Goal: Transaction & Acquisition: Book appointment/travel/reservation

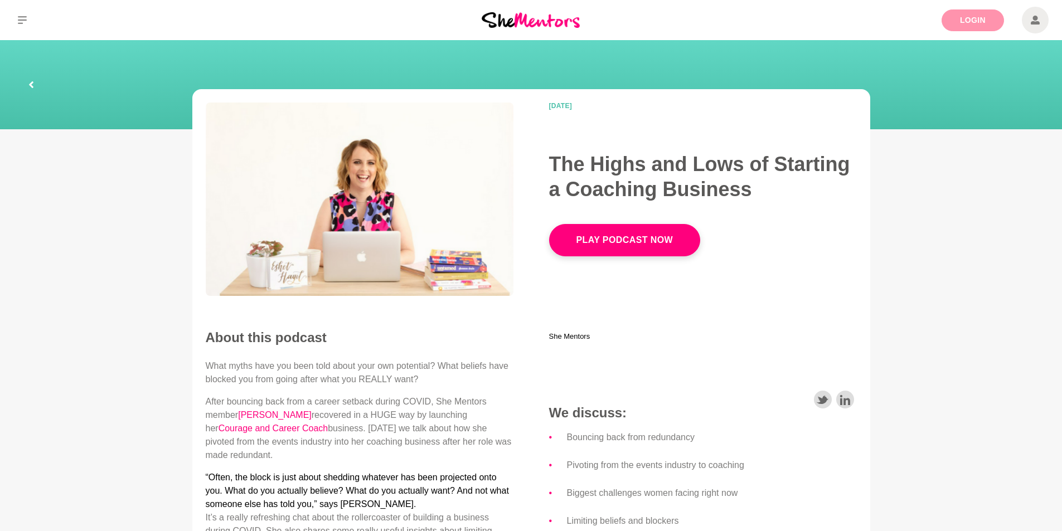
click at [972, 20] on link "Login" at bounding box center [973, 20] width 62 height 22
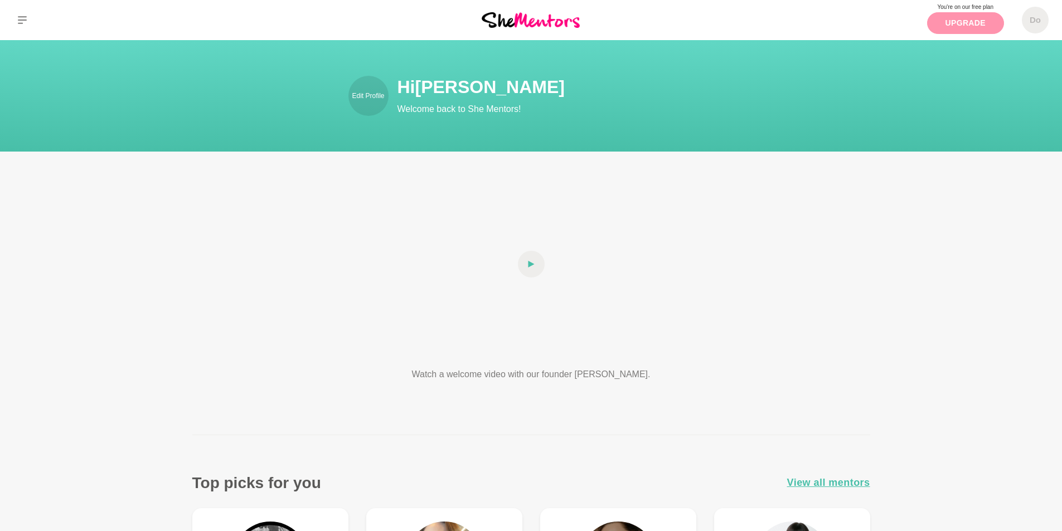
click at [973, 22] on link "Upgrade" at bounding box center [965, 23] width 77 height 22
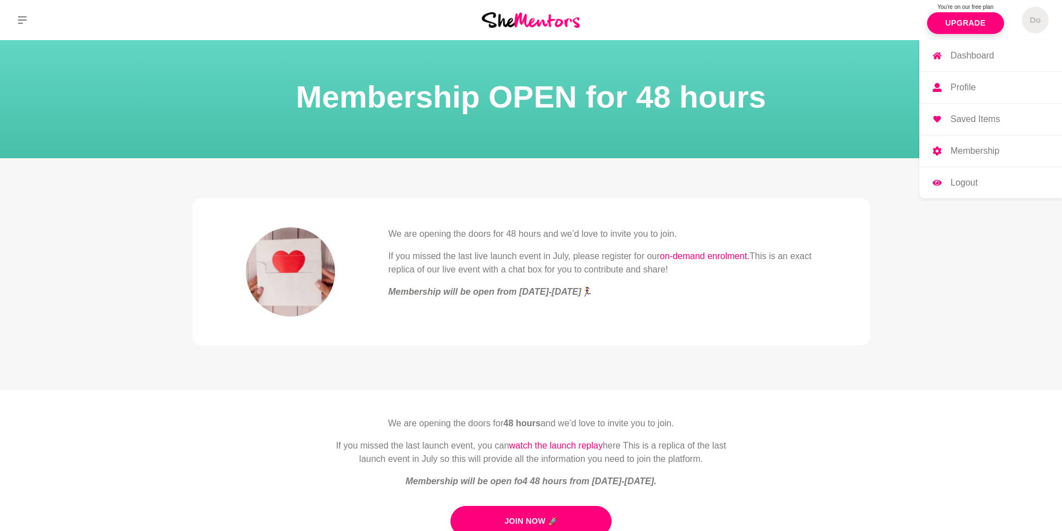
click at [1034, 23] on h5 "Do" at bounding box center [1035, 20] width 11 height 11
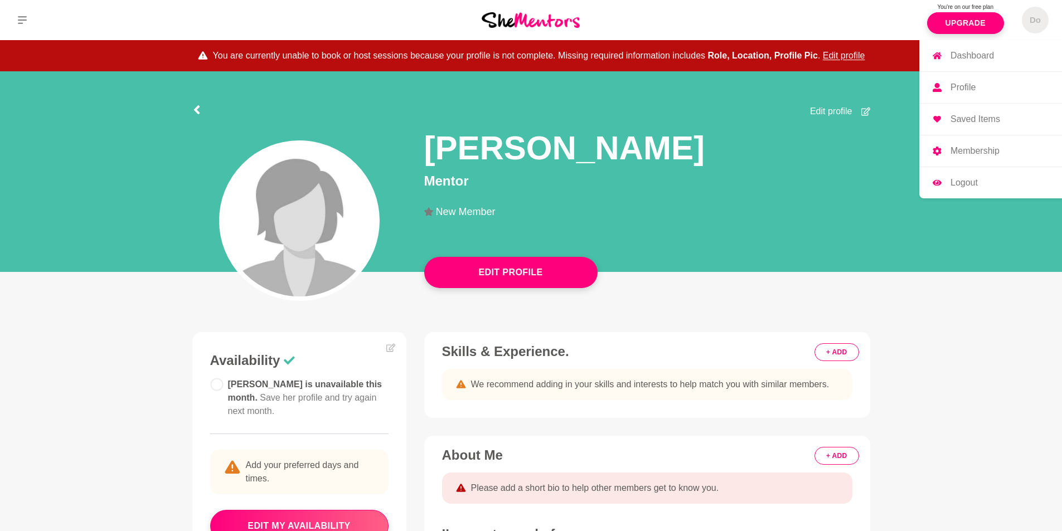
click at [978, 153] on p "Membership" at bounding box center [975, 151] width 49 height 9
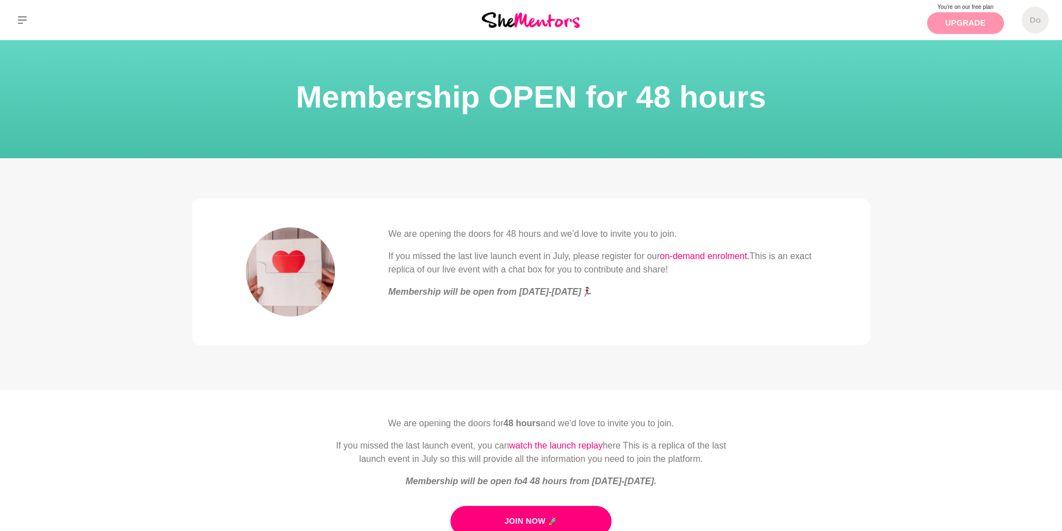
click at [968, 22] on link "Upgrade" at bounding box center [965, 23] width 77 height 22
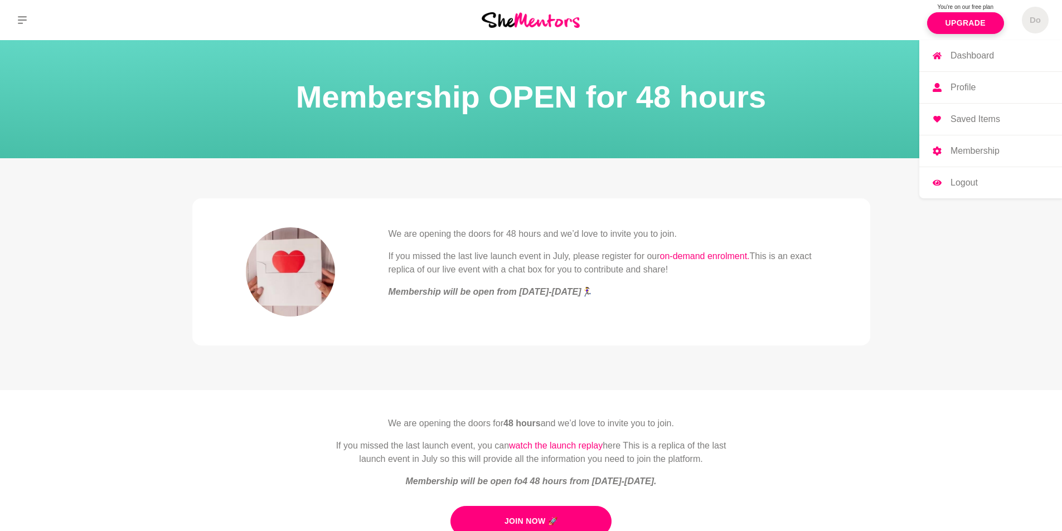
click at [1041, 23] on span "Do" at bounding box center [1035, 20] width 27 height 27
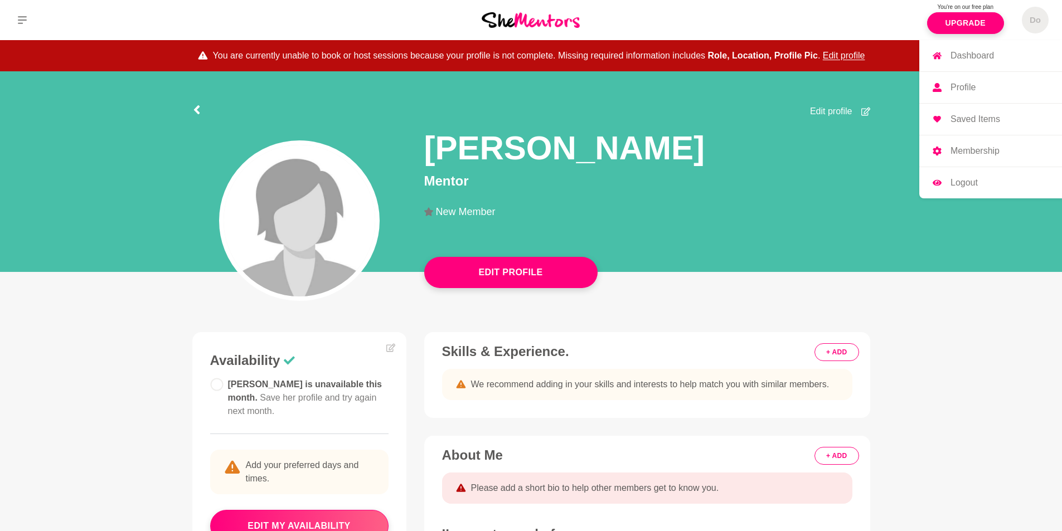
click at [971, 54] on p "Dashboard" at bounding box center [972, 55] width 43 height 9
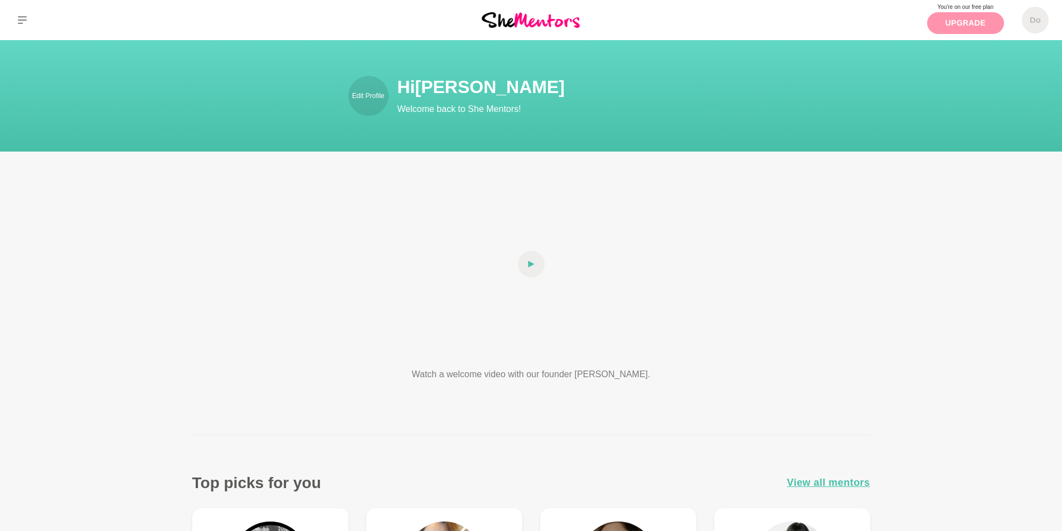
click at [958, 22] on link "Upgrade" at bounding box center [965, 23] width 77 height 22
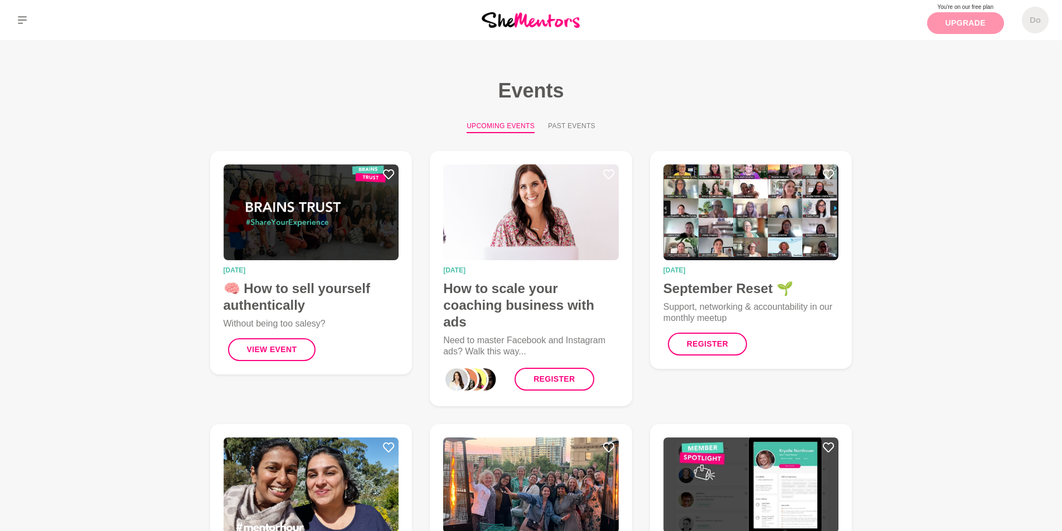
click at [968, 24] on link "Upgrade" at bounding box center [965, 23] width 77 height 22
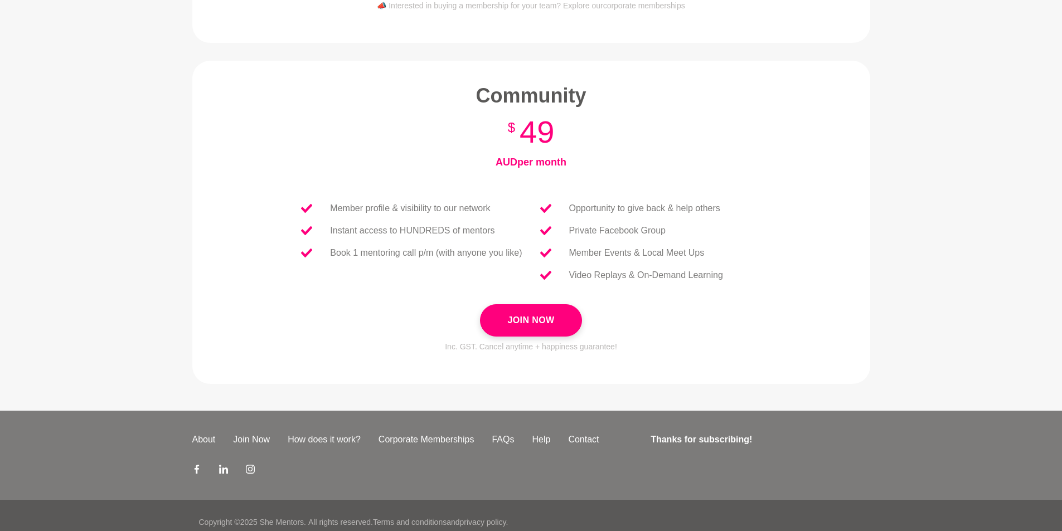
scroll to position [386, 0]
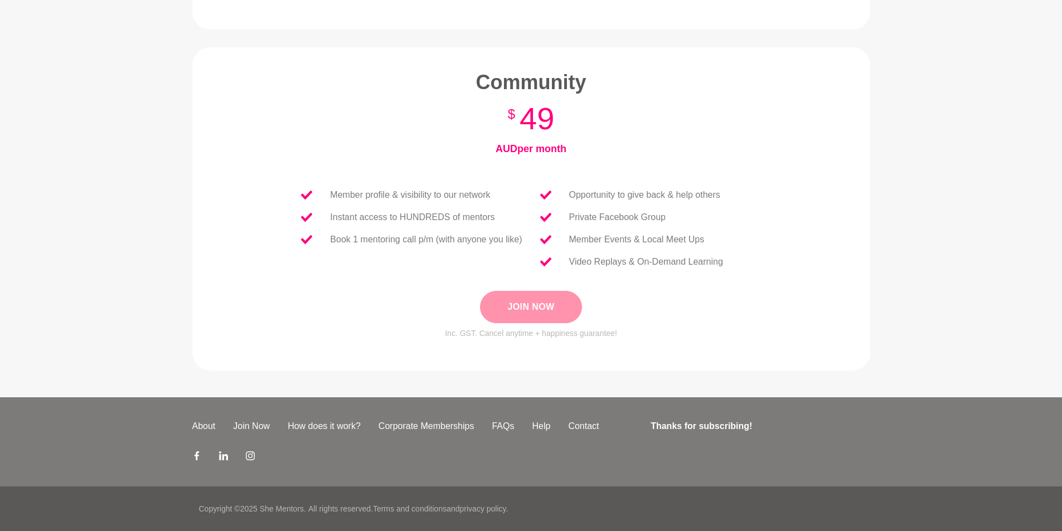
click at [553, 306] on button "Join Now" at bounding box center [530, 307] width 101 height 32
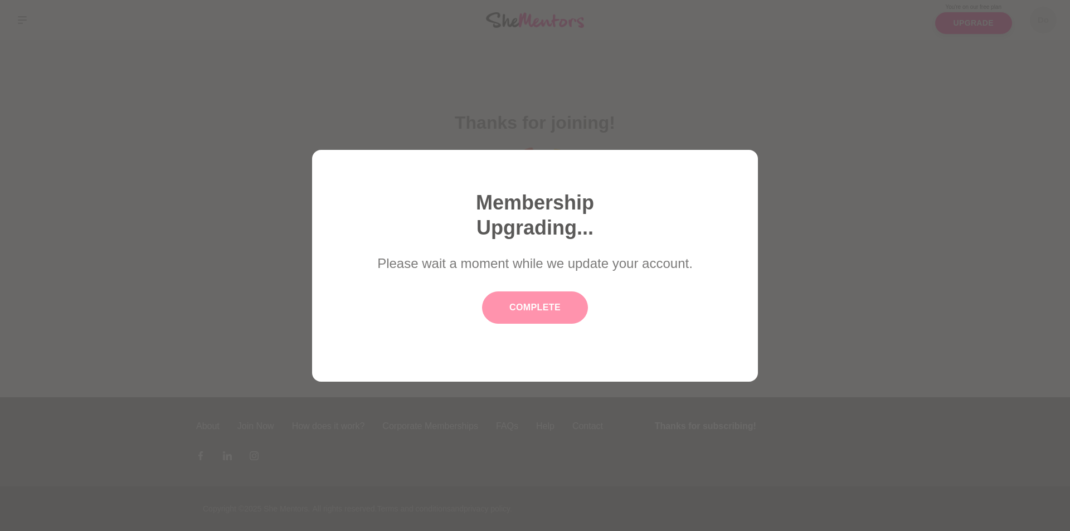
click at [531, 310] on button "Complete" at bounding box center [535, 308] width 106 height 32
click at [549, 307] on button "Complete" at bounding box center [535, 308] width 106 height 32
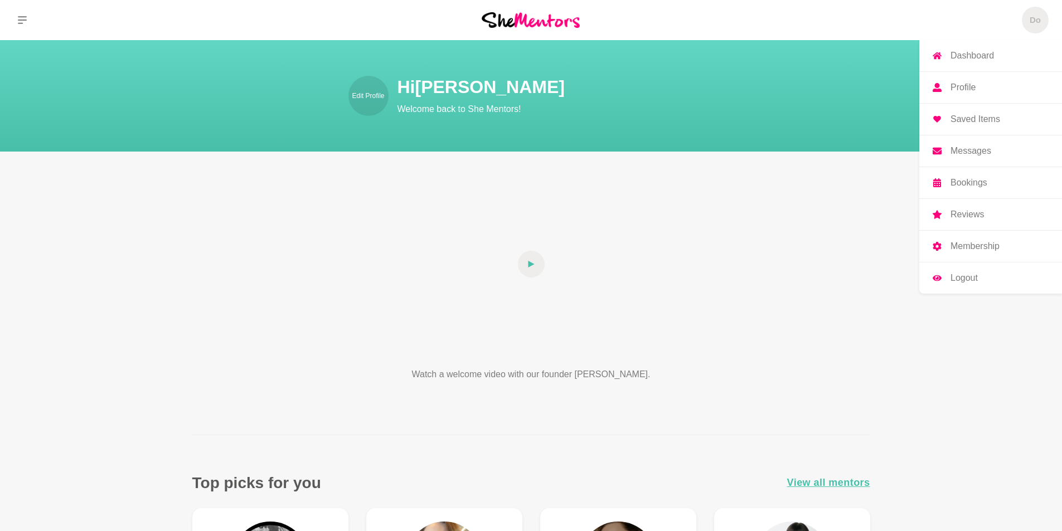
click at [960, 87] on p "Profile" at bounding box center [963, 87] width 25 height 9
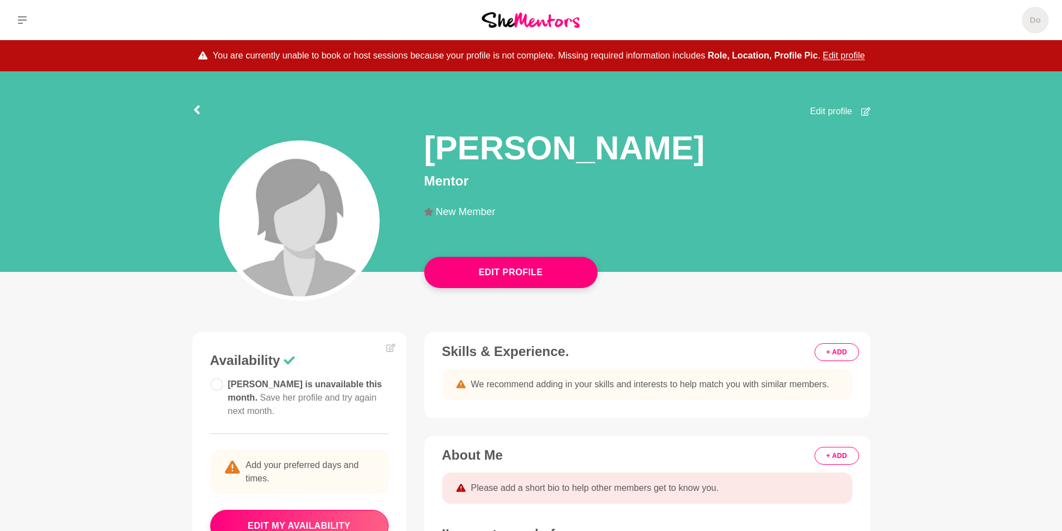
click at [831, 108] on span "Edit profile" at bounding box center [831, 111] width 42 height 13
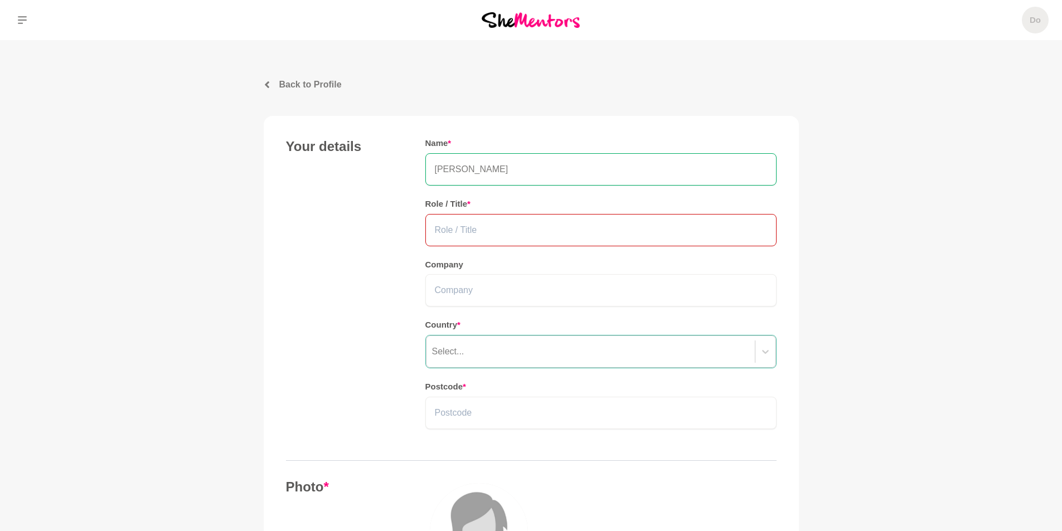
click at [534, 230] on input "text" at bounding box center [600, 230] width 351 height 32
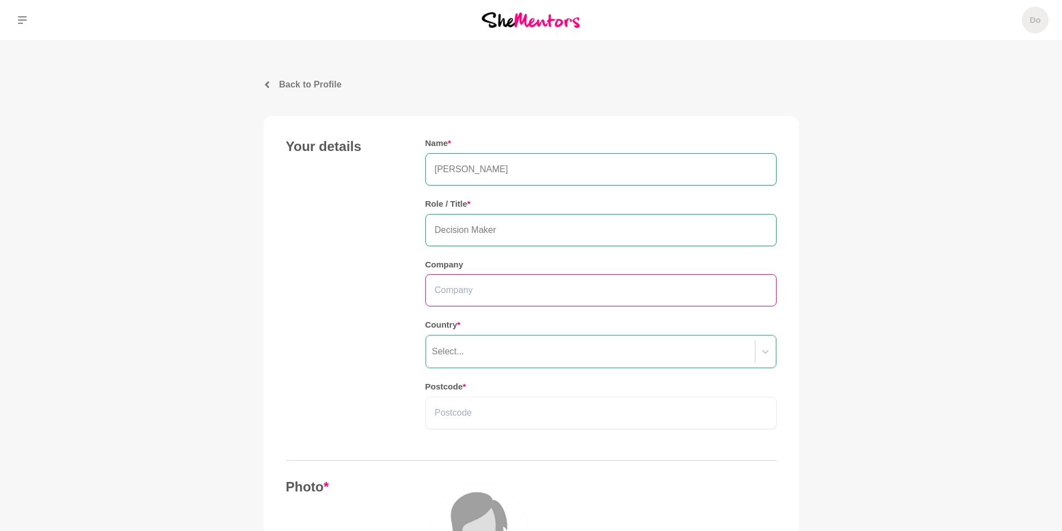
type input "Decision Maker"
click at [676, 293] on input "text" at bounding box center [600, 290] width 351 height 32
type input "Make Your Decisio"
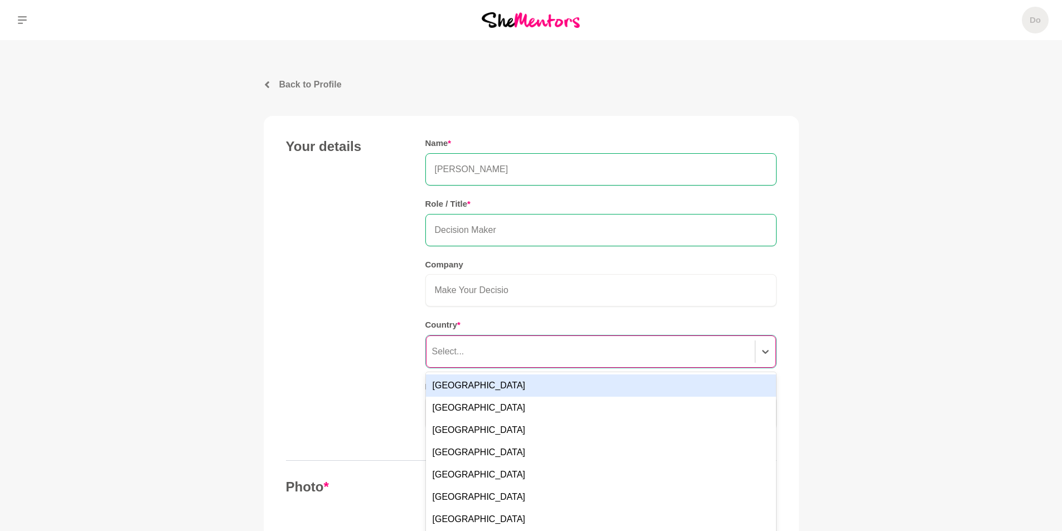
click at [713, 356] on div "Select..." at bounding box center [601, 352] width 350 height 32
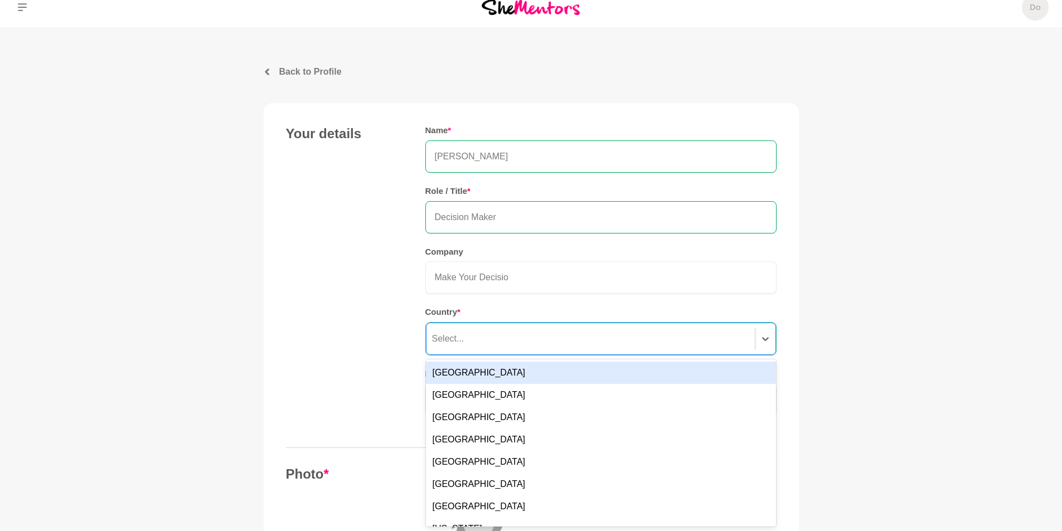
click at [682, 372] on div "Australia" at bounding box center [601, 373] width 350 height 22
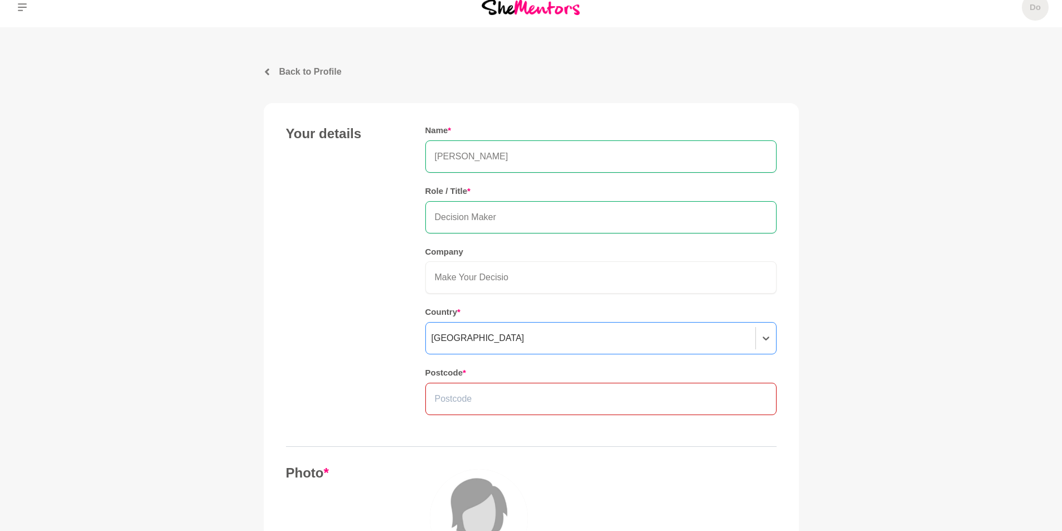
click at [706, 404] on input "text" at bounding box center [600, 399] width 351 height 32
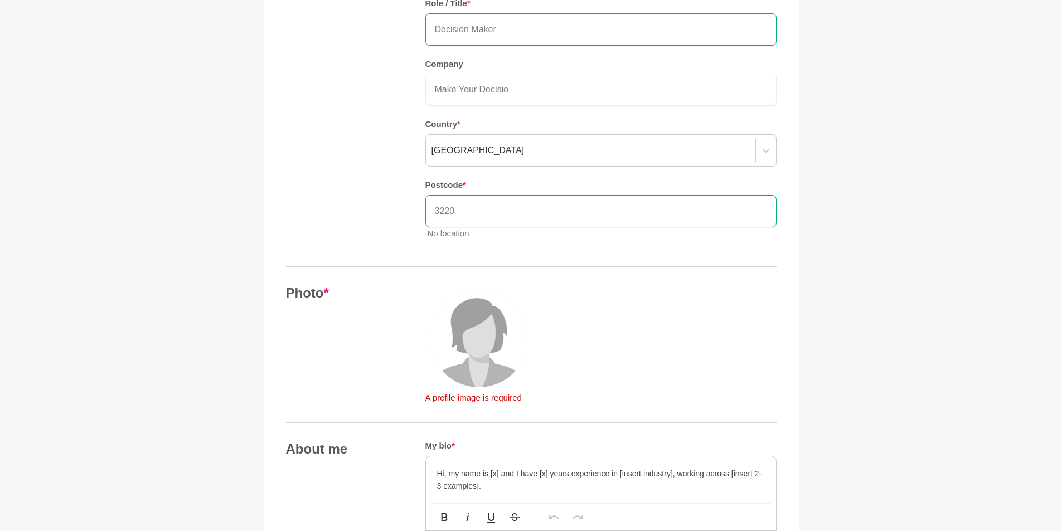
scroll to position [292, 0]
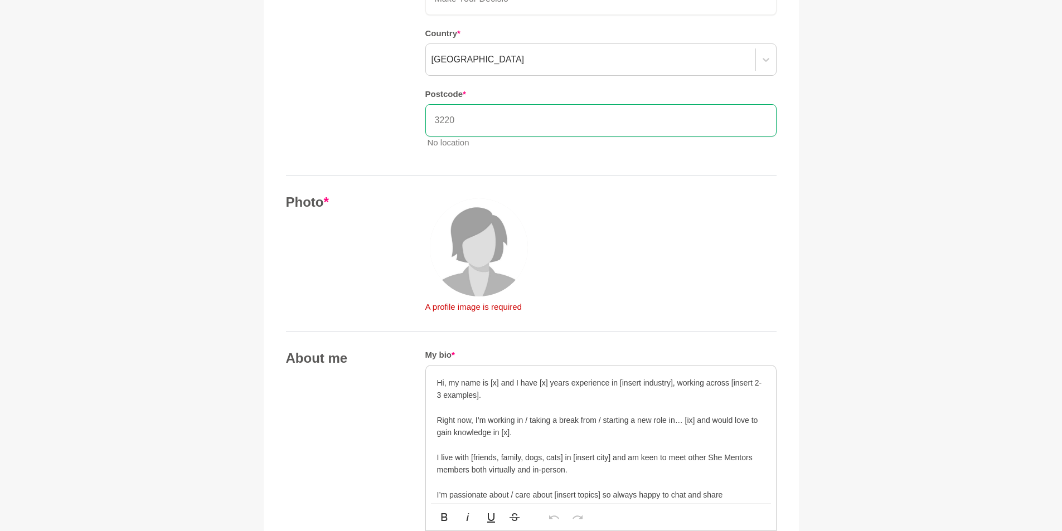
type input "3220"
click at [487, 276] on img at bounding box center [479, 247] width 98 height 98
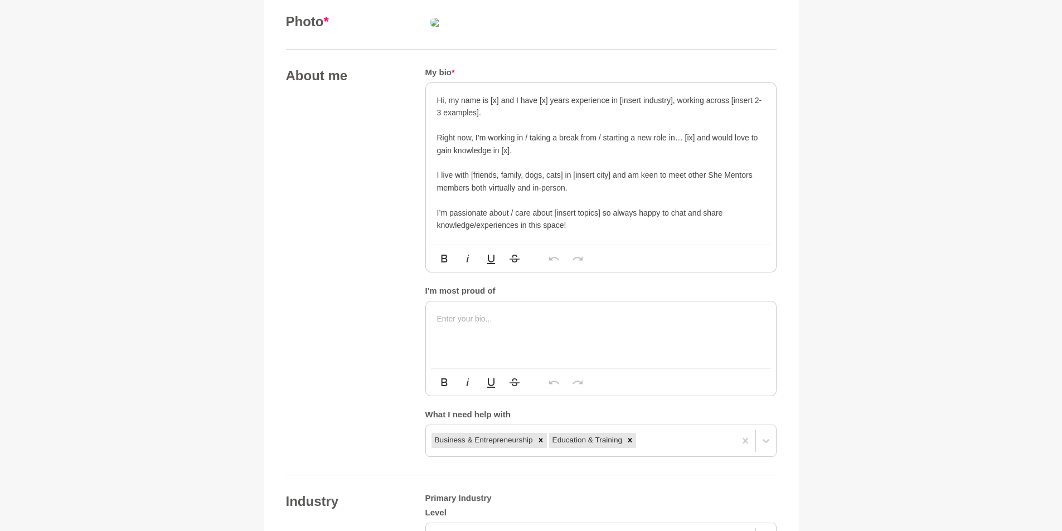
scroll to position [515, 0]
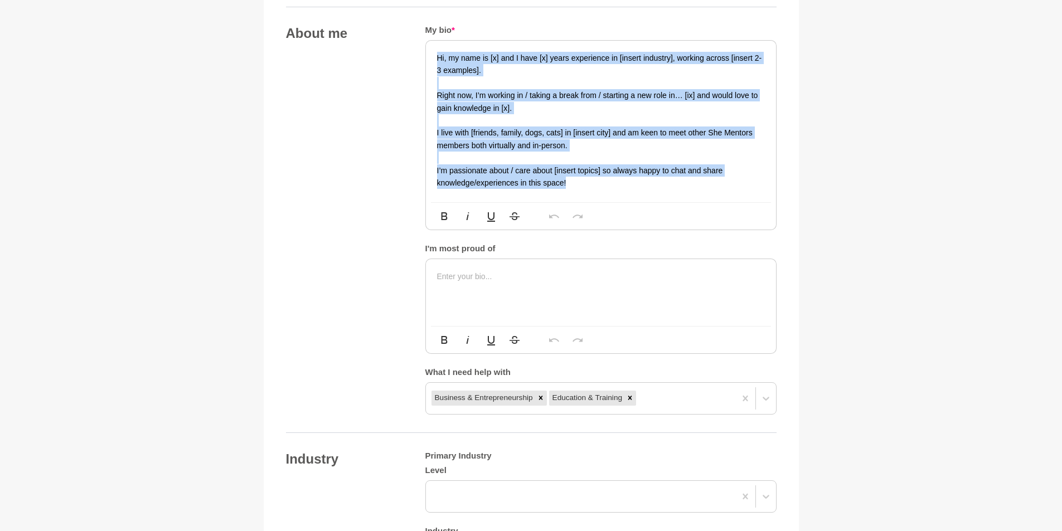
drag, startPoint x: 435, startPoint y: 199, endPoint x: 628, endPoint y: 321, distance: 228.3
click at [628, 202] on div "Hi, my name is [x] and I have [x] years experience in [insert industry], workin…" at bounding box center [601, 122] width 350 height 162
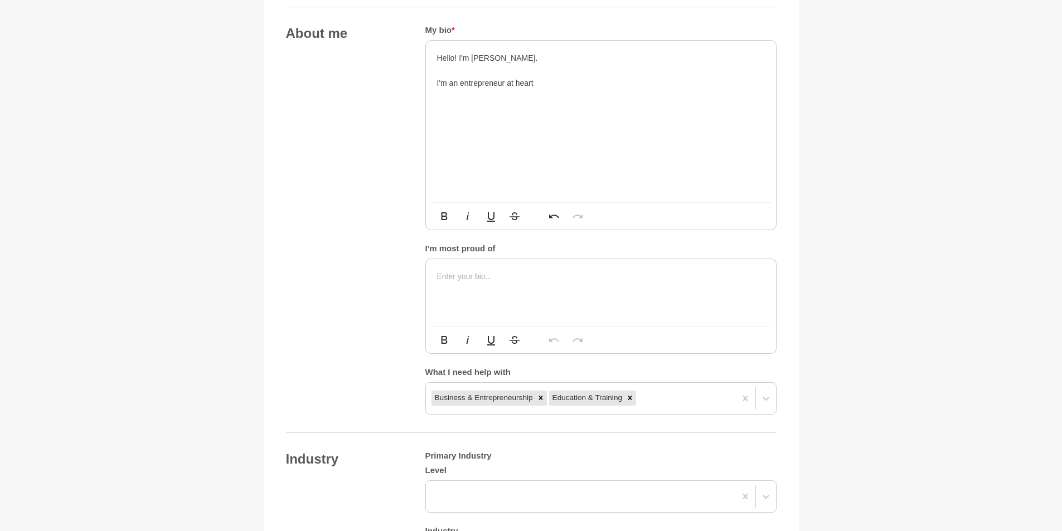
click at [453, 89] on p "I'm an entrepreneur at heart" at bounding box center [601, 83] width 328 height 12
click at [675, 89] on p "I'm a communicator, a problem solver and an entrepreneur at heart" at bounding box center [601, 83] width 328 height 12
click at [708, 114] on p "I started my career bridging the gap between IT and the business in the large F…" at bounding box center [601, 101] width 328 height 25
click at [539, 114] on p "I started my career bridging the gap between IT and the business in the large f…" at bounding box center [601, 101] width 328 height 25
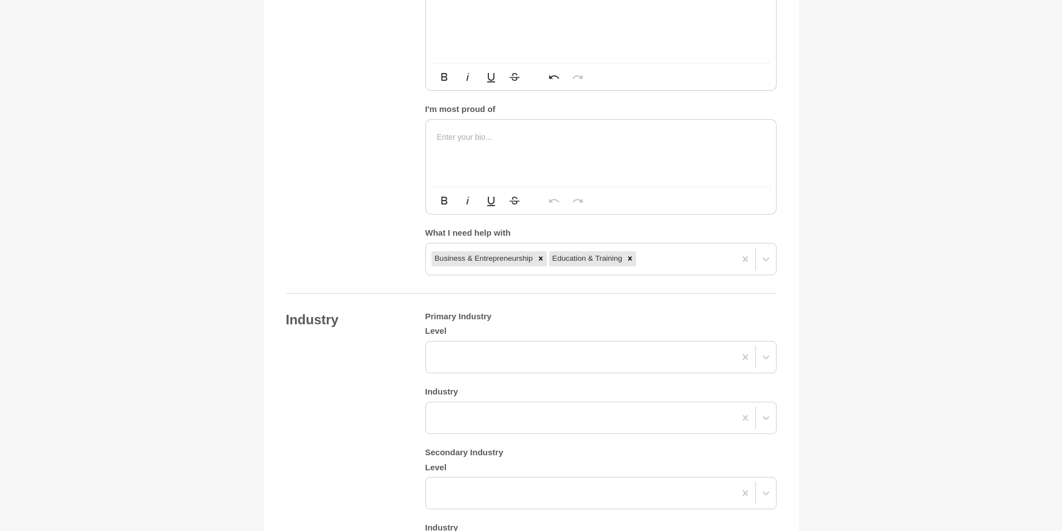
scroll to position [682, 0]
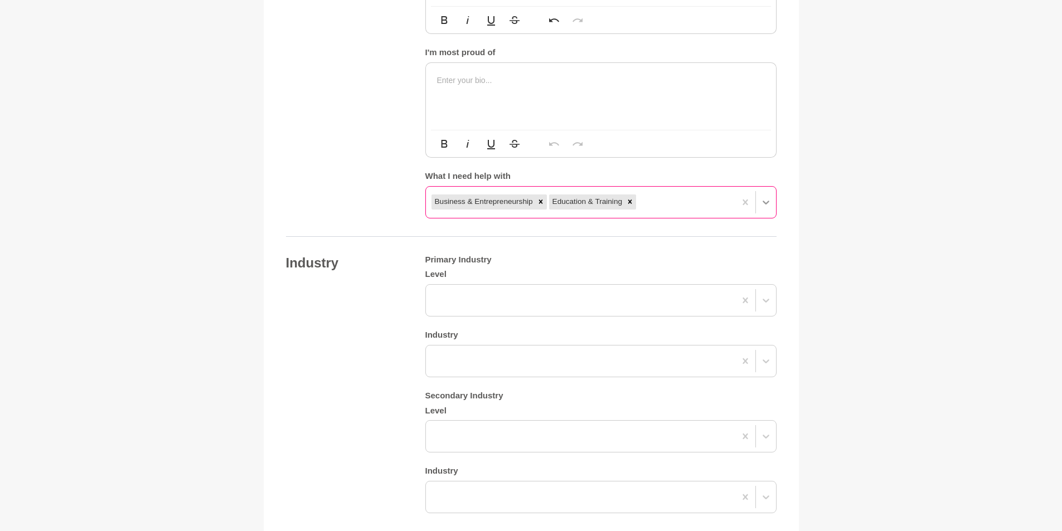
click at [766, 219] on div "Business & Entrepreneurship Education & Training" at bounding box center [600, 202] width 351 height 32
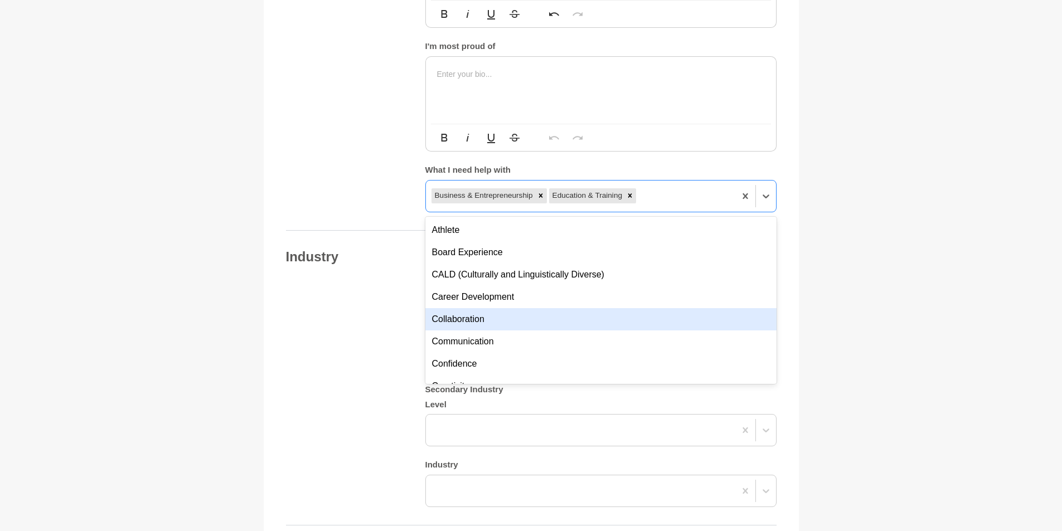
scroll to position [167, 0]
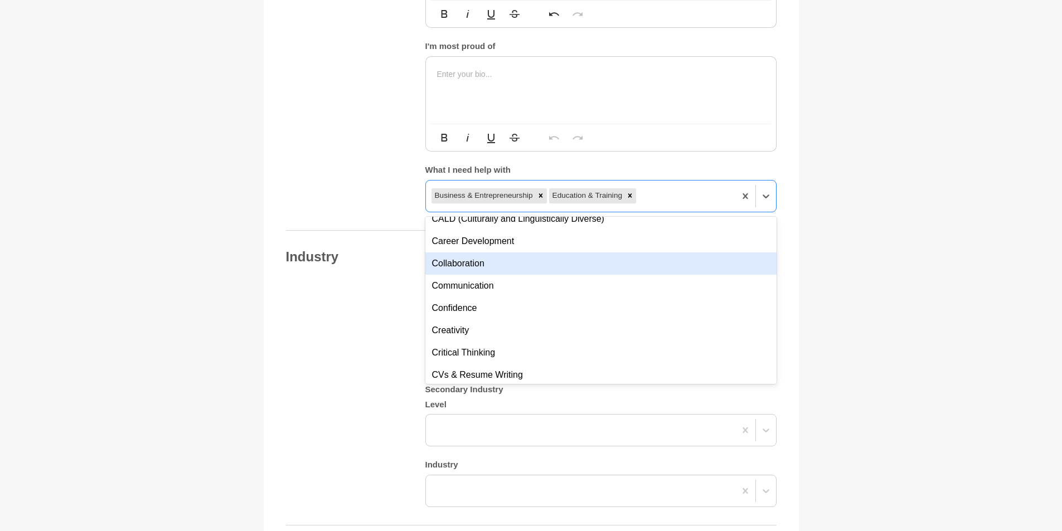
click at [638, 275] on div "Collaboration" at bounding box center [600, 264] width 351 height 22
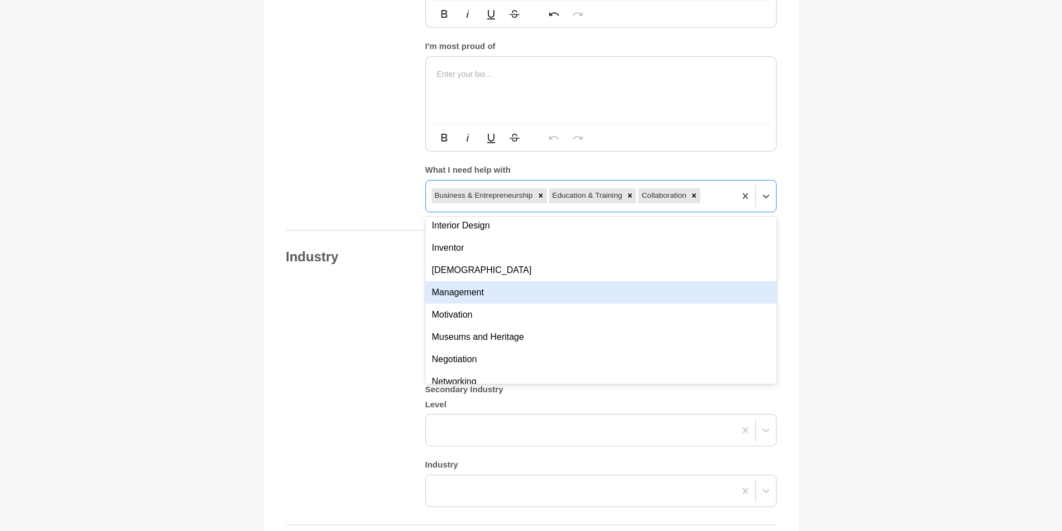
scroll to position [558, 0]
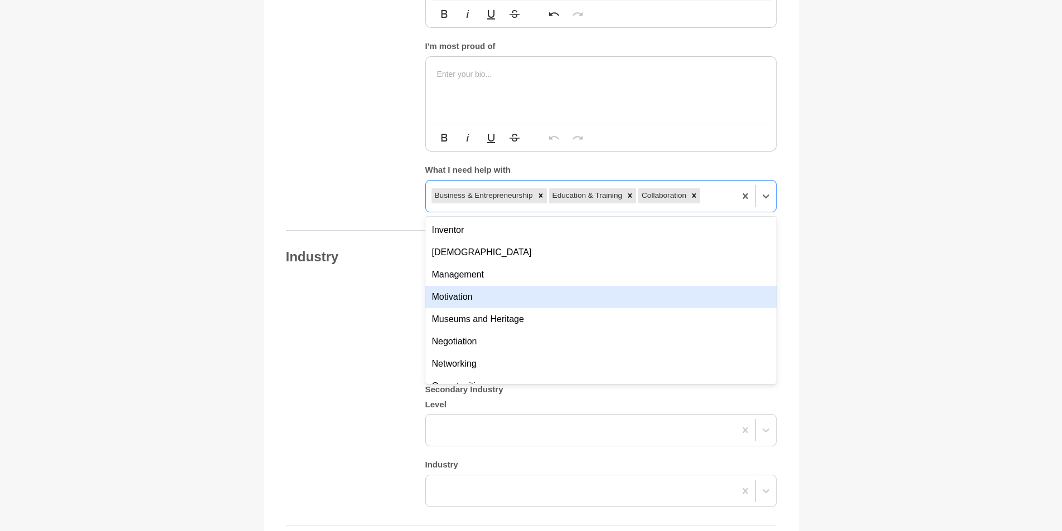
click at [634, 308] on div "Motivation" at bounding box center [600, 297] width 351 height 22
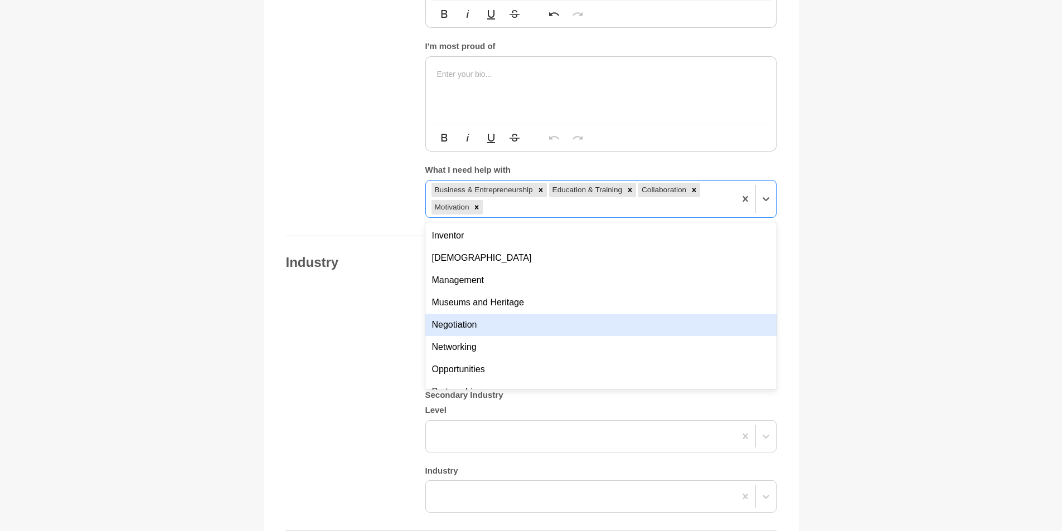
scroll to position [613, 0]
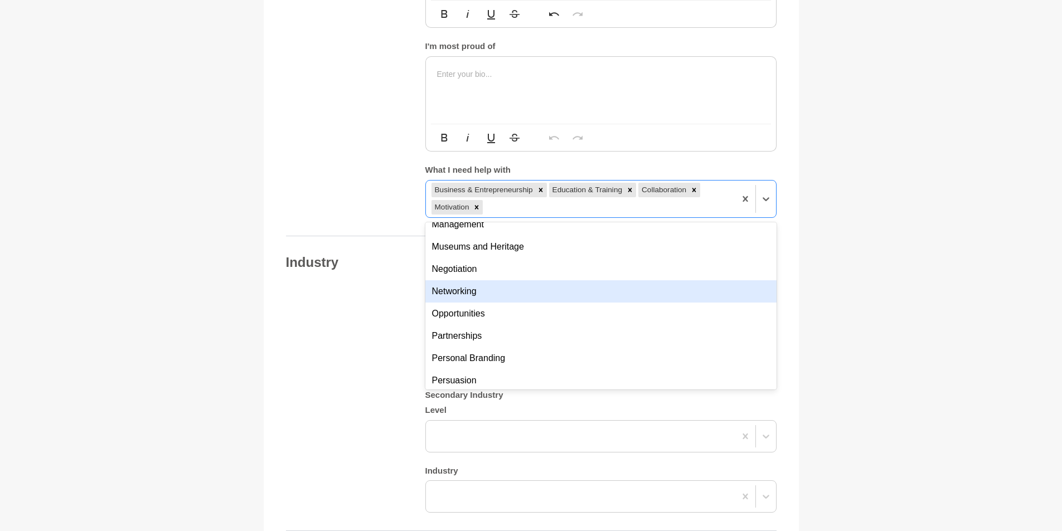
click at [632, 303] on div "Networking" at bounding box center [600, 291] width 351 height 22
click at [626, 303] on div "Opportunities" at bounding box center [600, 291] width 351 height 22
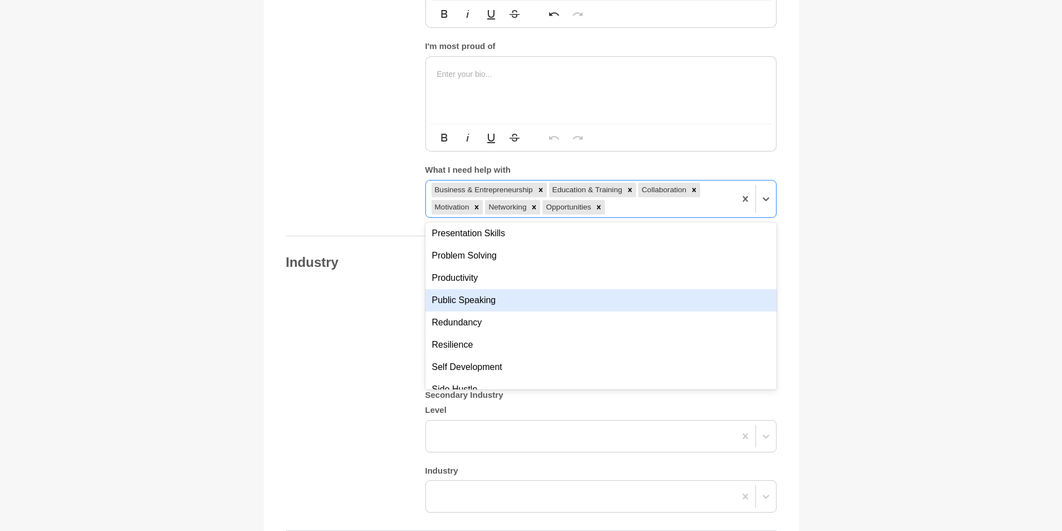
scroll to position [781, 0]
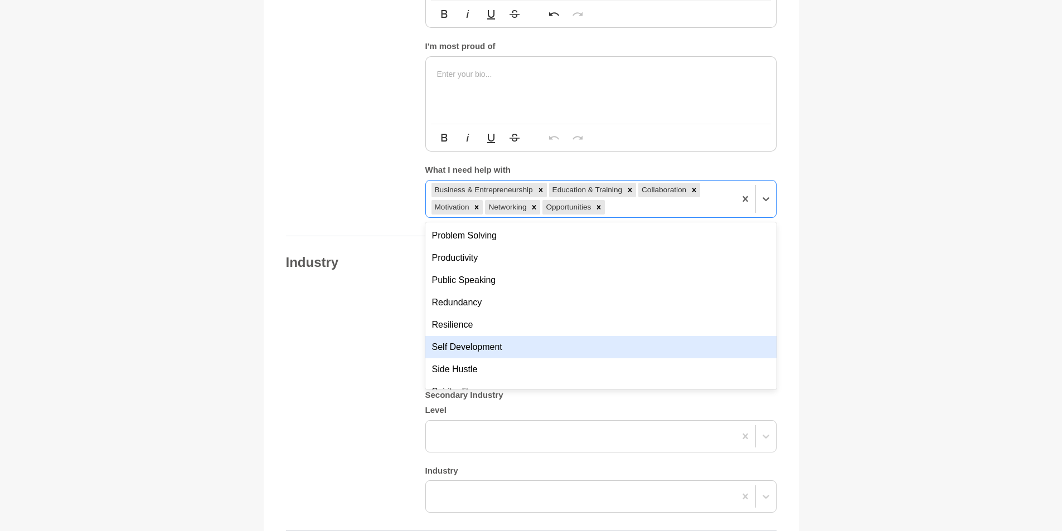
click at [636, 358] on div "Self Development" at bounding box center [600, 347] width 351 height 22
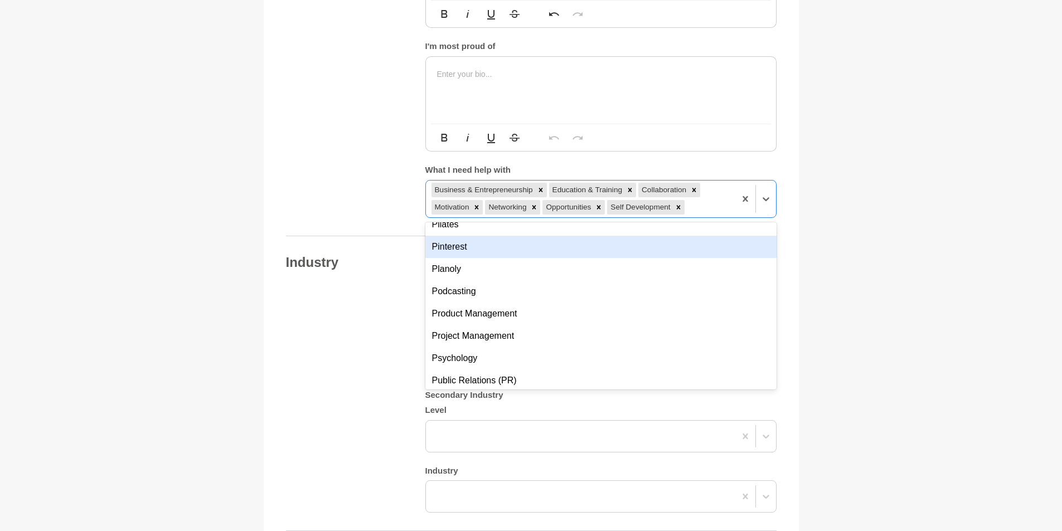
click at [549, 258] on div "Pinterest" at bounding box center [600, 247] width 351 height 22
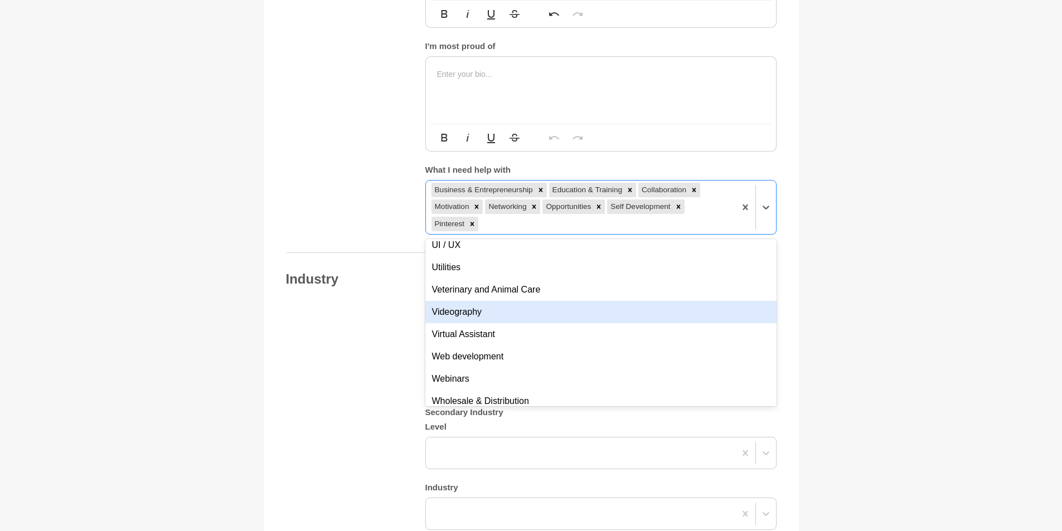
scroll to position [4070, 0]
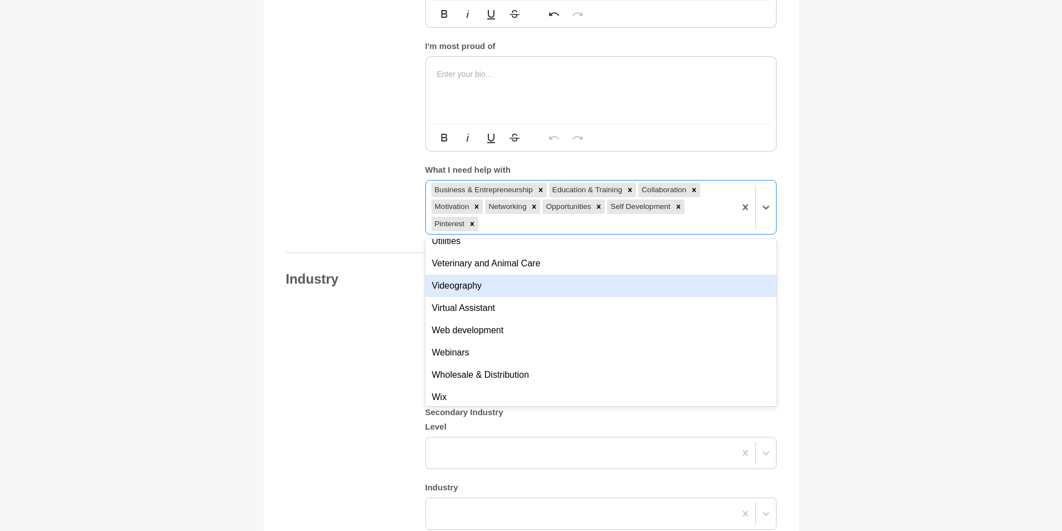
click at [605, 297] on div "Videography" at bounding box center [600, 286] width 351 height 22
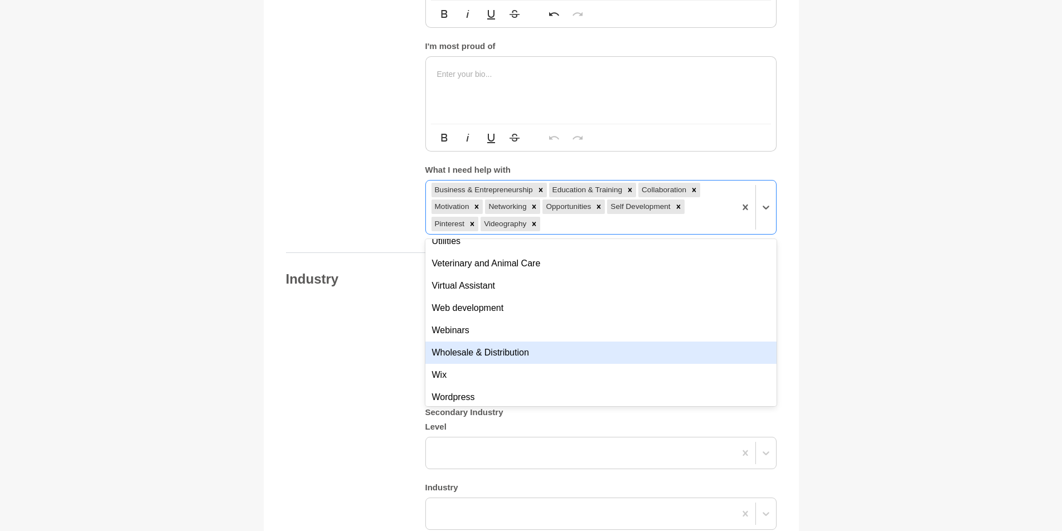
scroll to position [4119, 0]
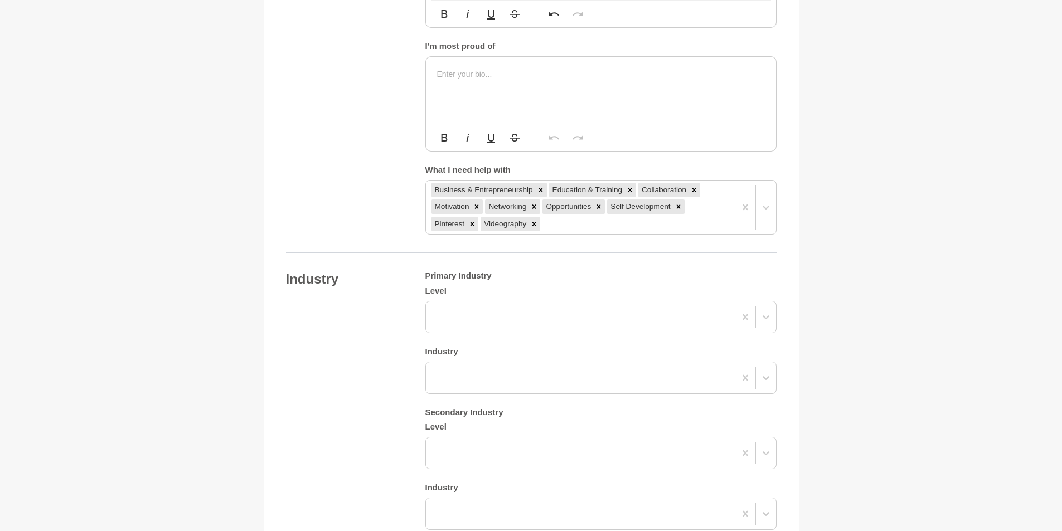
click at [929, 265] on main "Back to Profile Your details Donna English Decision Maker Make Your Decisio Aus…" at bounding box center [531, 251] width 1062 height 1857
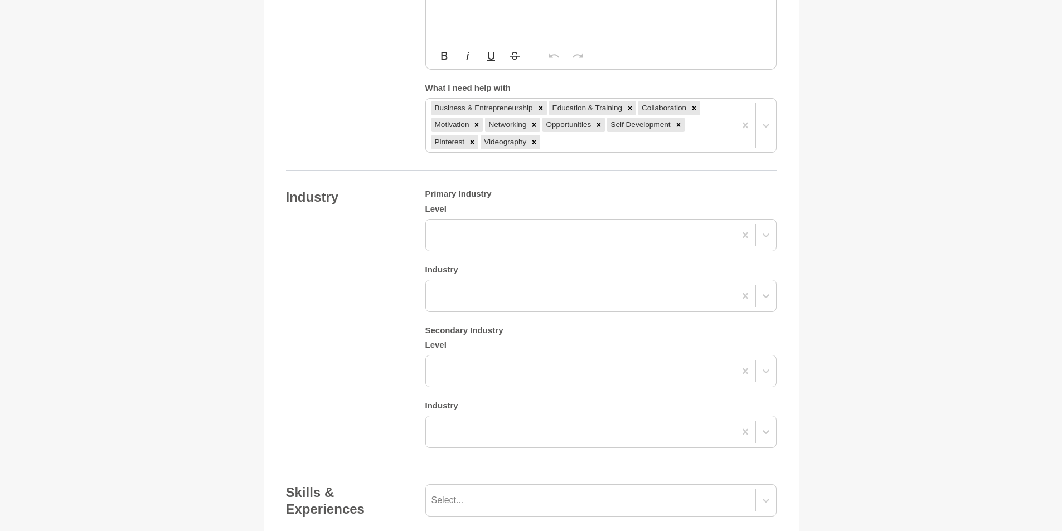
scroll to position [829, 0]
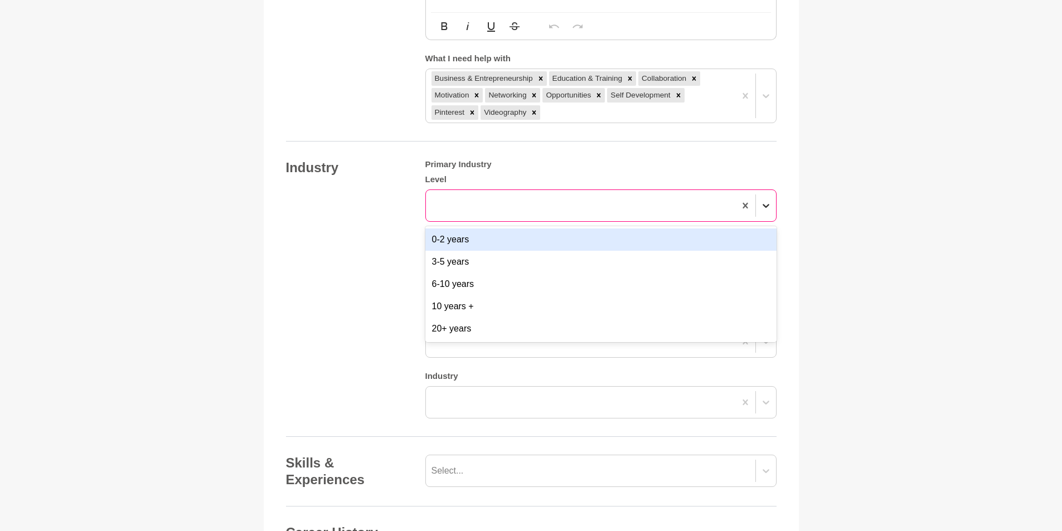
click at [767, 211] on icon at bounding box center [765, 205] width 11 height 11
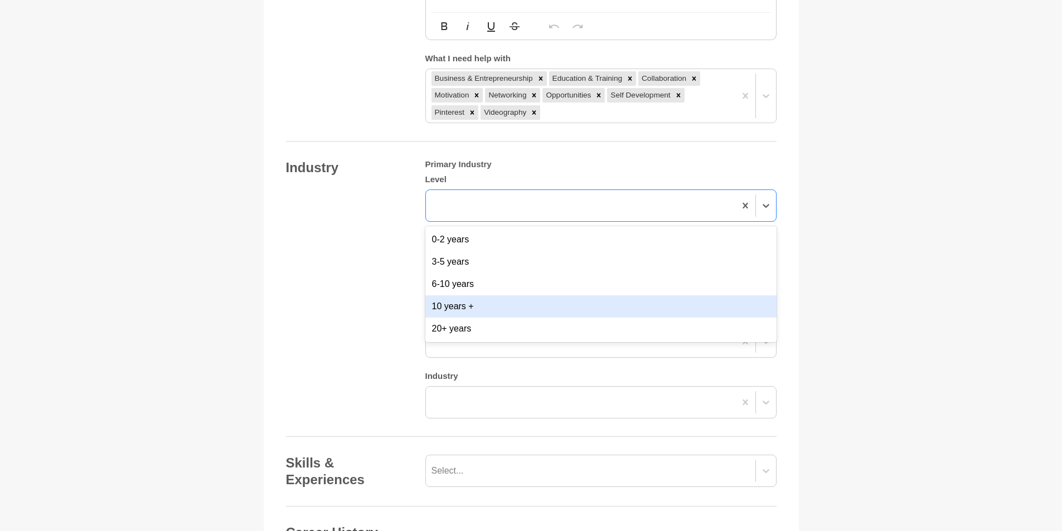
click at [488, 318] on div "10 years +" at bounding box center [600, 306] width 351 height 22
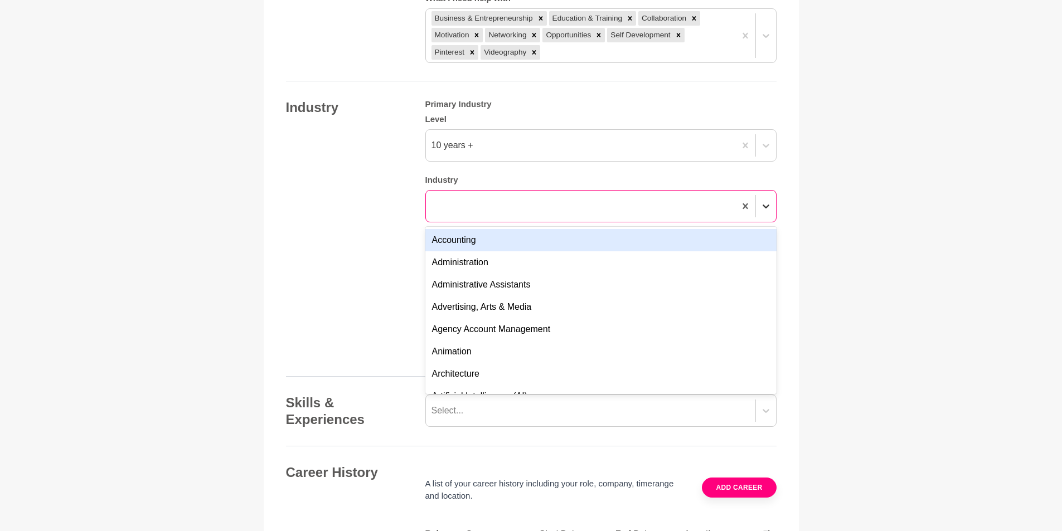
click at [767, 222] on div "option Accounting focused, 1 of 144. 144 results available. Use Up and Down to …" at bounding box center [600, 206] width 351 height 32
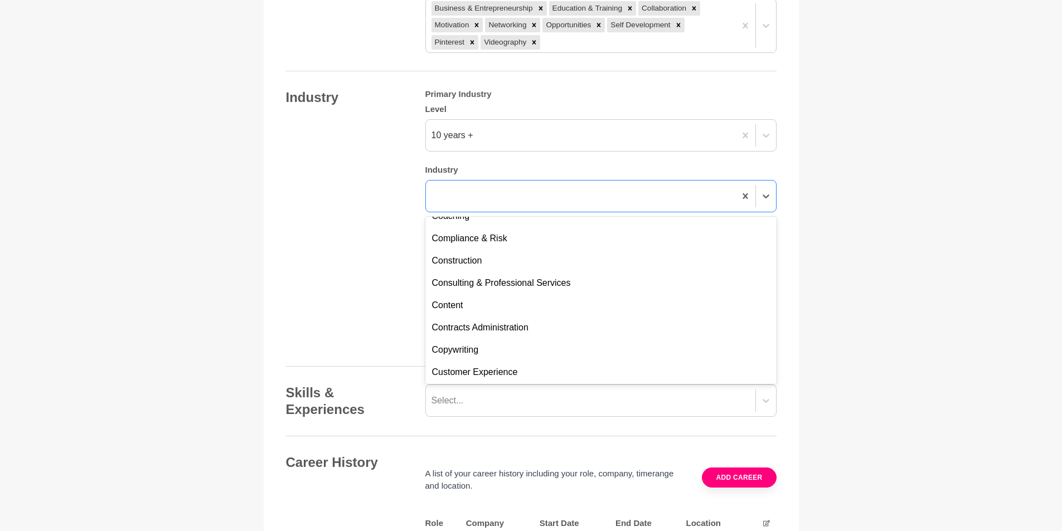
scroll to position [484, 0]
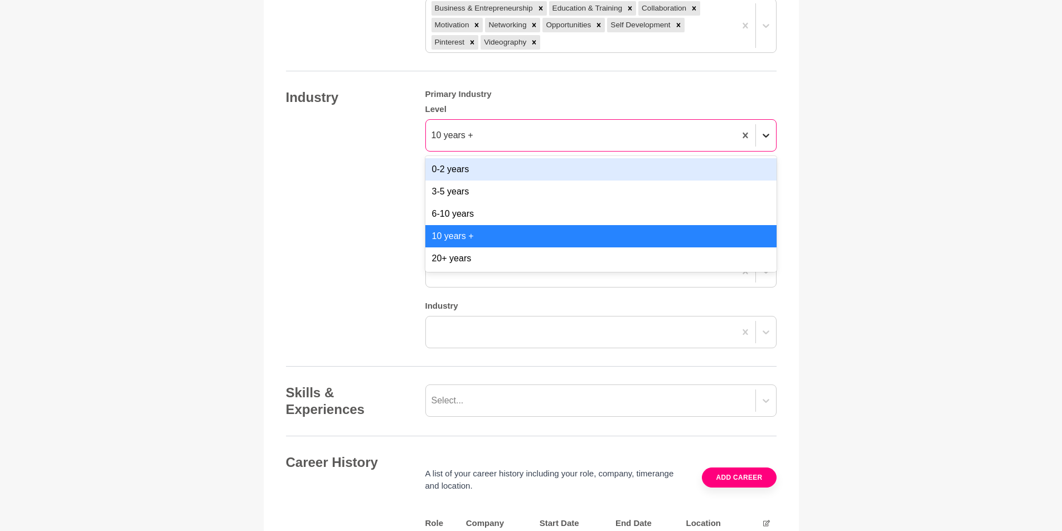
click at [769, 141] on icon at bounding box center [765, 135] width 11 height 11
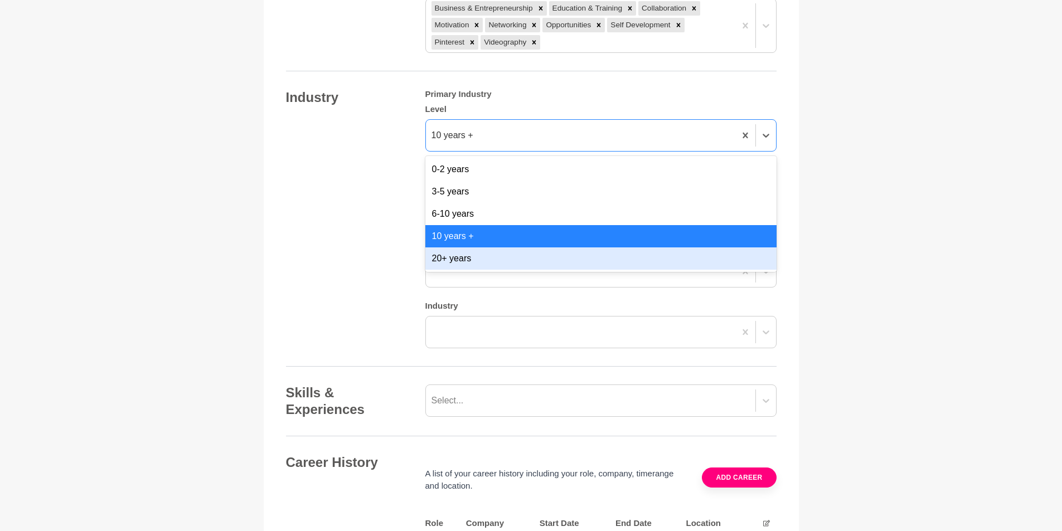
click at [736, 270] on div "20+ years" at bounding box center [600, 259] width 351 height 22
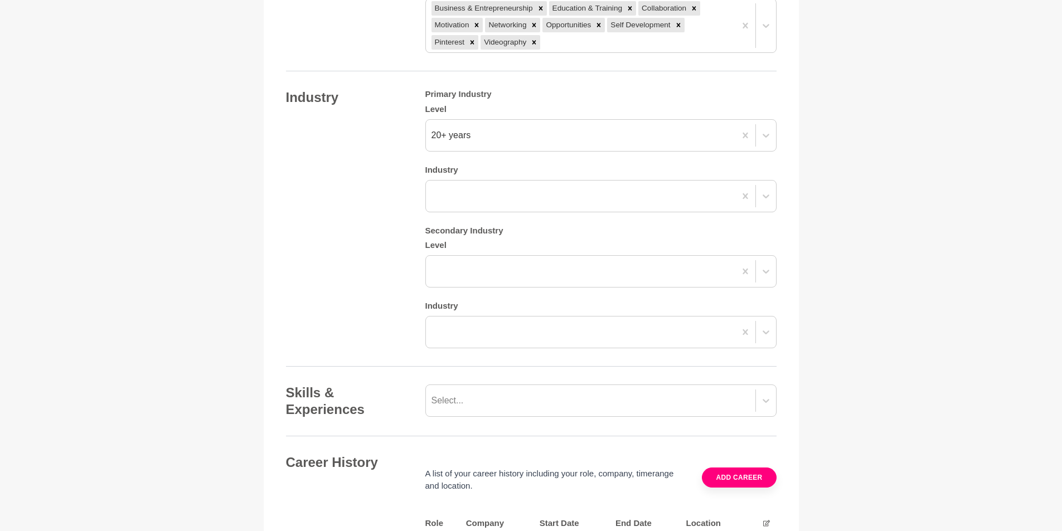
click at [897, 289] on main "Back to Profile Your details Donna English Decision Maker Make Your Decisio Aus…" at bounding box center [531, 69] width 1062 height 1857
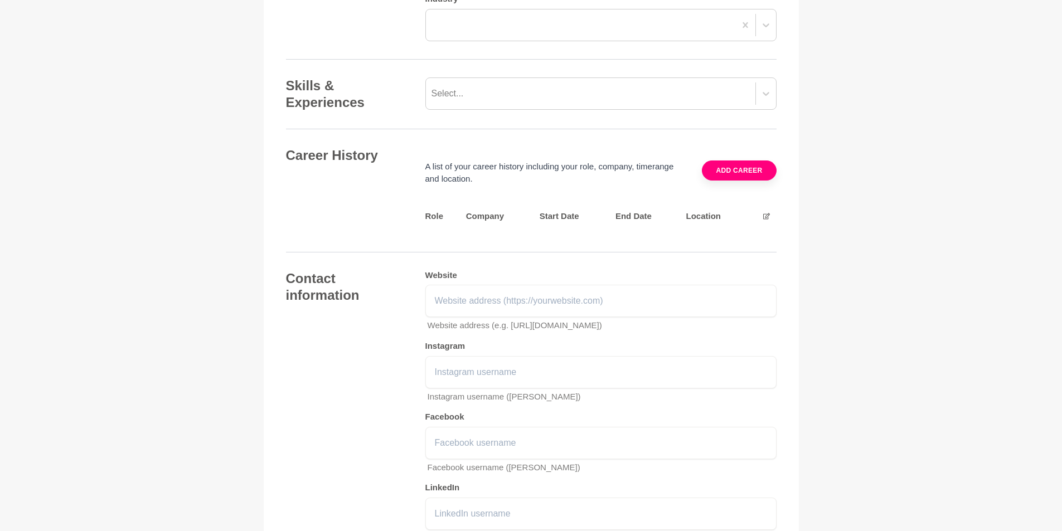
scroll to position [1233, 0]
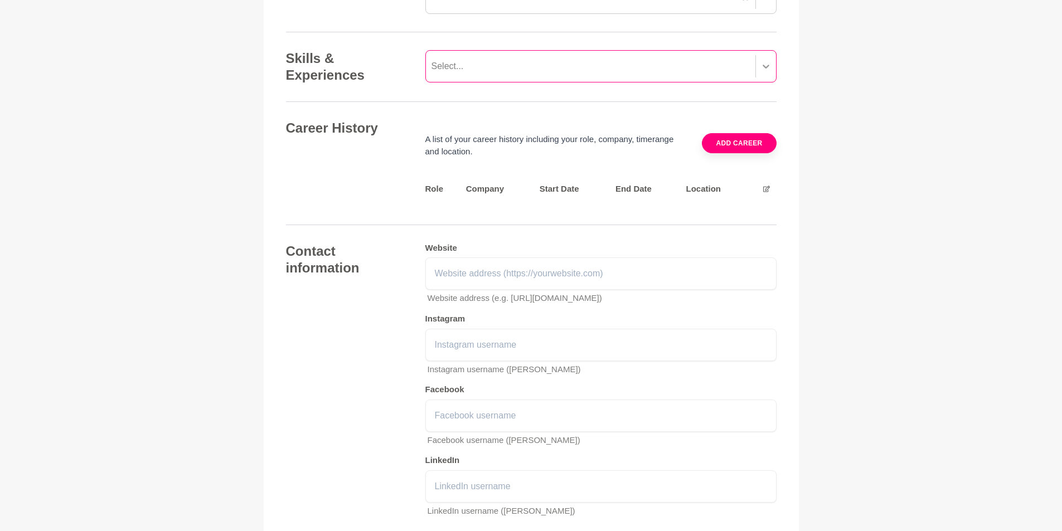
click at [768, 72] on icon at bounding box center [765, 66] width 11 height 11
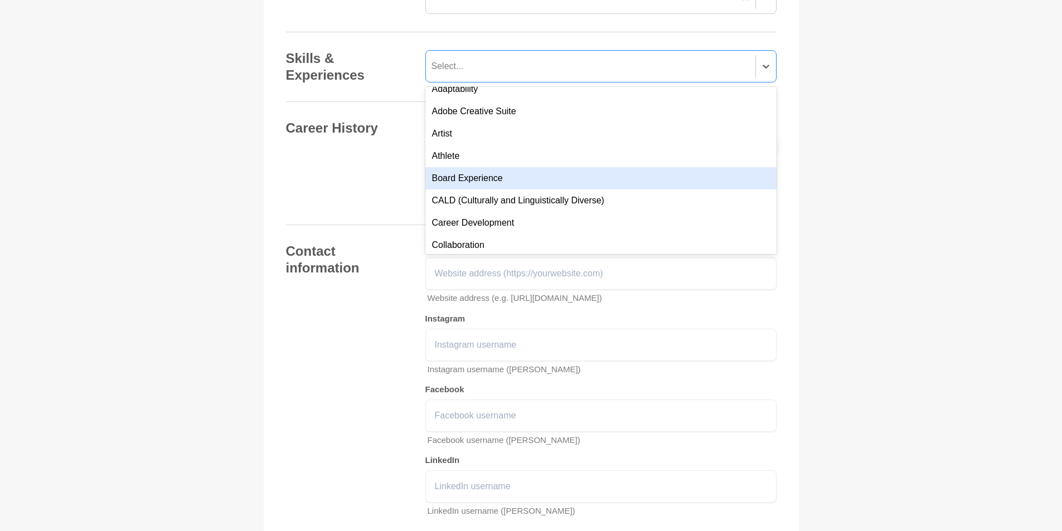
scroll to position [112, 0]
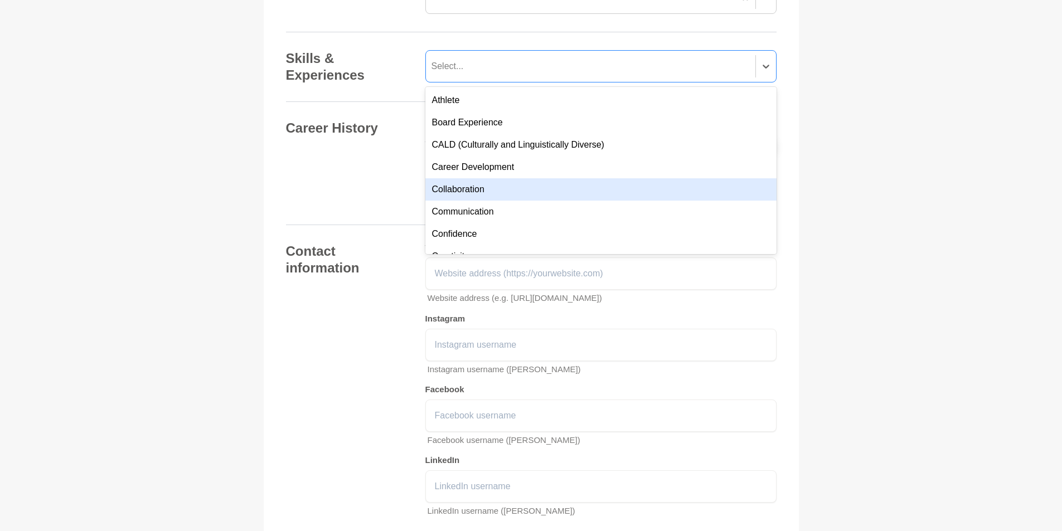
click at [702, 201] on div "Collaboration" at bounding box center [600, 189] width 351 height 22
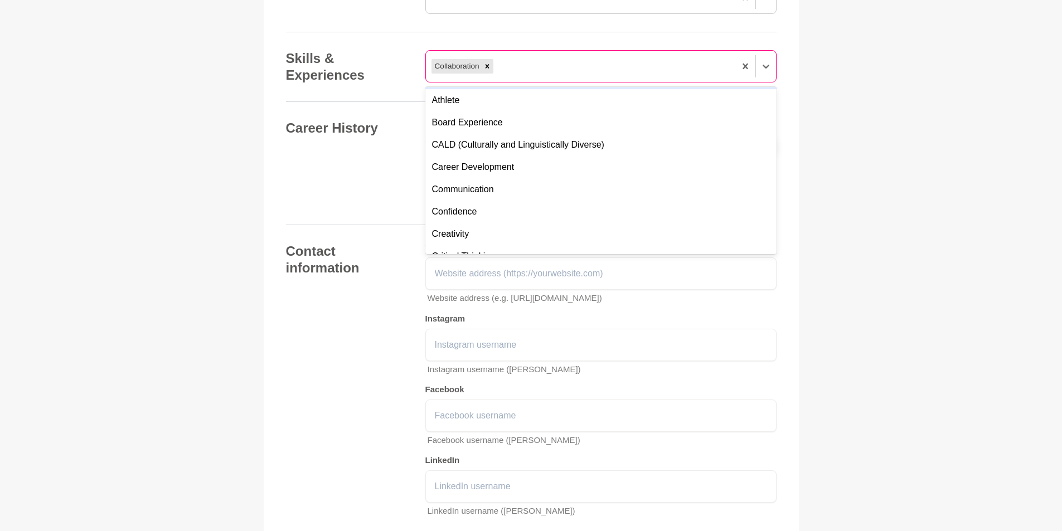
click at [491, 74] on div at bounding box center [487, 66] width 12 height 14
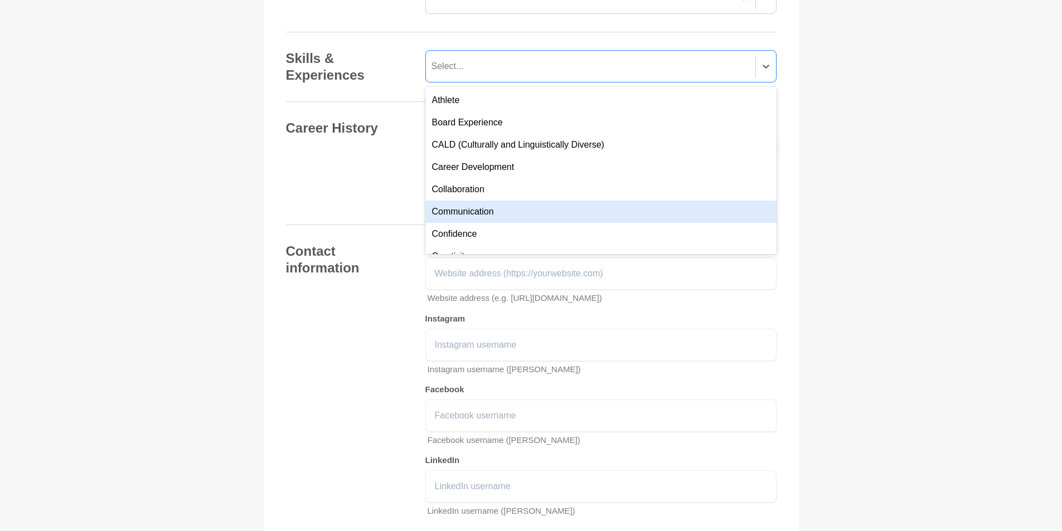
click at [517, 223] on div "Communication" at bounding box center [600, 212] width 351 height 22
click at [483, 223] on div "Confidence" at bounding box center [600, 212] width 351 height 22
click at [506, 223] on div "Creativity" at bounding box center [600, 212] width 351 height 22
click at [507, 223] on div "Critical Thinking" at bounding box center [600, 212] width 351 height 22
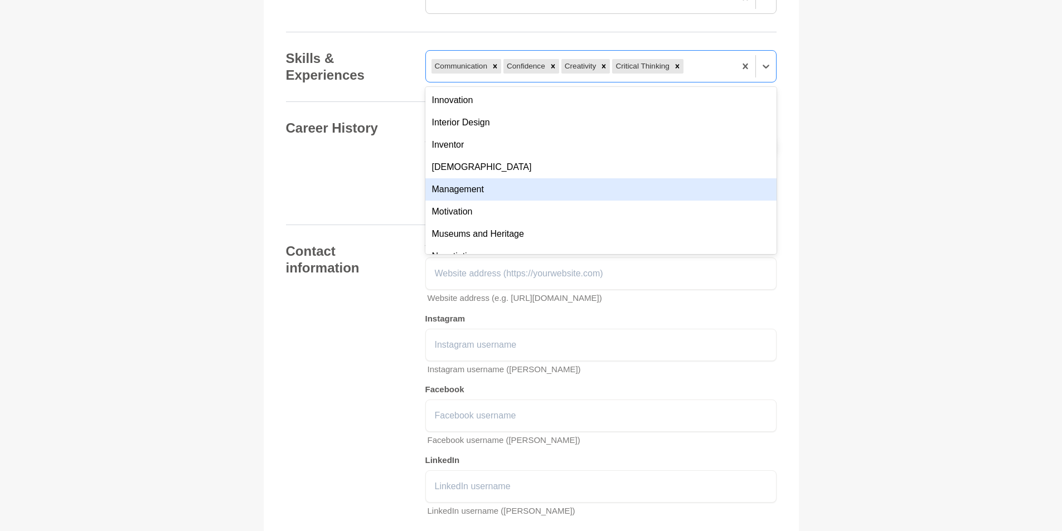
scroll to position [502, 0]
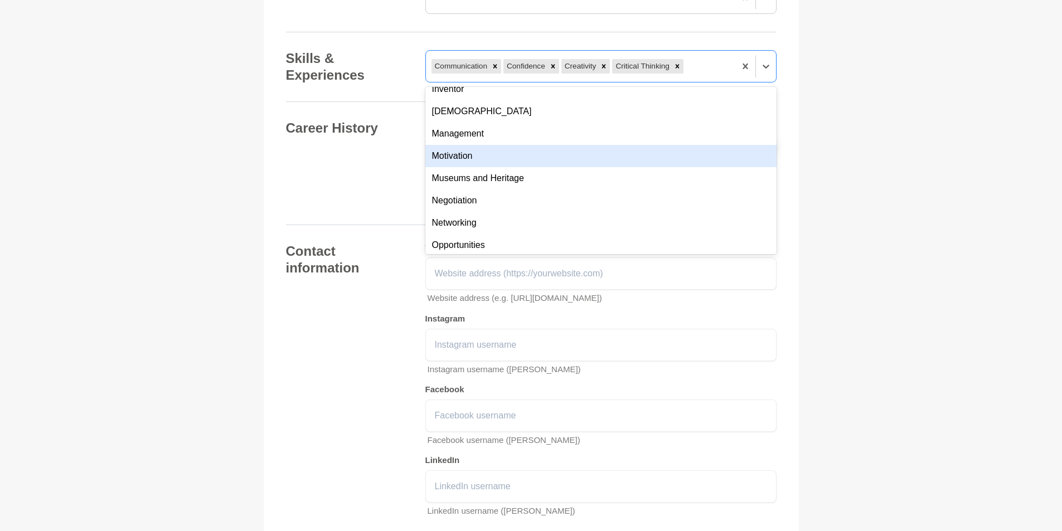
click at [634, 167] on div "Motivation" at bounding box center [600, 156] width 351 height 22
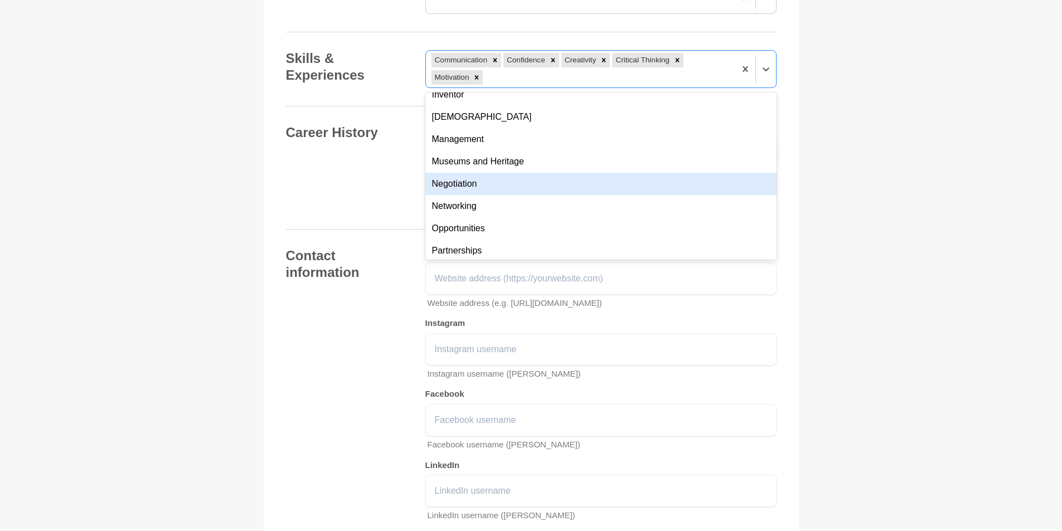
click at [593, 195] on div "Negotiation" at bounding box center [600, 184] width 351 height 22
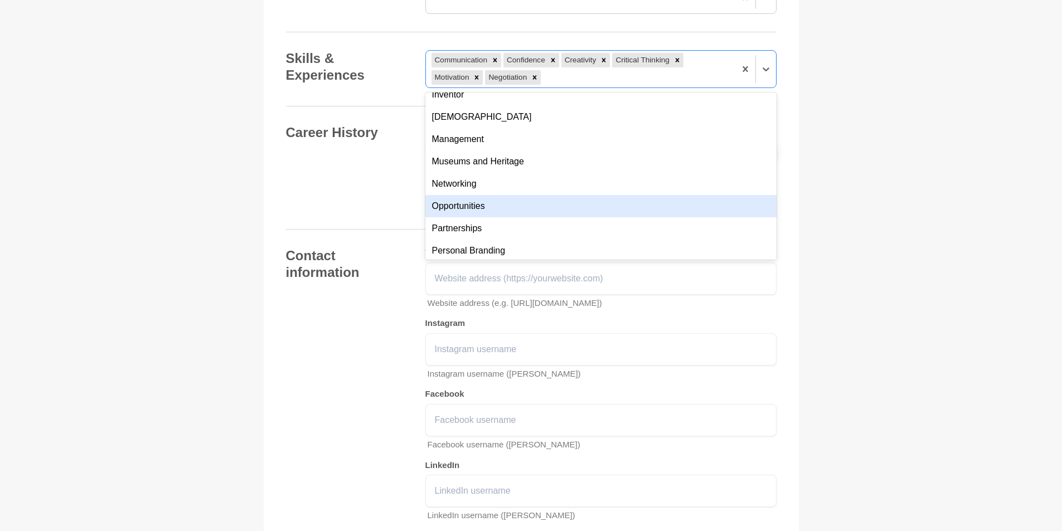
scroll to position [558, 0]
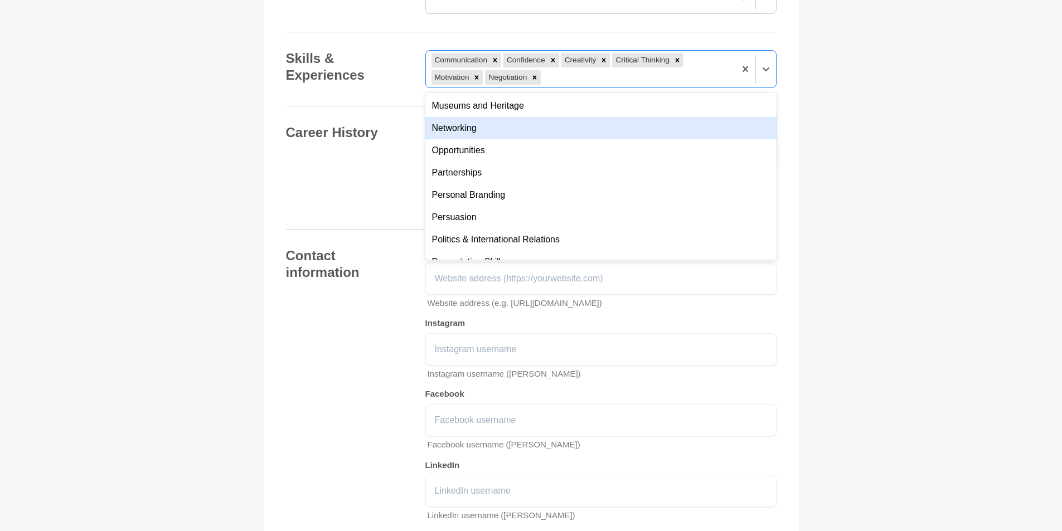
click at [565, 139] on div "Networking" at bounding box center [600, 128] width 351 height 22
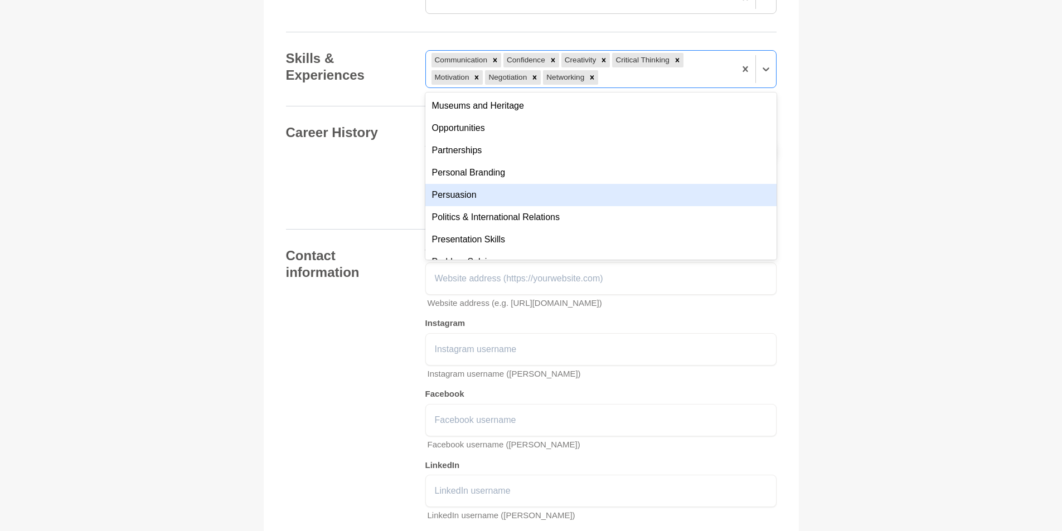
click at [549, 206] on div "Persuasion" at bounding box center [600, 195] width 351 height 22
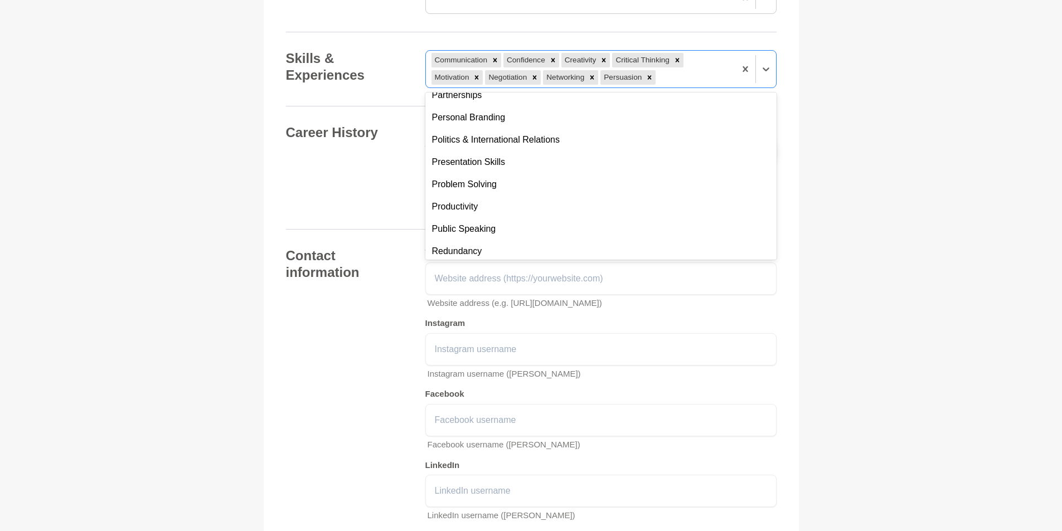
scroll to position [613, 0]
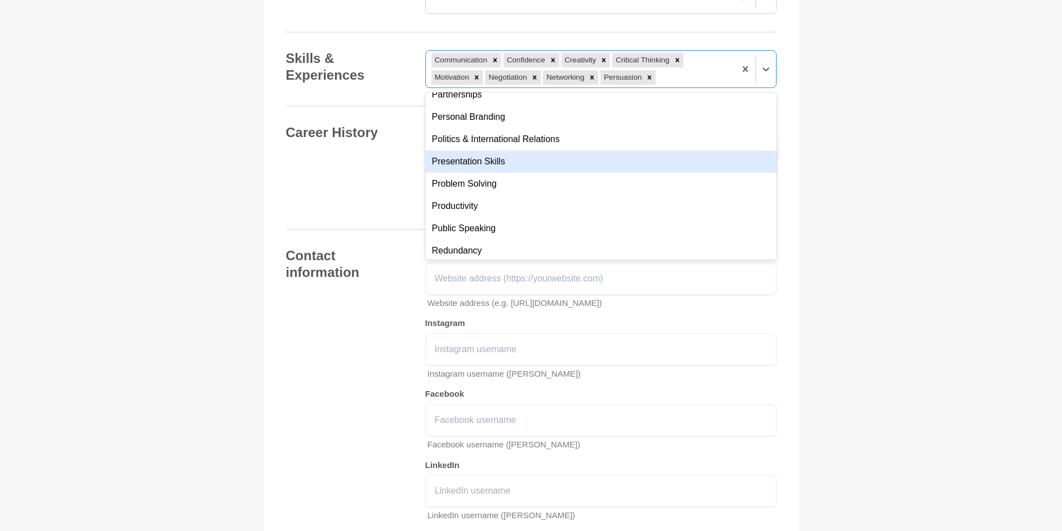
click at [530, 173] on div "Presentation Skills" at bounding box center [600, 162] width 351 height 22
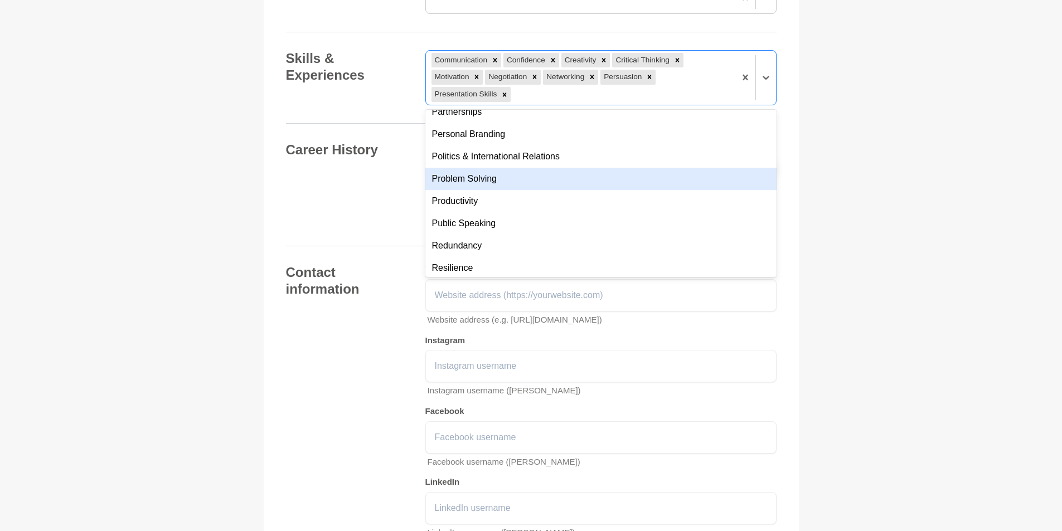
click at [532, 190] on div "Problem Solving" at bounding box center [600, 179] width 351 height 22
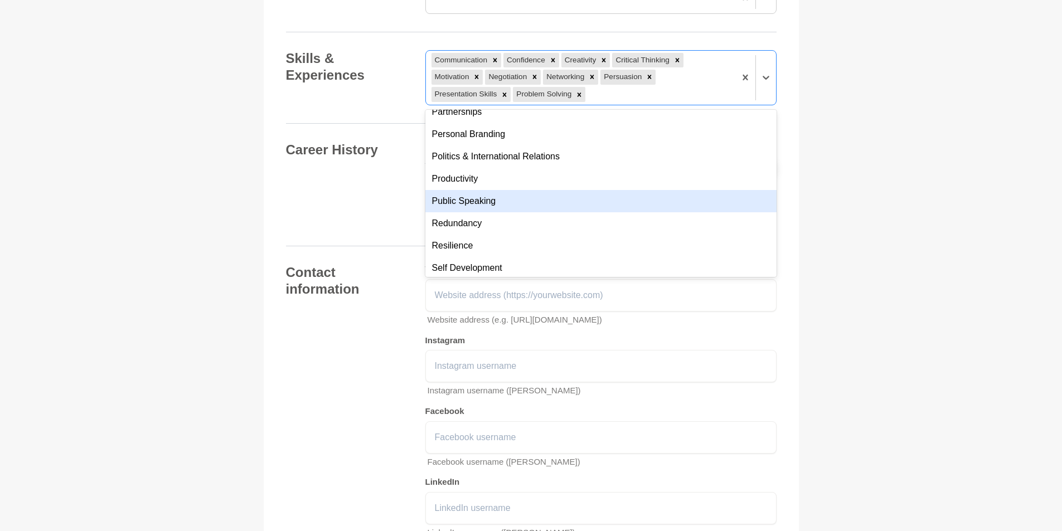
click at [537, 212] on div "Public Speaking" at bounding box center [600, 201] width 351 height 22
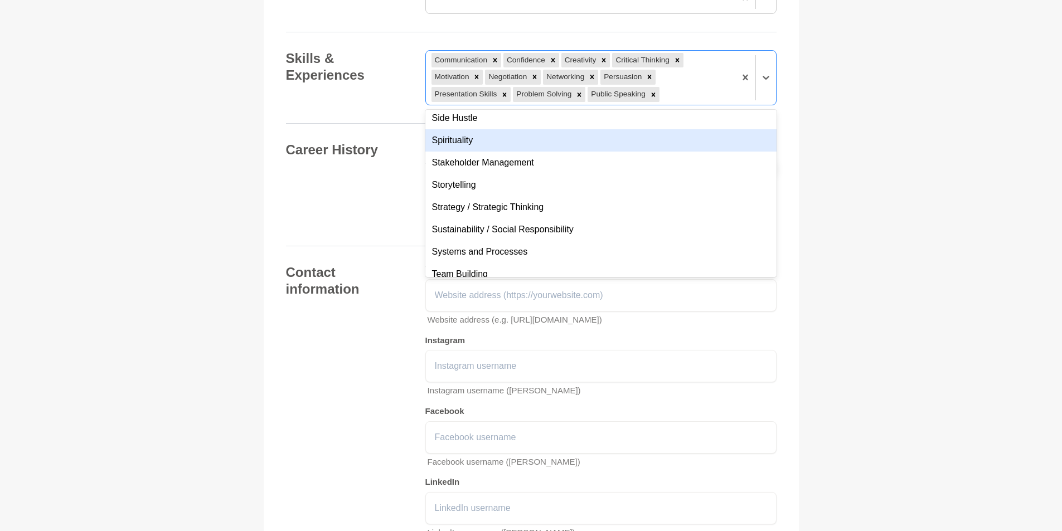
scroll to position [781, 0]
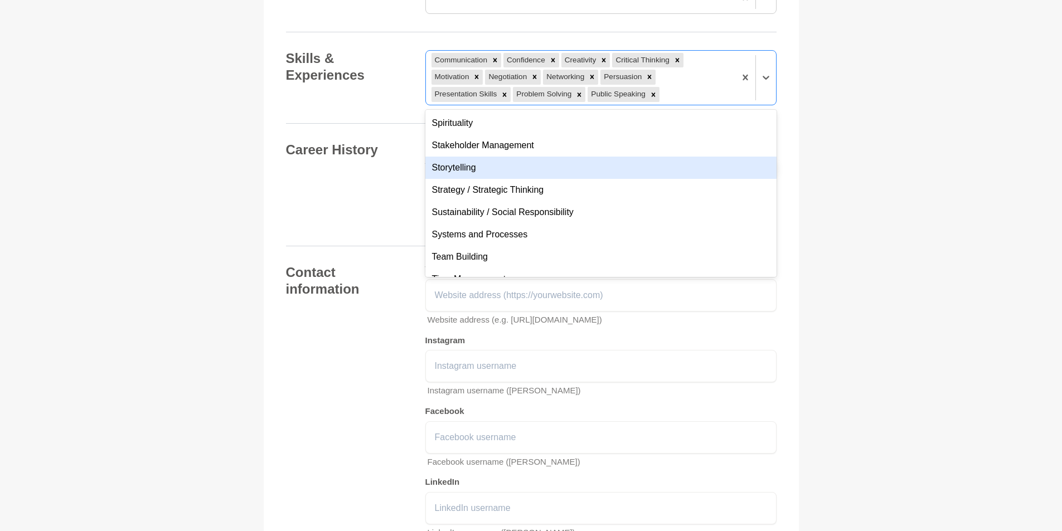
click at [543, 179] on div "Storytelling" at bounding box center [600, 168] width 351 height 22
click at [546, 179] on div "Strategy / Strategic Thinking" at bounding box center [600, 168] width 351 height 22
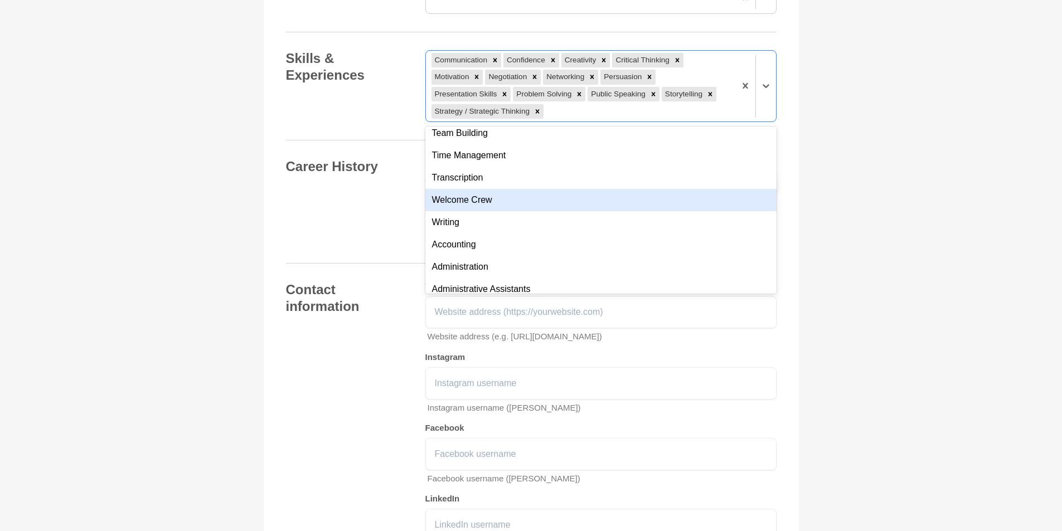
scroll to position [892, 0]
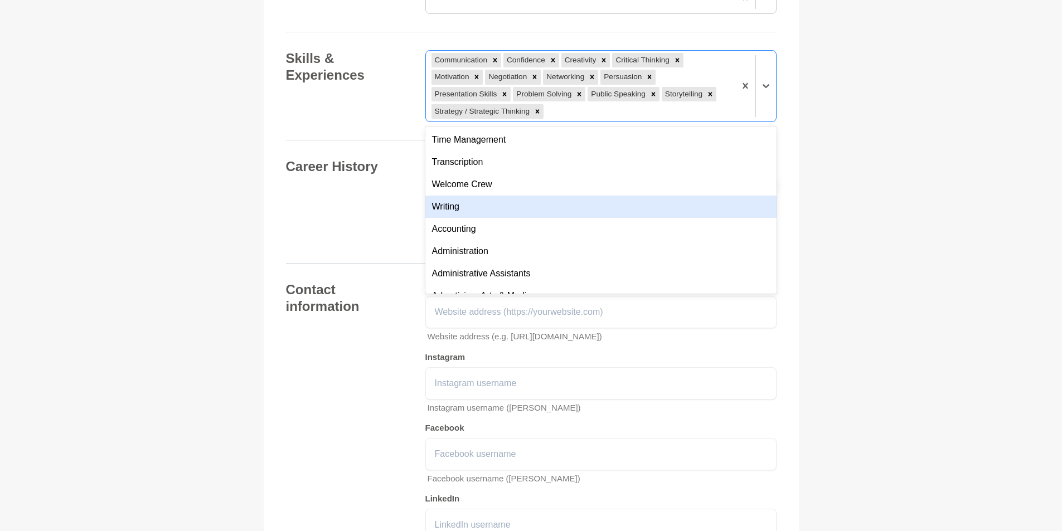
click at [573, 218] on div "Writing" at bounding box center [600, 207] width 351 height 22
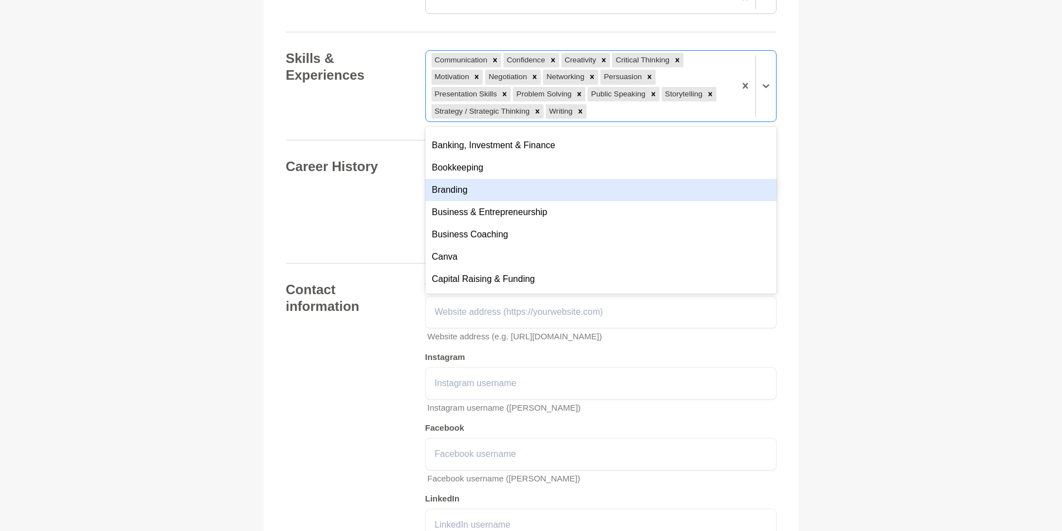
scroll to position [1171, 0]
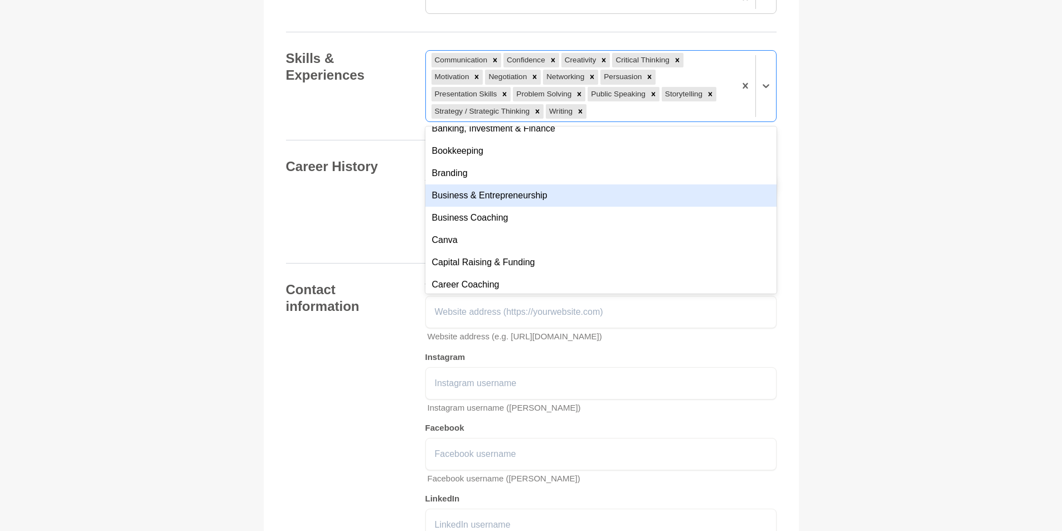
click at [578, 207] on div "Business & Entrepreneurship" at bounding box center [600, 196] width 351 height 22
click at [552, 207] on div "Business Coaching" at bounding box center [600, 196] width 351 height 22
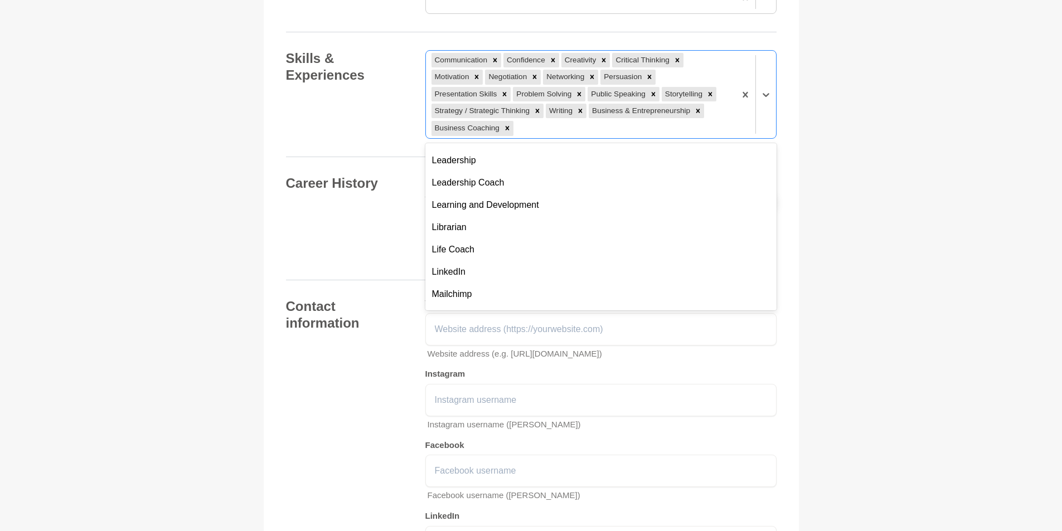
scroll to position [2453, 0]
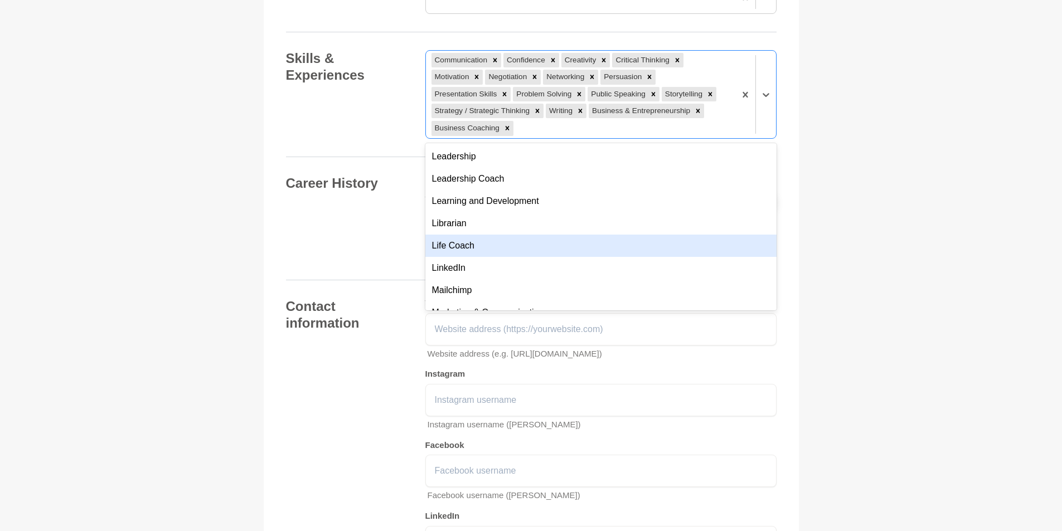
click at [574, 257] on div "Life Coach" at bounding box center [600, 246] width 351 height 22
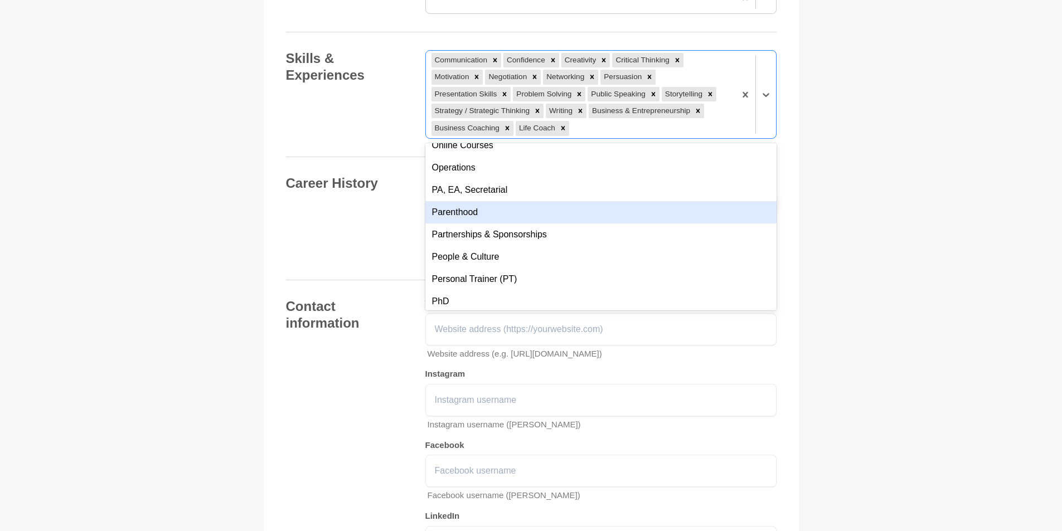
click at [569, 224] on div "Parenthood" at bounding box center [600, 212] width 351 height 22
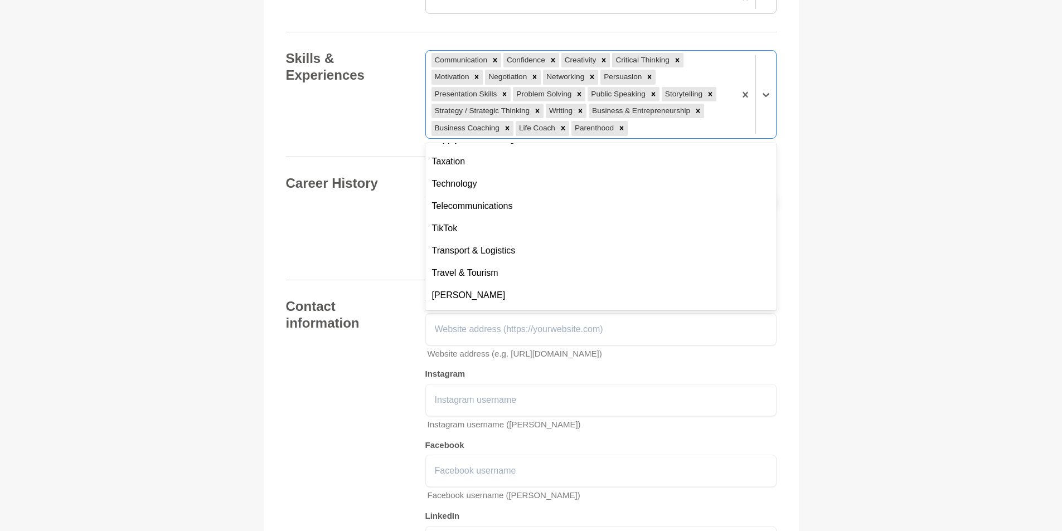
scroll to position [3624, 0]
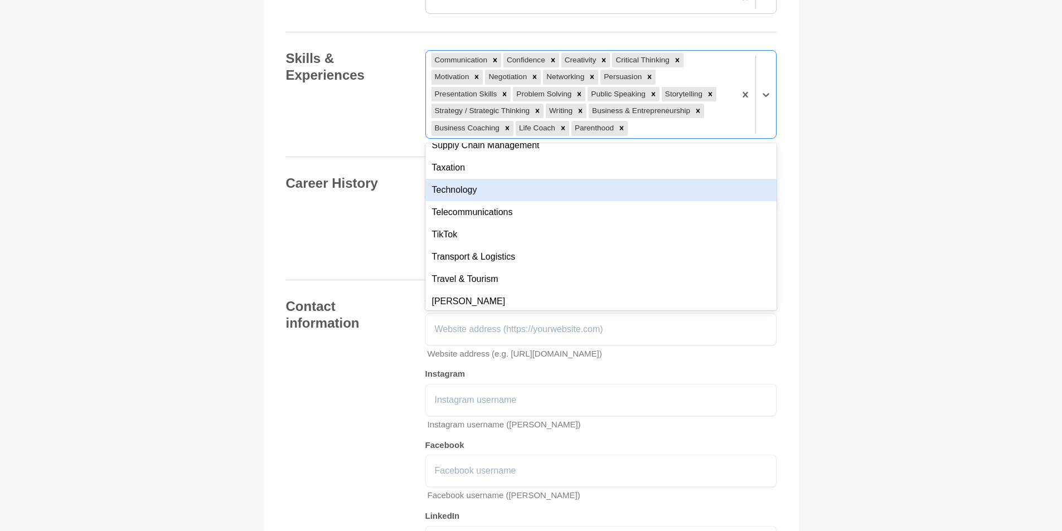
click at [579, 201] on div "Technology" at bounding box center [600, 190] width 351 height 22
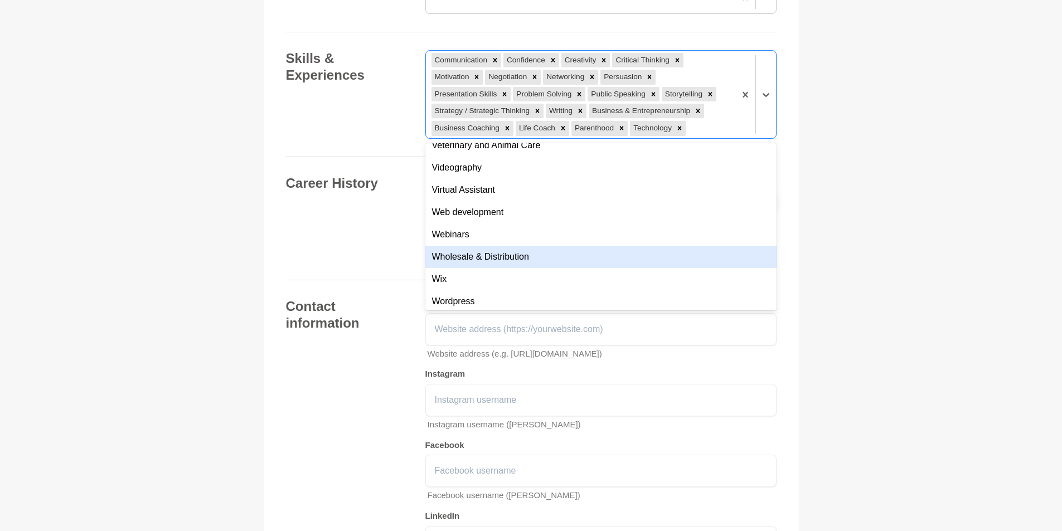
scroll to position [3896, 0]
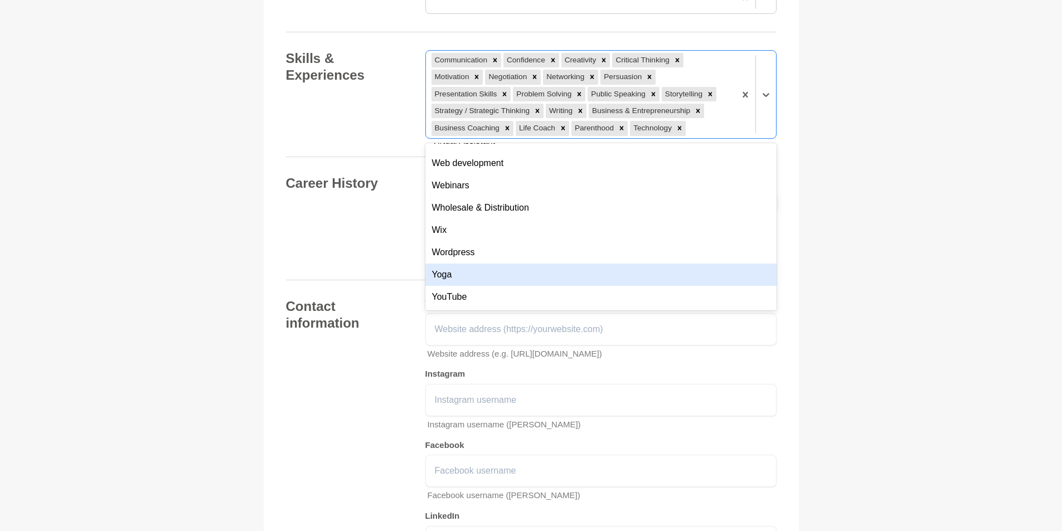
drag, startPoint x: 1049, startPoint y: 357, endPoint x: 1029, endPoint y: 361, distance: 21.0
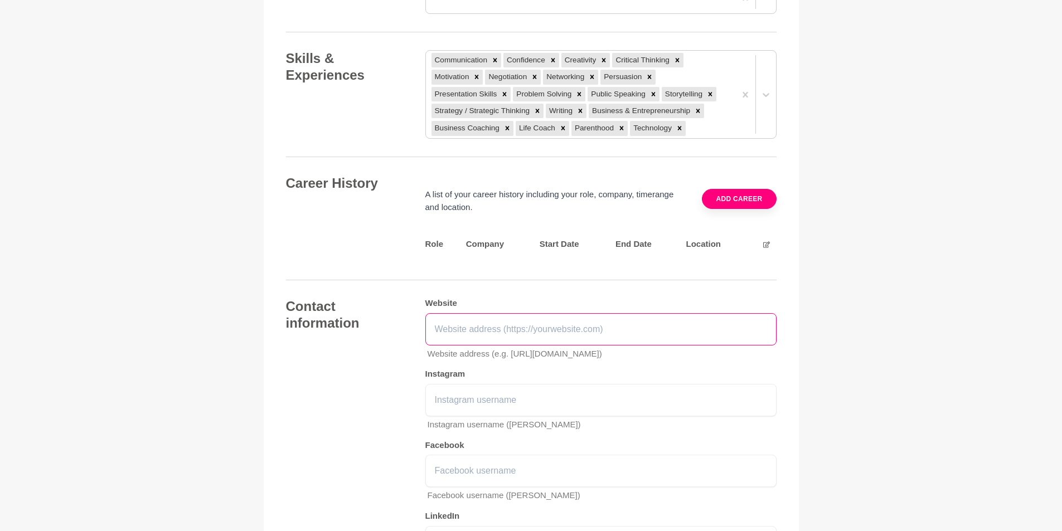
click at [678, 346] on input "text" at bounding box center [600, 329] width 351 height 32
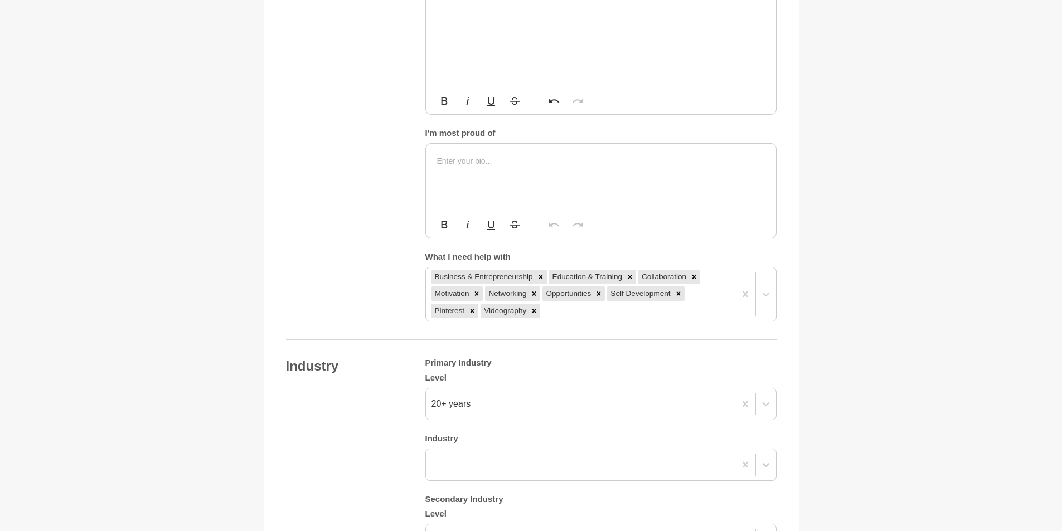
scroll to position [620, 0]
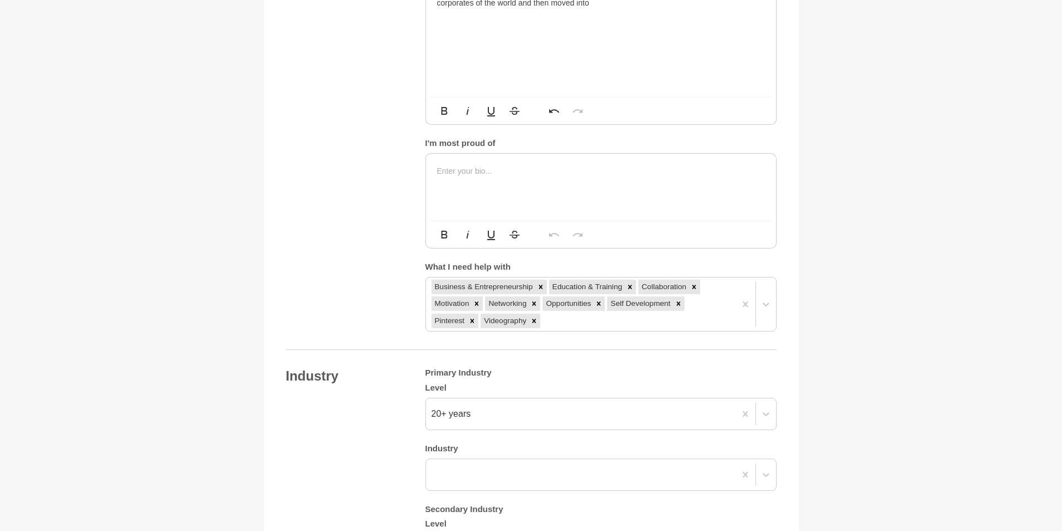
type input "makeyourdecision.net"
click at [618, 22] on p "I started my career bridging the gap between IT and the business in the large f…" at bounding box center [601, 9] width 328 height 25
click at [663, 22] on p "I started my career bridging the gap between IT and "the business in the large …" at bounding box center [601, 9] width 328 height 25
click at [593, 22] on p "I started my career bridging the gap between IT and "the business" in the large…" at bounding box center [601, 9] width 328 height 25
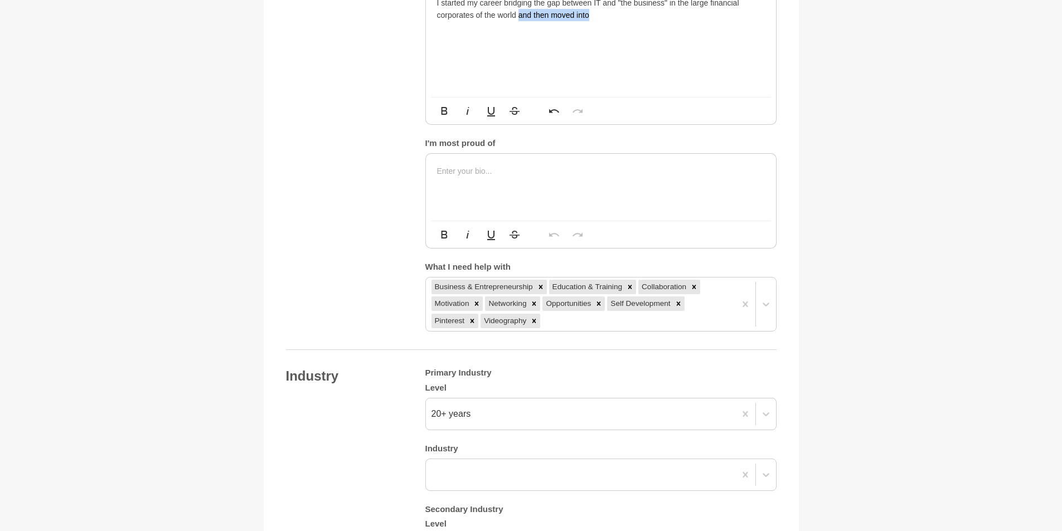
drag, startPoint x: 517, startPoint y: 155, endPoint x: 588, endPoint y: 160, distance: 71.0
click at [588, 22] on p "I started my career bridging the gap between IT and "the business" in the large…" at bounding box center [601, 9] width 328 height 25
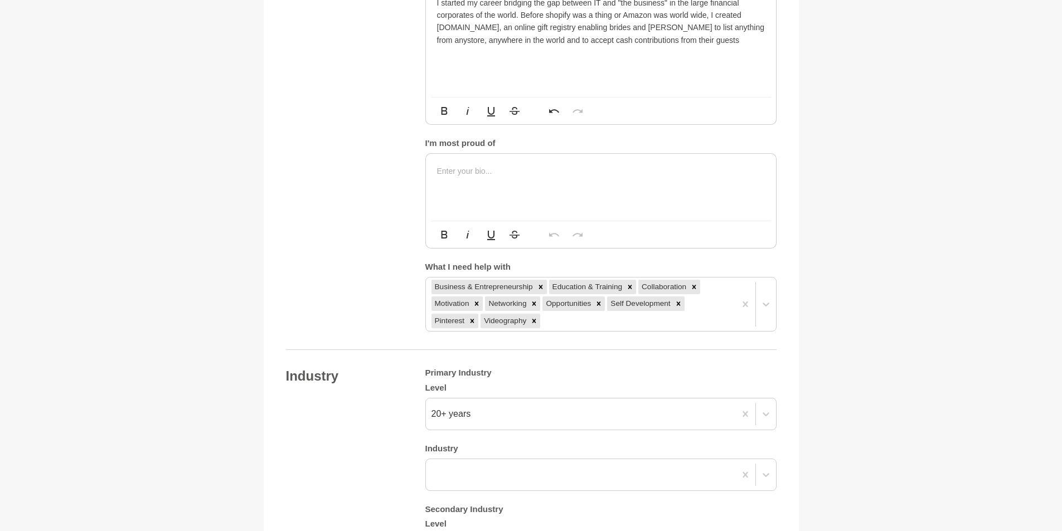
click at [547, 47] on p "I started my career bridging the gap between IT and "the business" in the large…" at bounding box center [601, 22] width 328 height 50
click at [612, 47] on p "I started my career bridging the gap between IT and "the business" in the large…" at bounding box center [601, 22] width 328 height 50
click at [614, 47] on p "I started my career bridging the gap between IT and "the business" in the large…" at bounding box center [601, 22] width 328 height 50
click at [450, 47] on p "I started my career bridging the gap between IT and "the business" in the large…" at bounding box center [601, 22] width 328 height 50
click at [711, 47] on p "I started my career bridging the gap between IT and "the business" in the large…" at bounding box center [601, 22] width 328 height 50
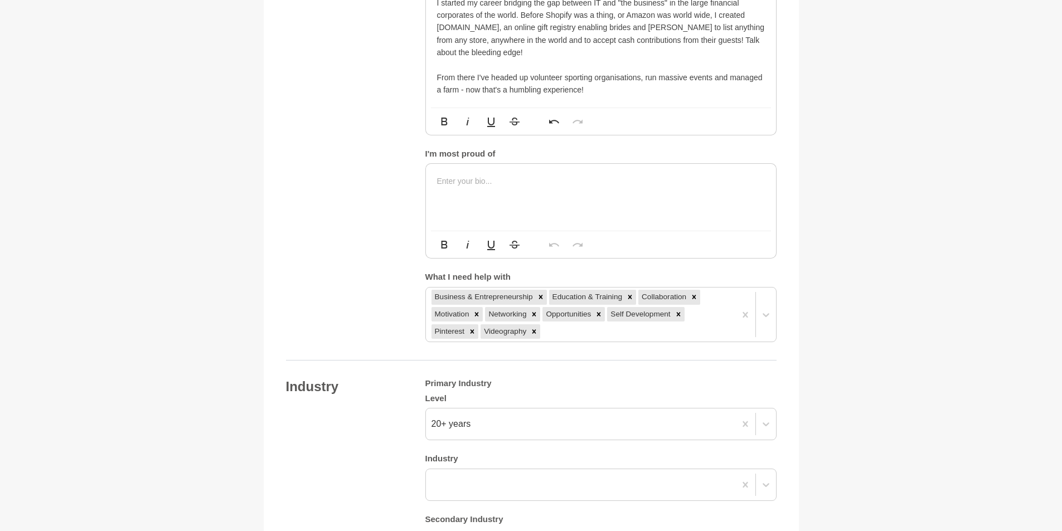
drag, startPoint x: 620, startPoint y: 220, endPoint x: 535, endPoint y: 221, distance: 85.3
click at [535, 96] on p "From there I've headed up volunteer sporting organisations, run massive events …" at bounding box center [601, 83] width 328 height 25
click at [585, 96] on p "From there I've headed up volunteer sporting organisations, run massive events …" at bounding box center [601, 83] width 328 height 25
click at [522, 59] on p "I started my career bridging the gap between IT and "the business" in the large…" at bounding box center [601, 28] width 328 height 62
click at [525, 59] on p "I started my career bridging the gap between IT and "the business" in the large…" at bounding box center [601, 28] width 328 height 62
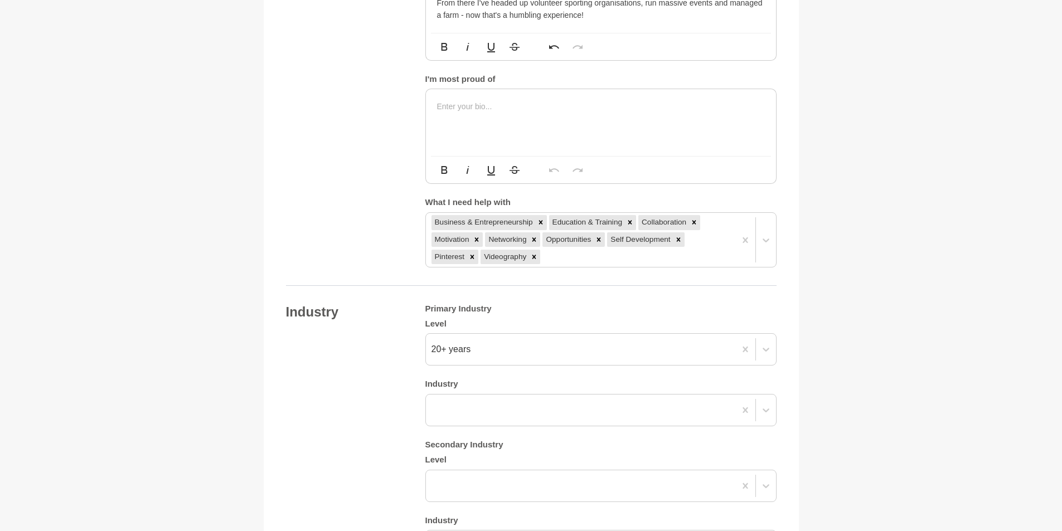
scroll to position [676, 0]
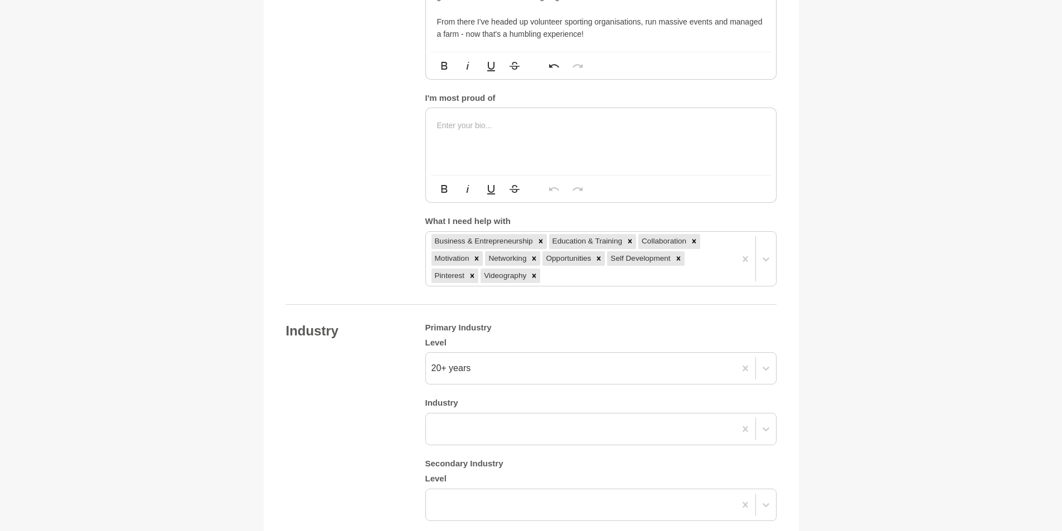
drag, startPoint x: 711, startPoint y: 163, endPoint x: 725, endPoint y: 160, distance: 14.9
click at [711, 41] on p "From there I've headed up volunteer sporting organisations, run massive events …" at bounding box center [601, 28] width 328 height 25
drag, startPoint x: 546, startPoint y: 178, endPoint x: 661, endPoint y: 178, distance: 114.9
click at [661, 41] on p "From there I've headed up volunteer sporting organisations, run massive events,…" at bounding box center [601, 28] width 328 height 25
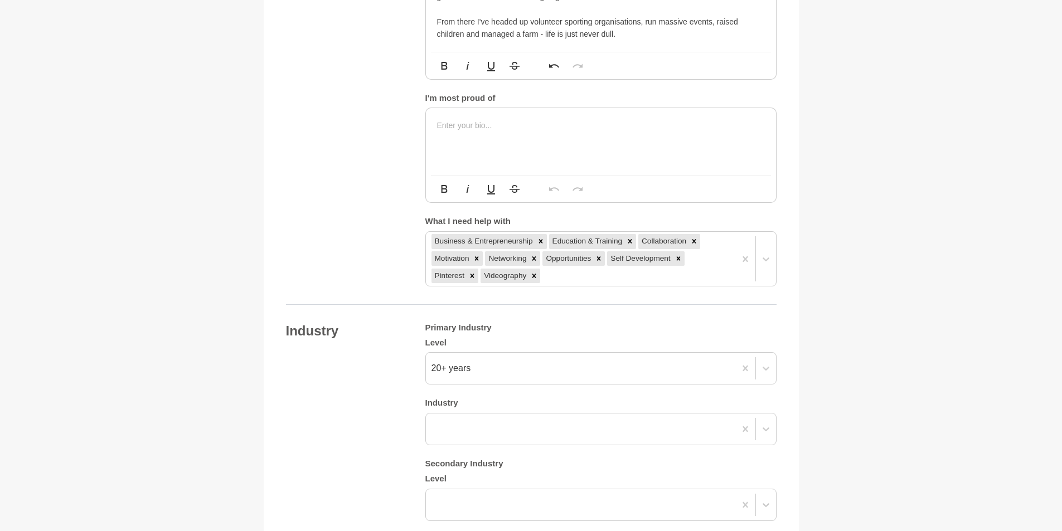
click at [473, 41] on p "From there I've headed up volunteer sporting organisations, run massive events,…" at bounding box center [601, 28] width 328 height 25
click at [648, 41] on p "From there, I've headed up volunteer sporting organisations, run massive events…" at bounding box center [601, 28] width 328 height 25
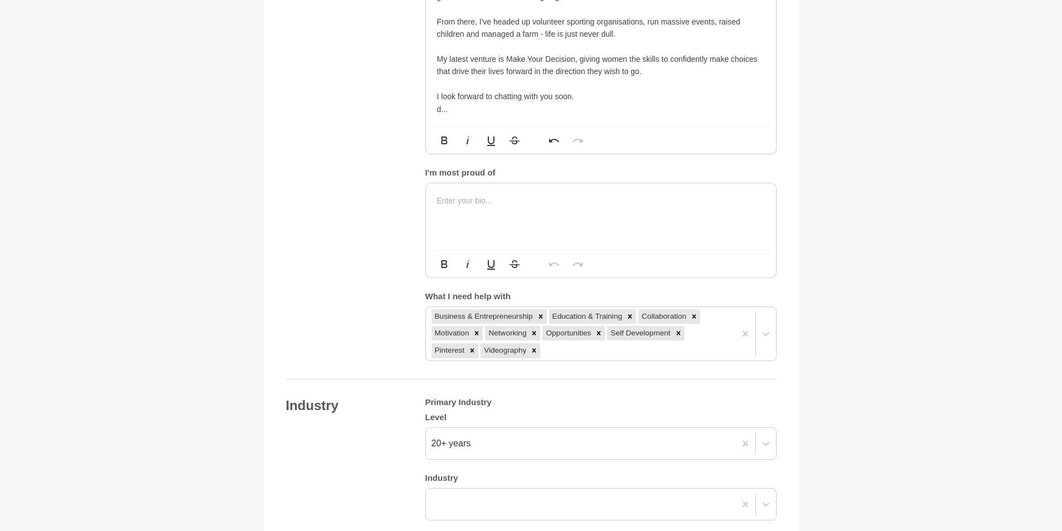
click at [457, 115] on p "d..." at bounding box center [601, 109] width 328 height 12
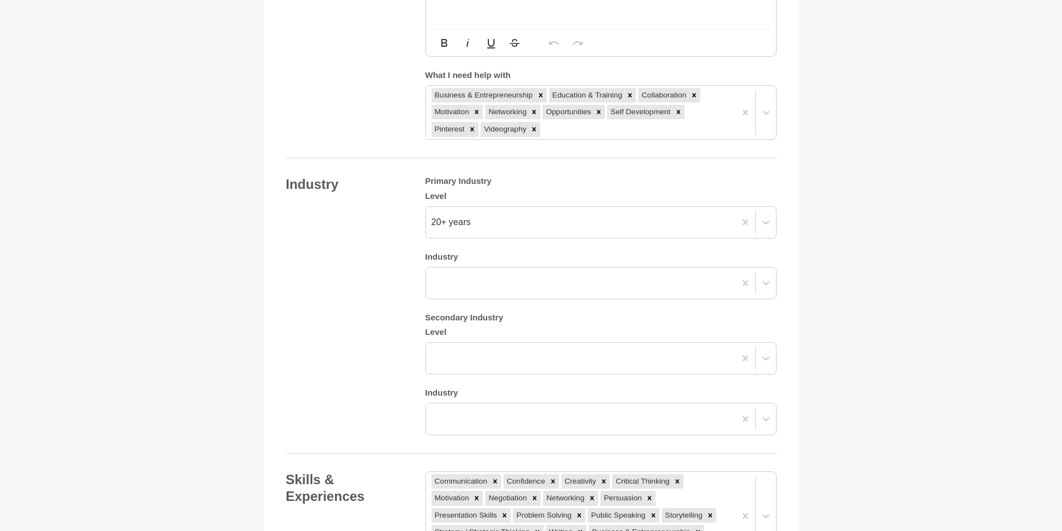
scroll to position [899, 0]
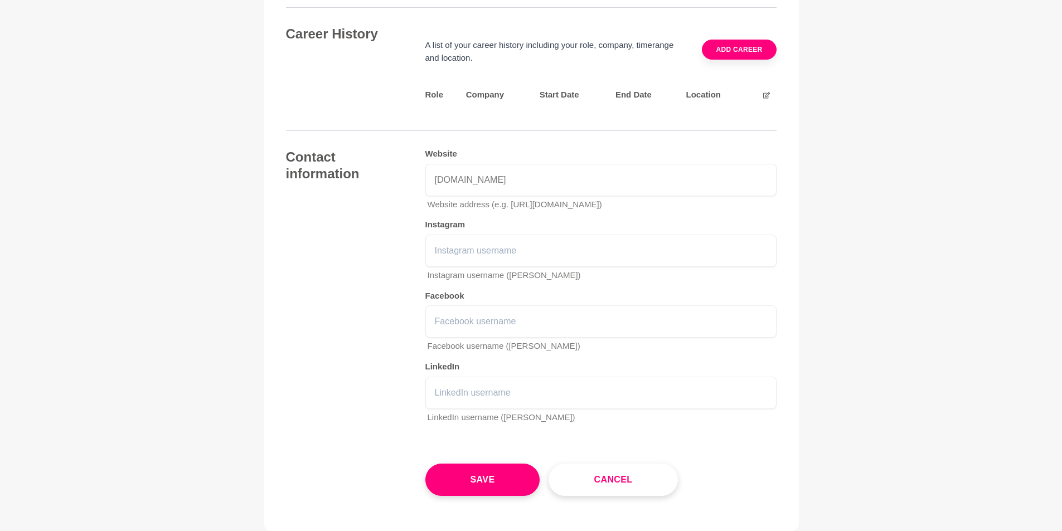
scroll to position [1624, 0]
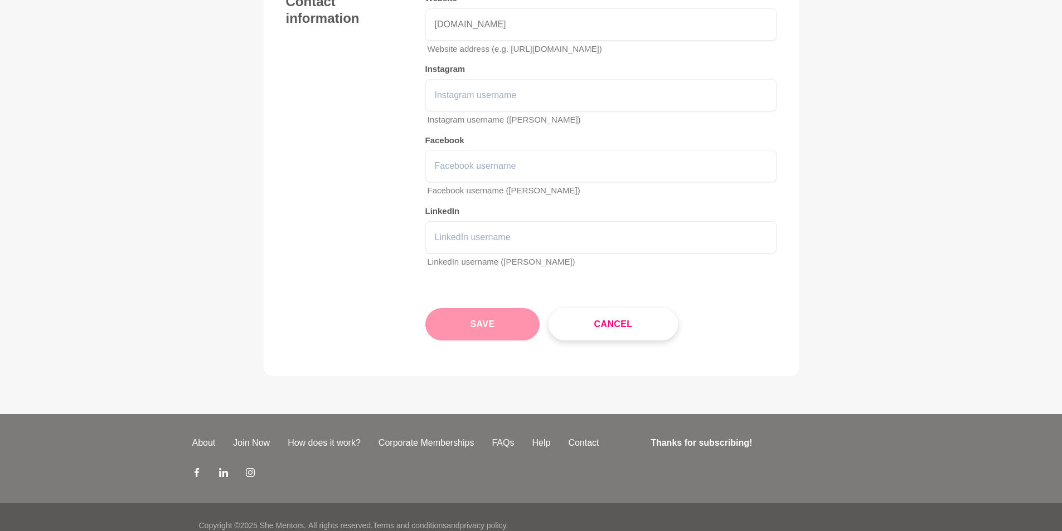
click at [479, 341] on button "Save" at bounding box center [482, 324] width 115 height 32
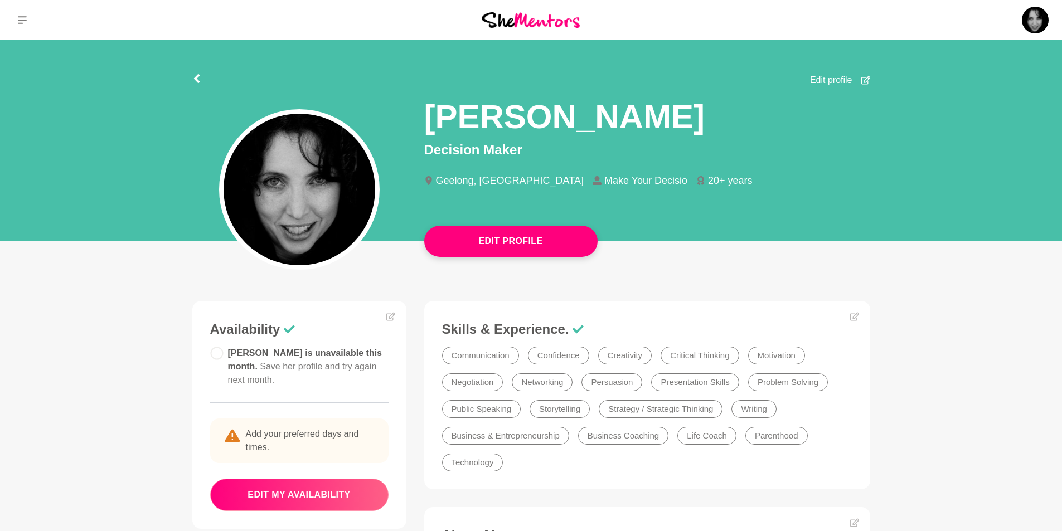
click at [340, 489] on button "edit my availability" at bounding box center [299, 495] width 178 height 32
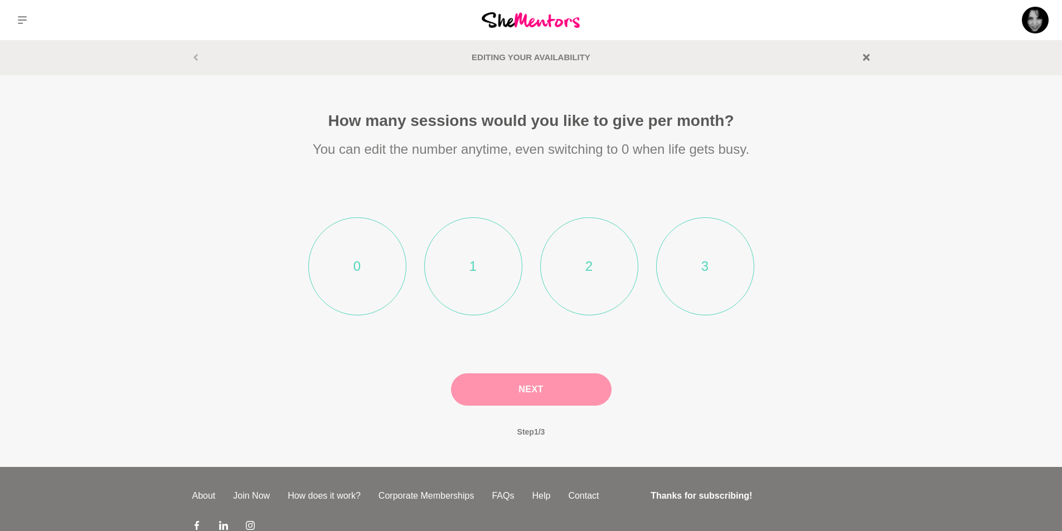
click at [593, 264] on li "2" at bounding box center [589, 266] width 98 height 98
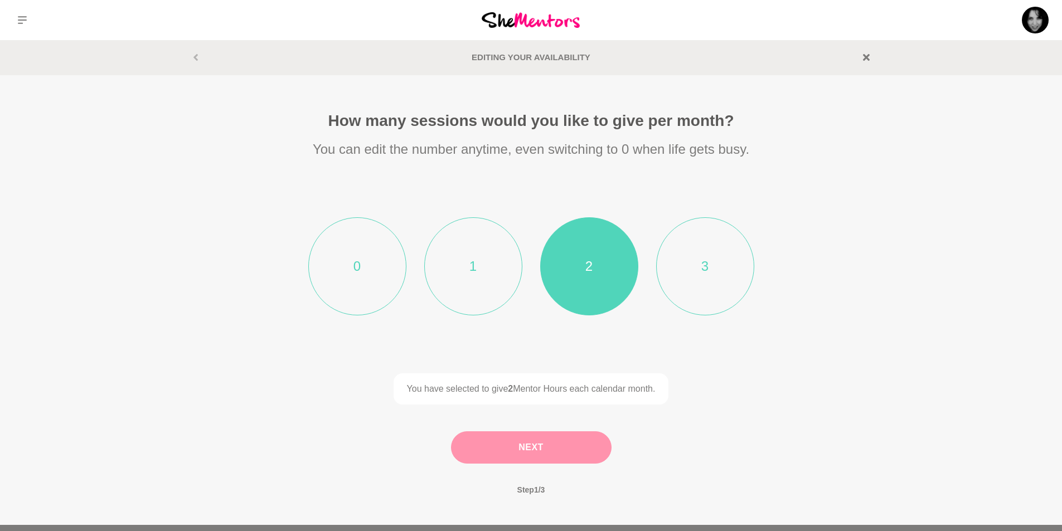
click at [540, 451] on button "Next" at bounding box center [531, 448] width 161 height 32
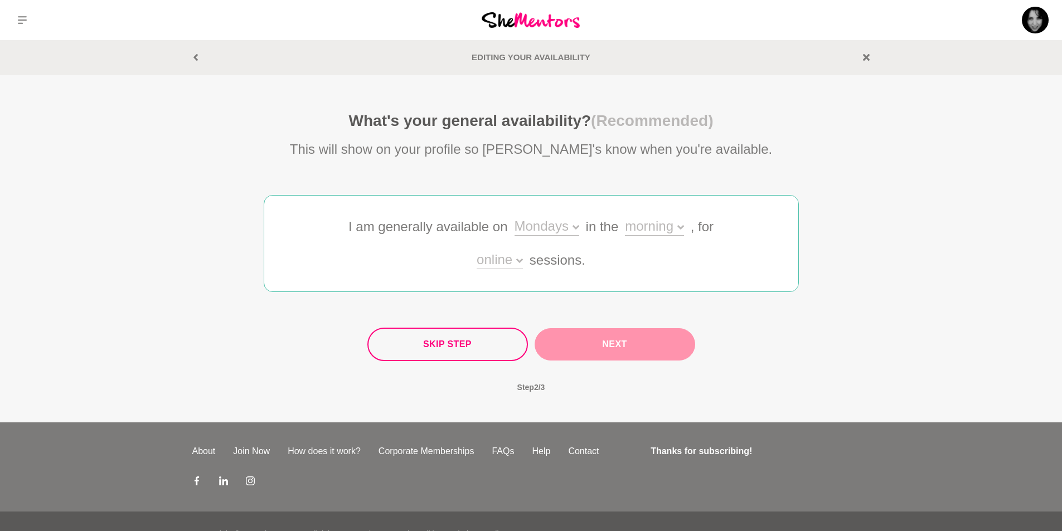
click at [575, 227] on icon at bounding box center [576, 227] width 7 height 4
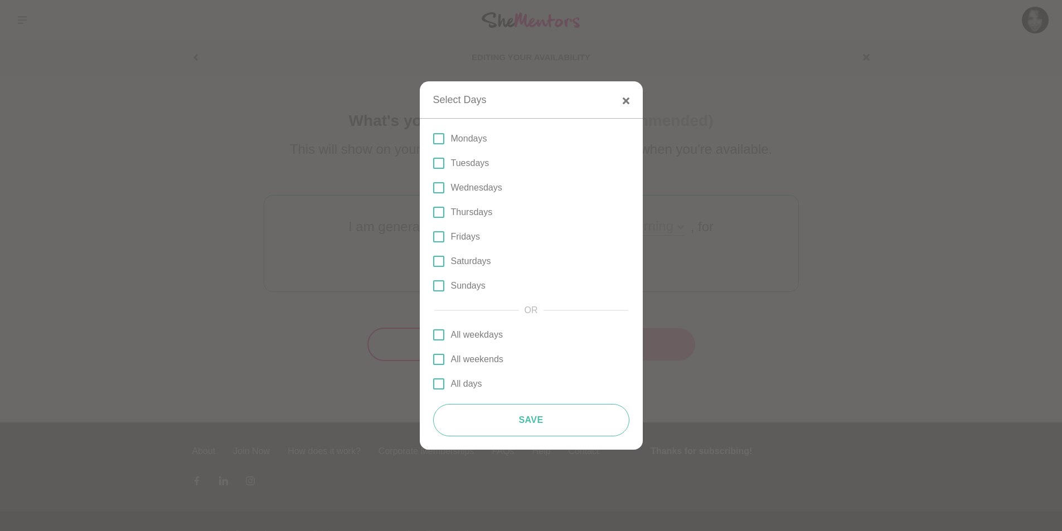
click at [437, 161] on span at bounding box center [438, 163] width 11 height 11
click at [433, 163] on input "Tuesdays" at bounding box center [433, 163] width 0 height 0
click at [439, 213] on span at bounding box center [438, 212] width 11 height 11
click at [433, 212] on input "Thursdays" at bounding box center [433, 212] width 0 height 0
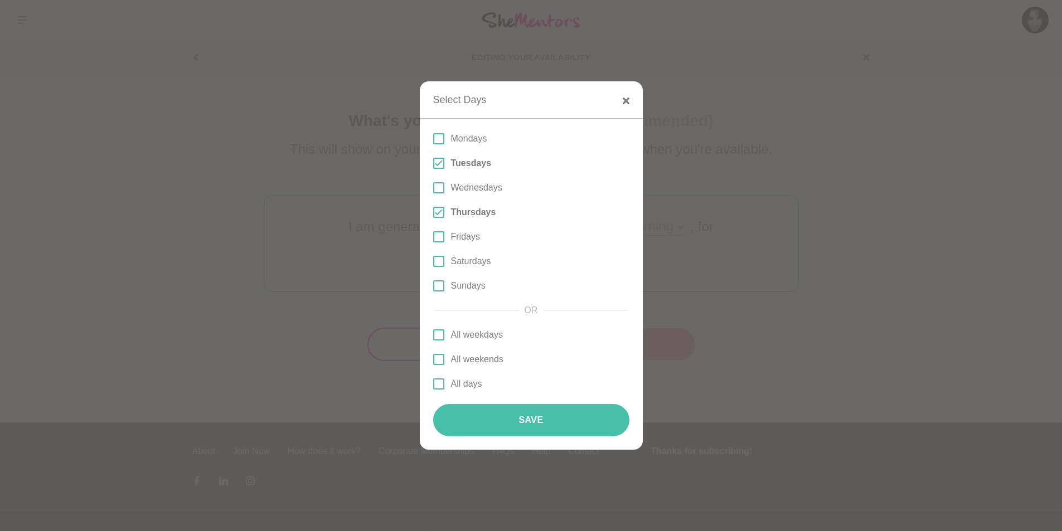
click at [547, 423] on button "Save" at bounding box center [531, 420] width 196 height 32
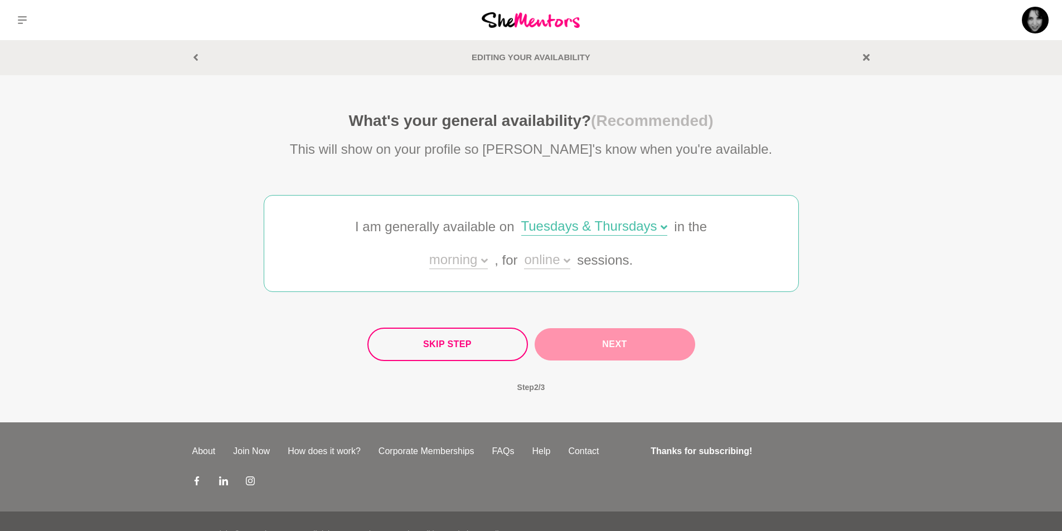
click at [481, 262] on icon at bounding box center [484, 261] width 7 height 7
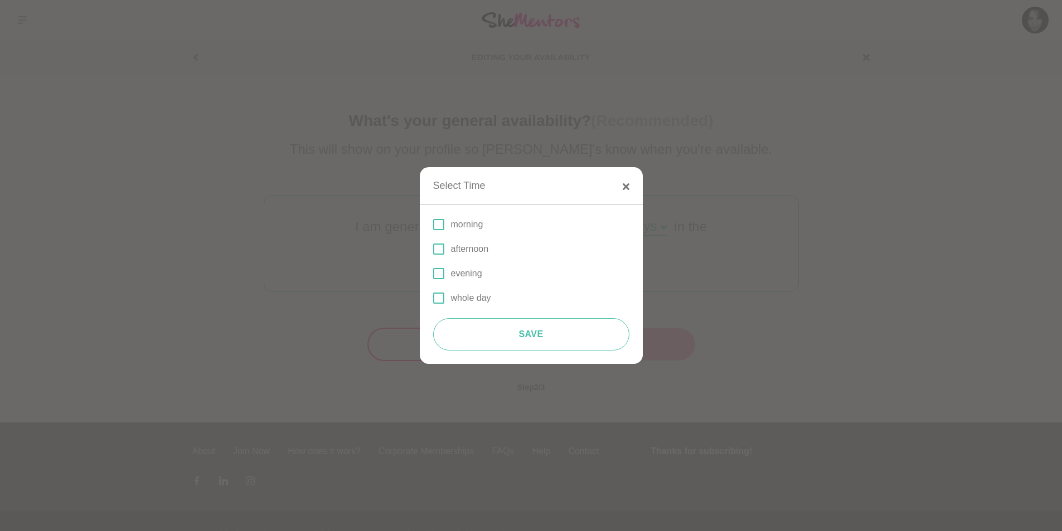
click at [439, 249] on span at bounding box center [438, 249] width 11 height 11
click at [433, 249] on input "afternoon" at bounding box center [433, 249] width 0 height 0
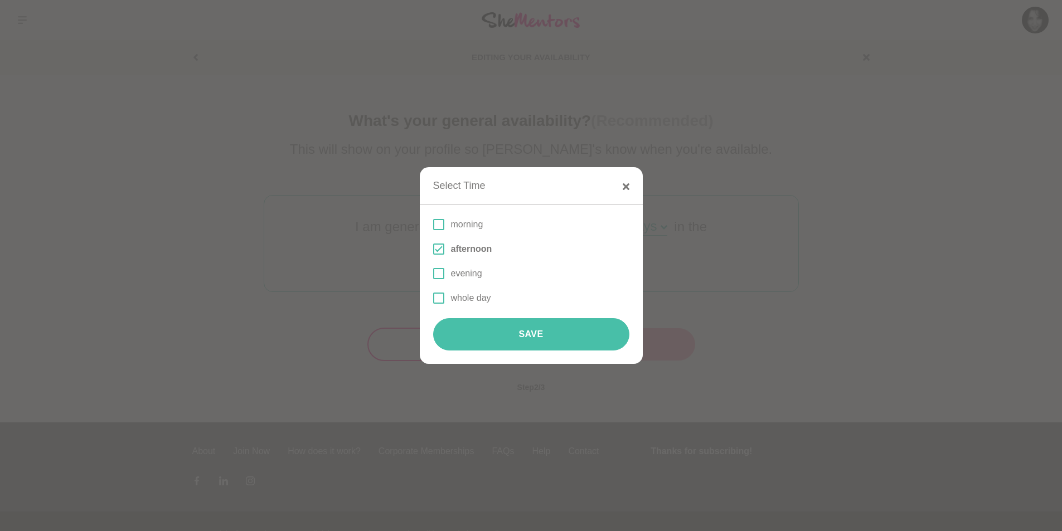
click at [552, 338] on button "Save" at bounding box center [531, 334] width 196 height 32
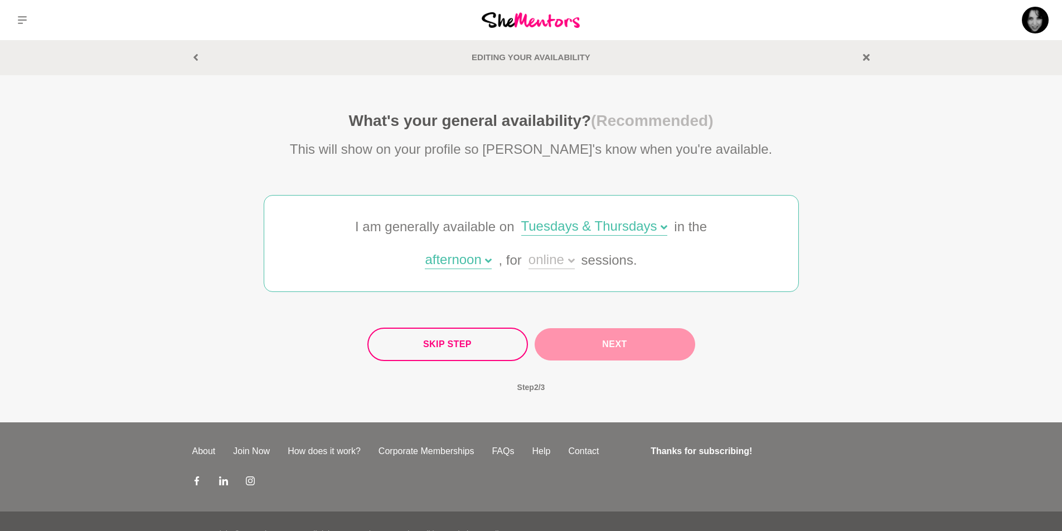
click at [570, 259] on icon at bounding box center [571, 261] width 7 height 7
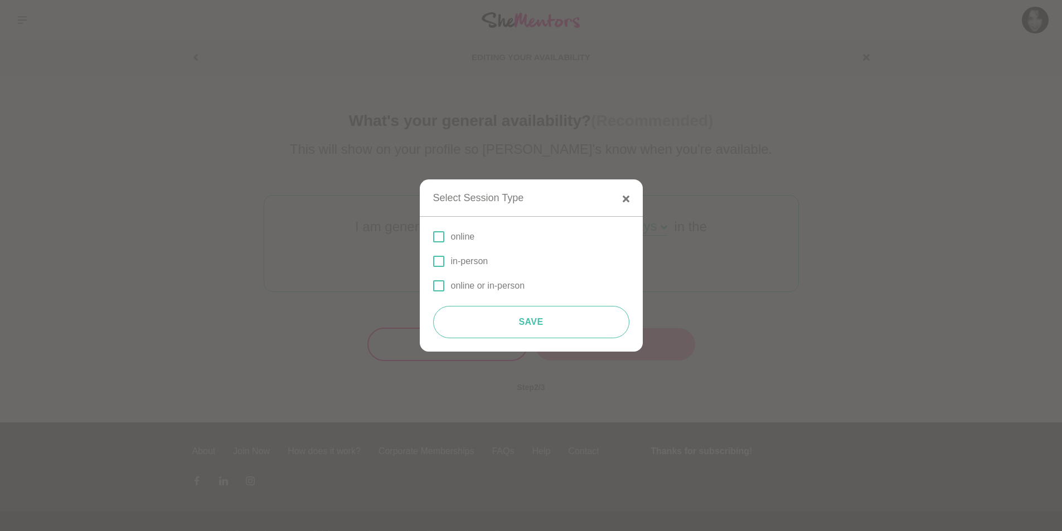
click at [437, 286] on span at bounding box center [438, 285] width 11 height 11
click at [433, 286] on input "online or in-person" at bounding box center [433, 286] width 0 height 0
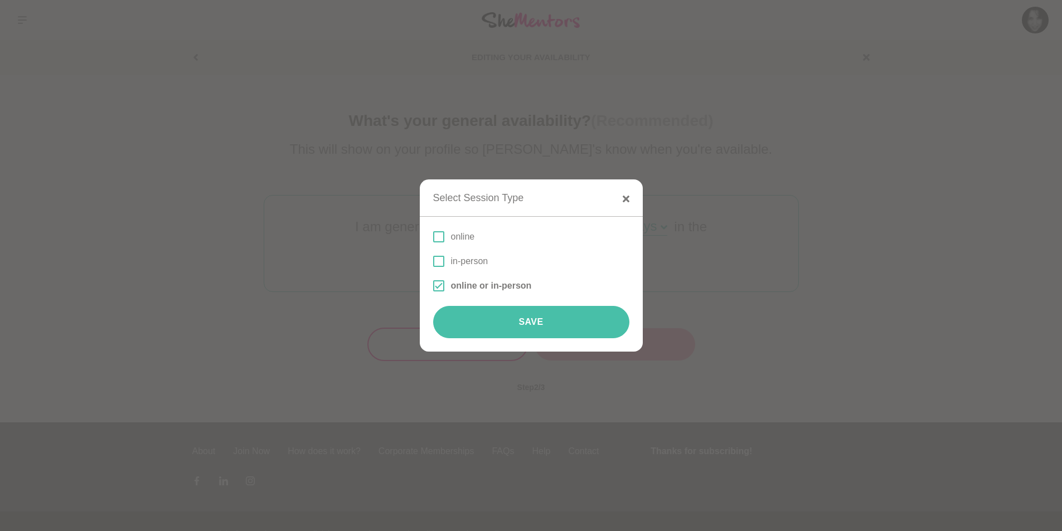
click at [571, 325] on button "Save" at bounding box center [531, 322] width 196 height 32
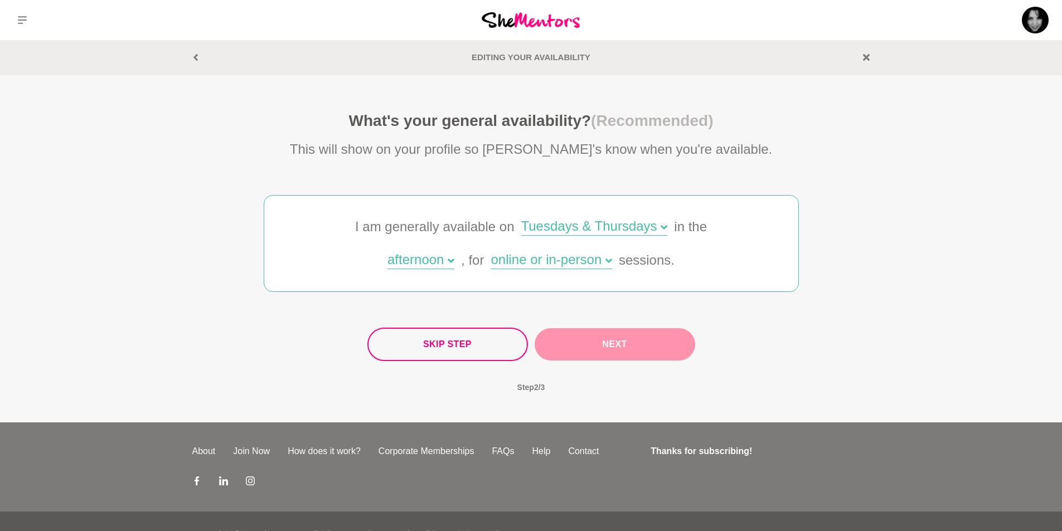
click at [623, 346] on button "Next" at bounding box center [615, 344] width 161 height 32
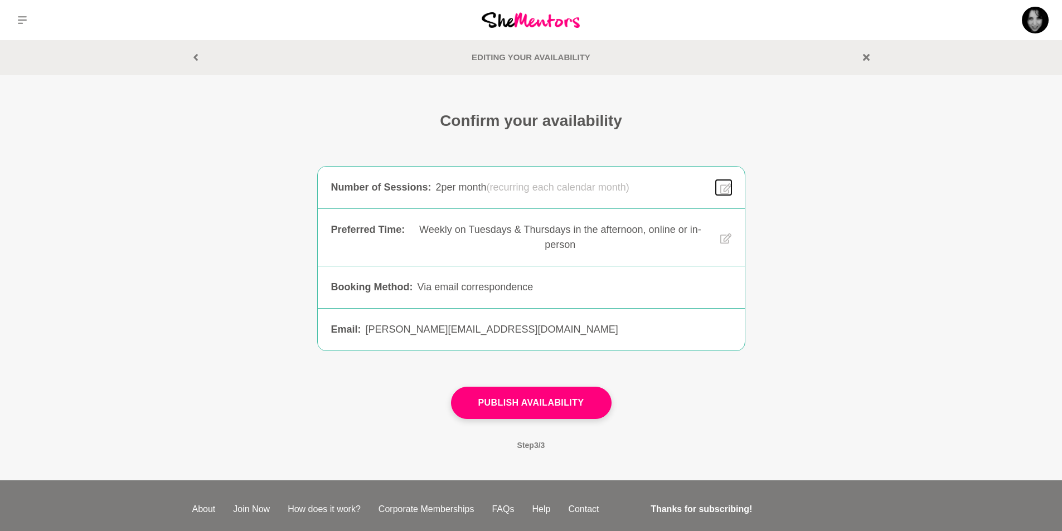
click at [727, 189] on icon at bounding box center [725, 188] width 11 height 11
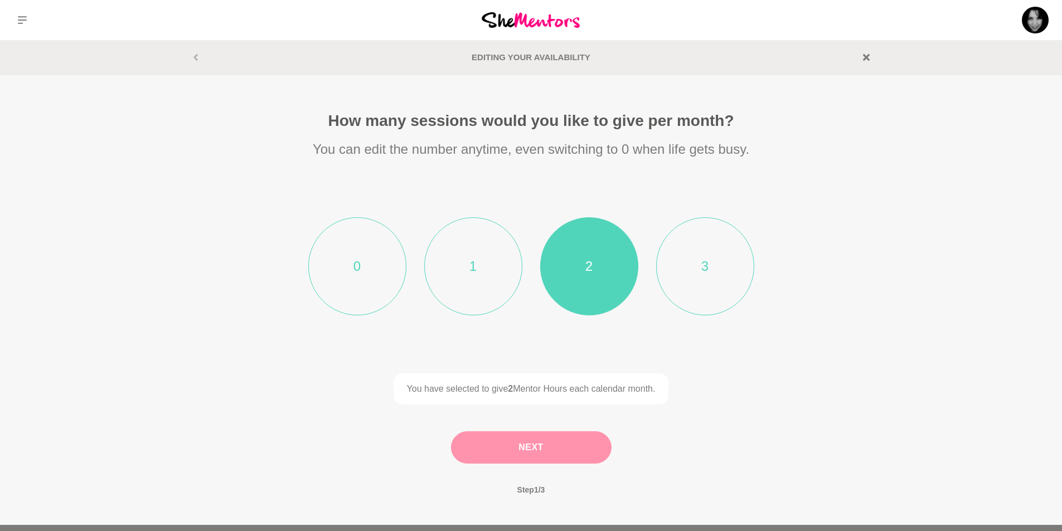
click at [555, 451] on button "Next" at bounding box center [531, 448] width 161 height 32
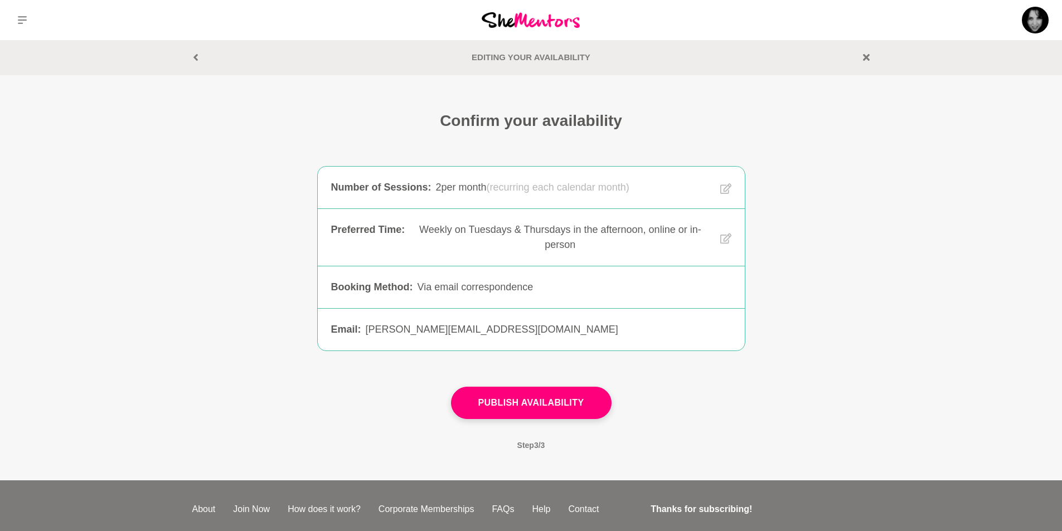
click at [559, 289] on div "Via email correspondence" at bounding box center [574, 287] width 314 height 15
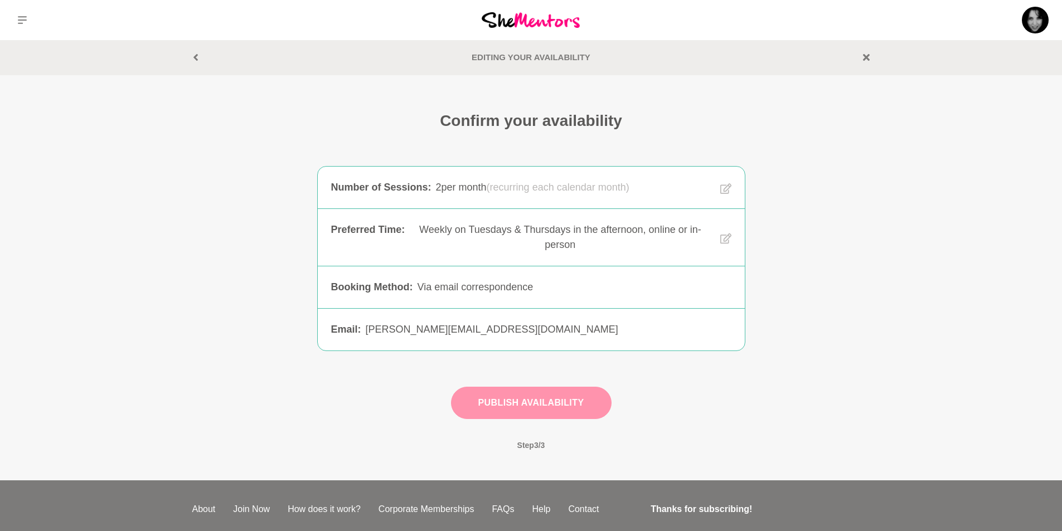
click at [551, 404] on button "Publish Availability" at bounding box center [531, 403] width 161 height 32
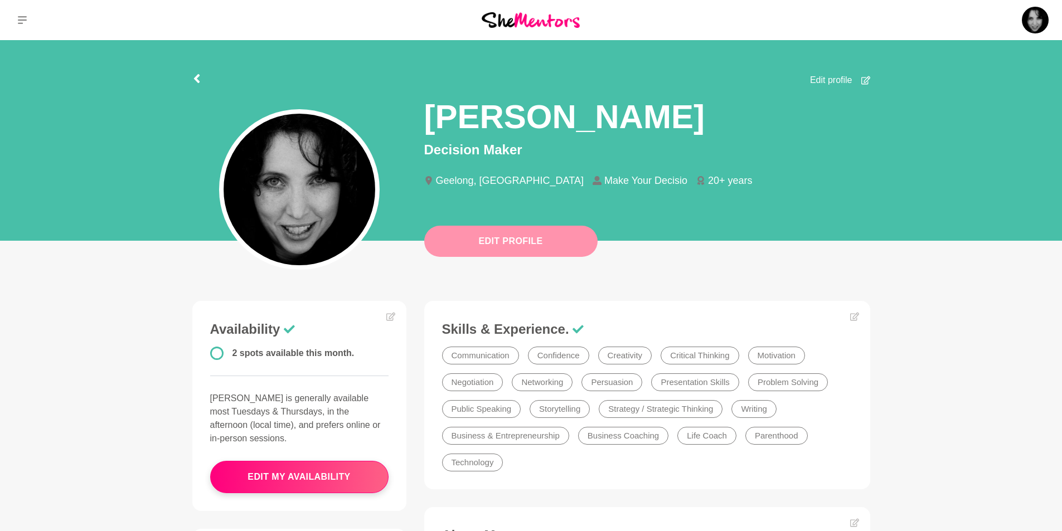
click at [523, 236] on button "Edit Profile" at bounding box center [510, 241] width 173 height 31
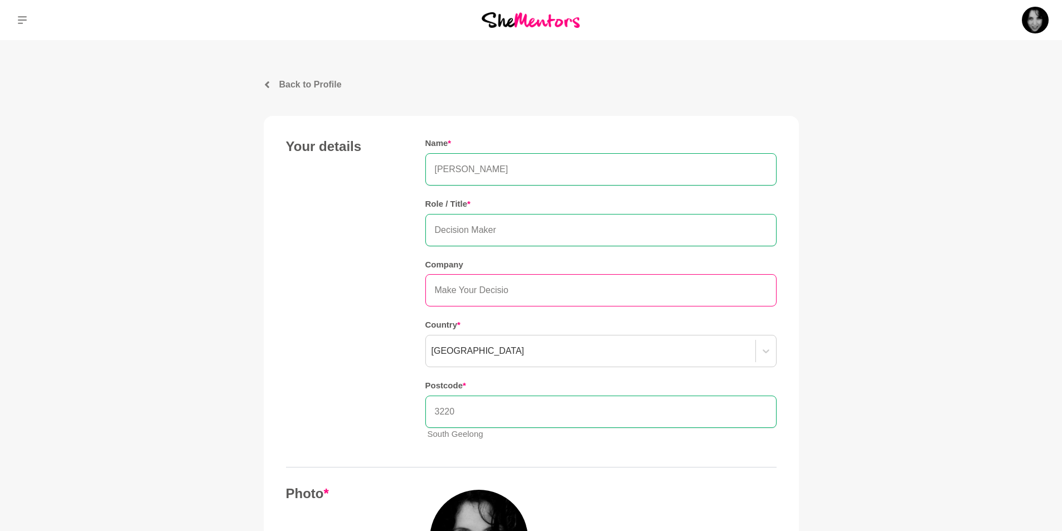
click at [519, 289] on input "Make Your Decisio" at bounding box center [600, 290] width 351 height 32
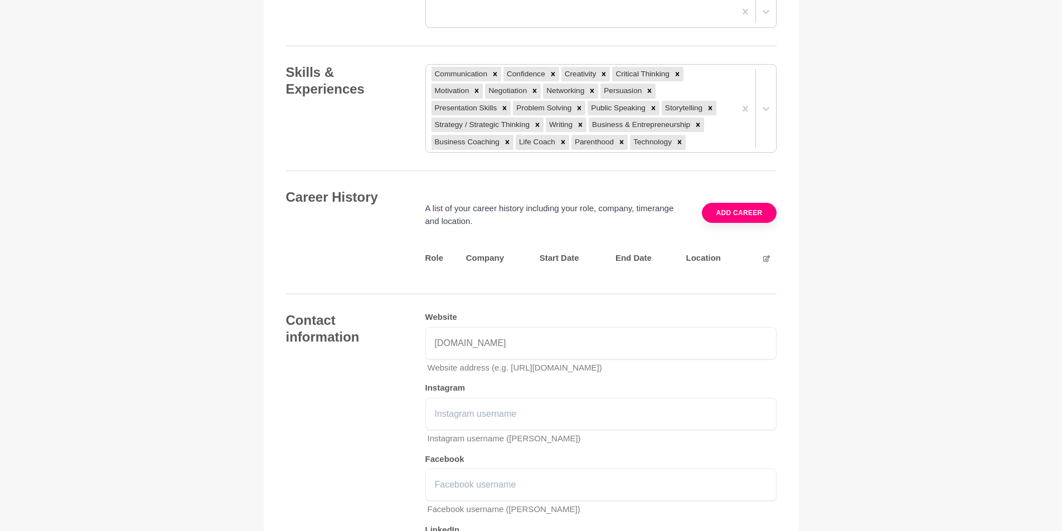
scroll to position [1729, 0]
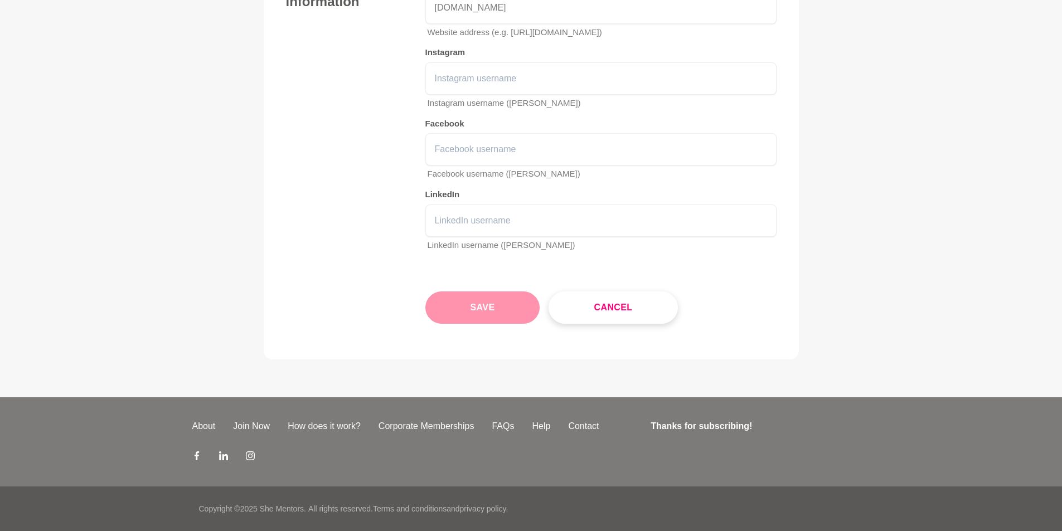
type input "Make Your Decision"
click at [483, 303] on button "Save" at bounding box center [482, 308] width 115 height 32
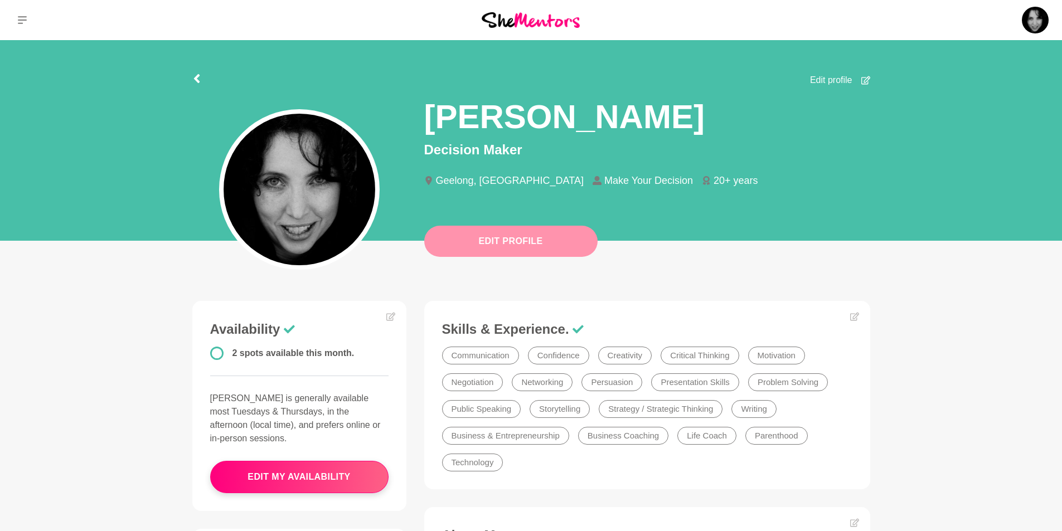
click at [513, 249] on button "Edit Profile" at bounding box center [510, 241] width 173 height 31
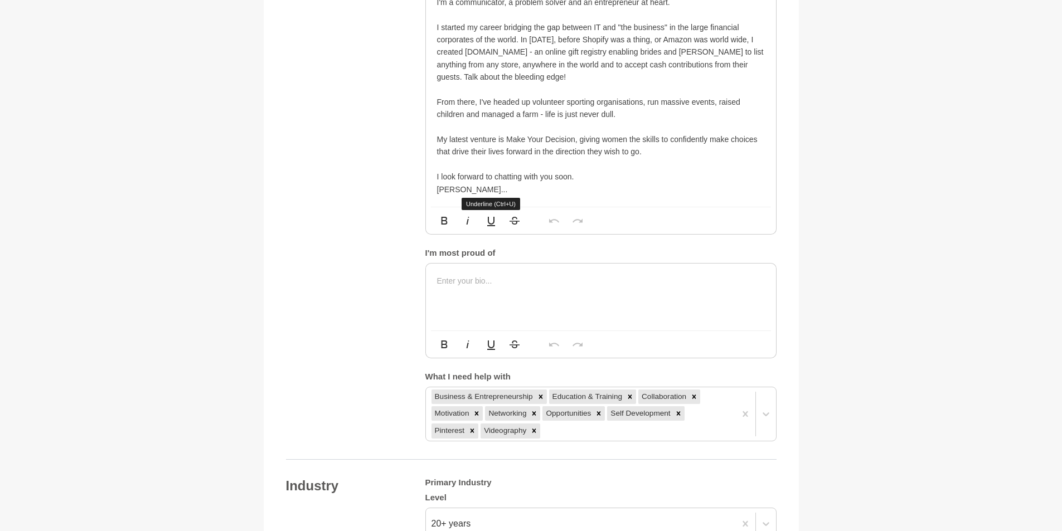
scroll to position [670, 0]
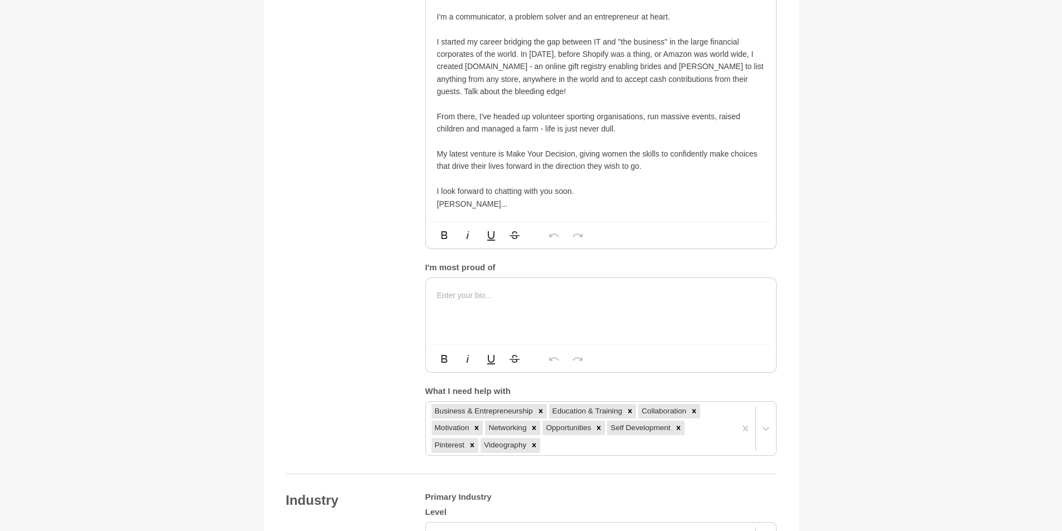
click at [437, 295] on p at bounding box center [601, 295] width 328 height 12
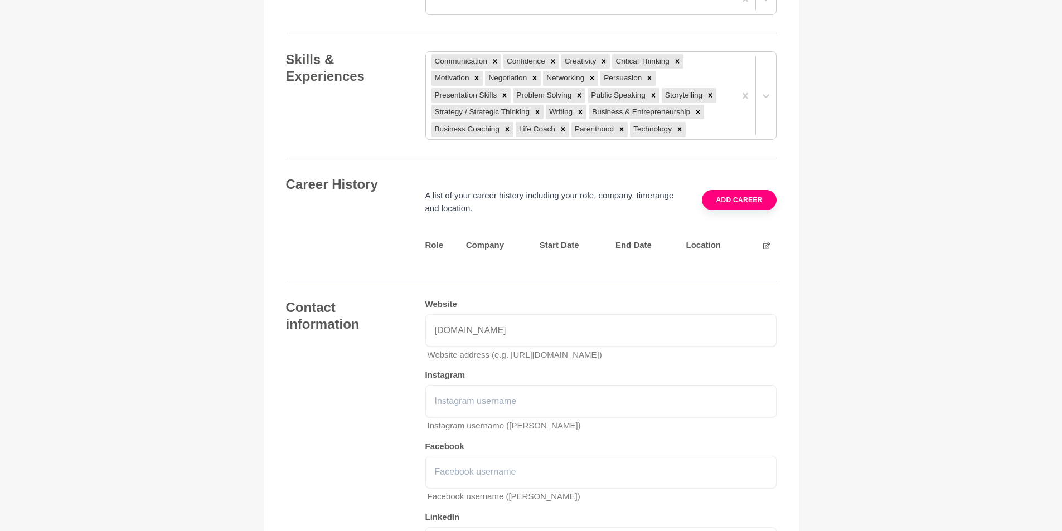
scroll to position [1562, 0]
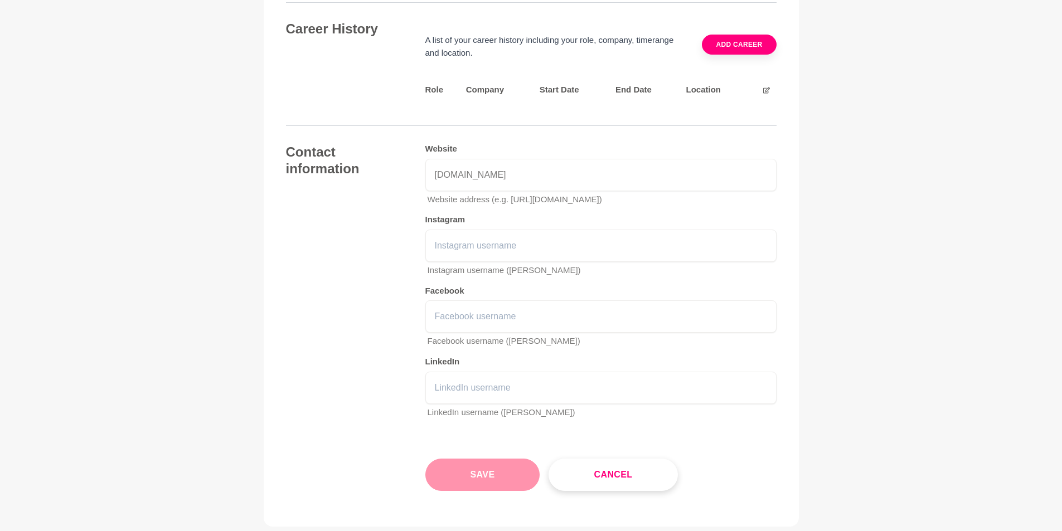
click at [495, 476] on button "Save" at bounding box center [482, 475] width 115 height 32
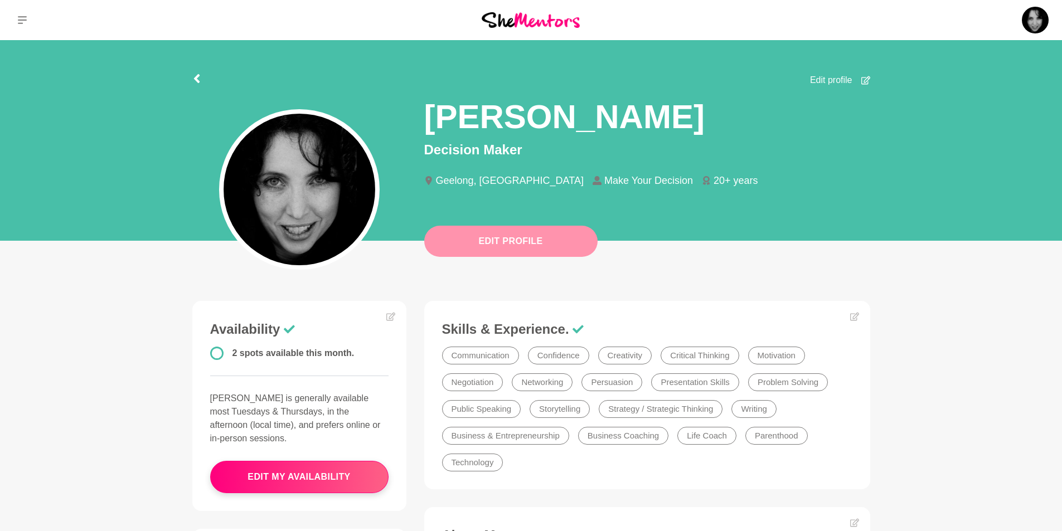
click at [525, 239] on button "Edit Profile" at bounding box center [510, 241] width 173 height 31
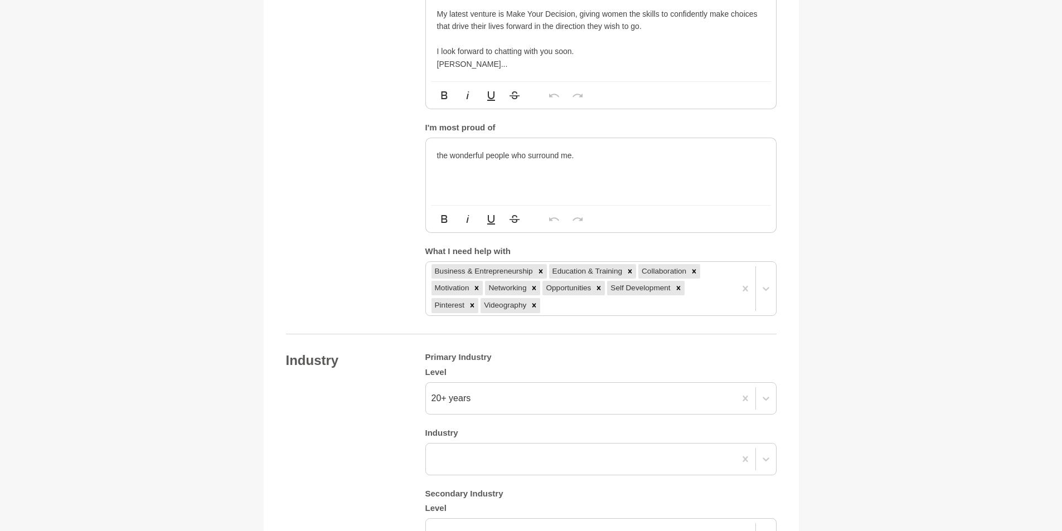
scroll to position [836, 0]
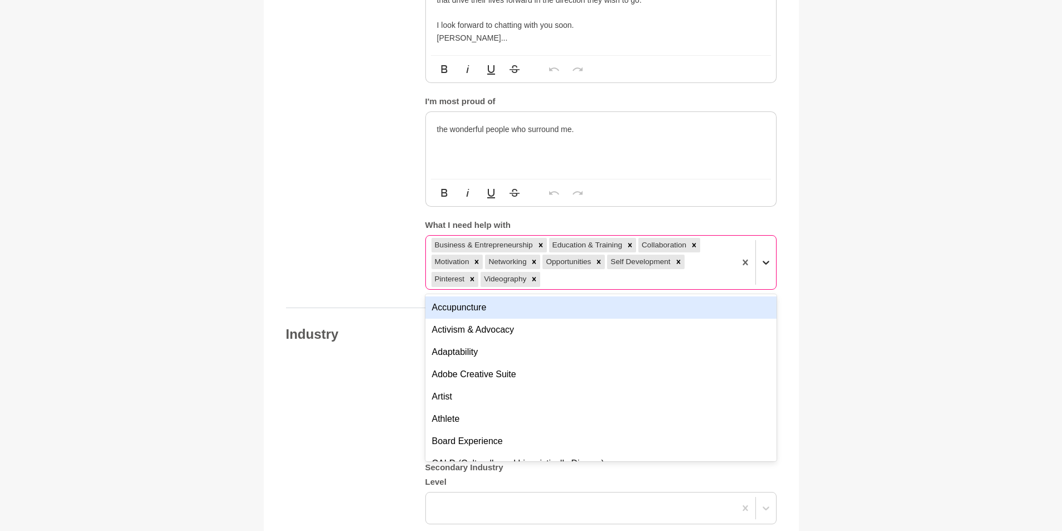
click at [767, 265] on icon at bounding box center [765, 262] width 11 height 11
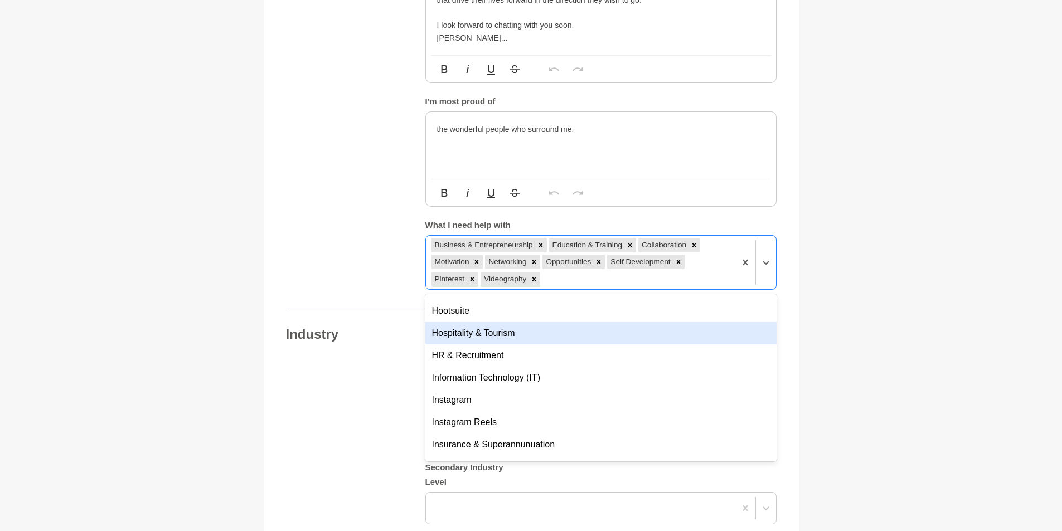
scroll to position [2358, 0]
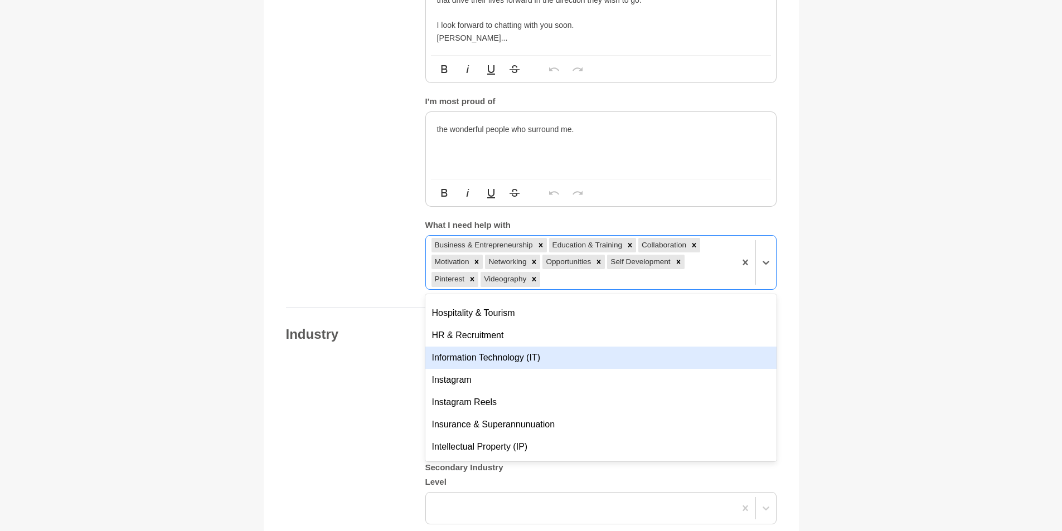
click at [539, 362] on div "Information Technology (IT)" at bounding box center [600, 358] width 351 height 22
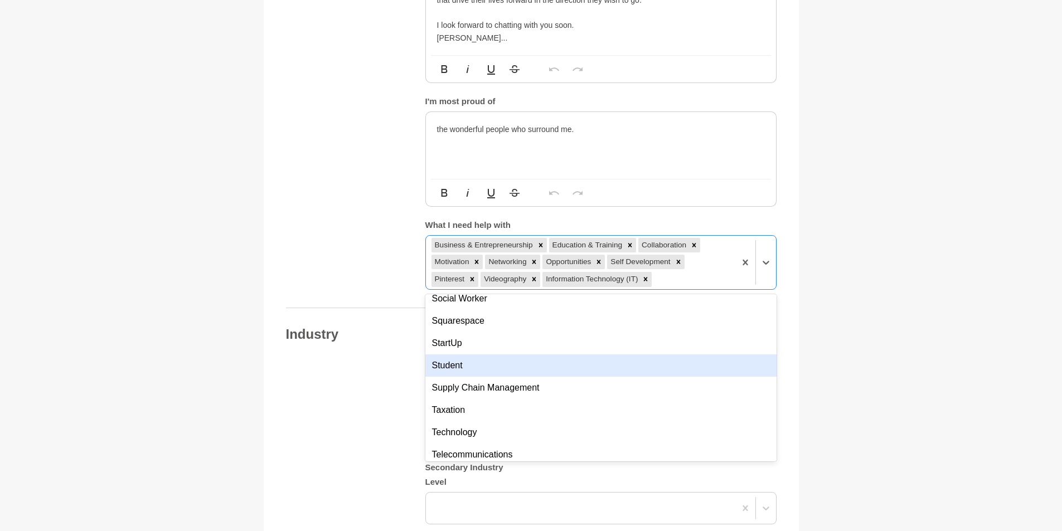
scroll to position [3752, 0]
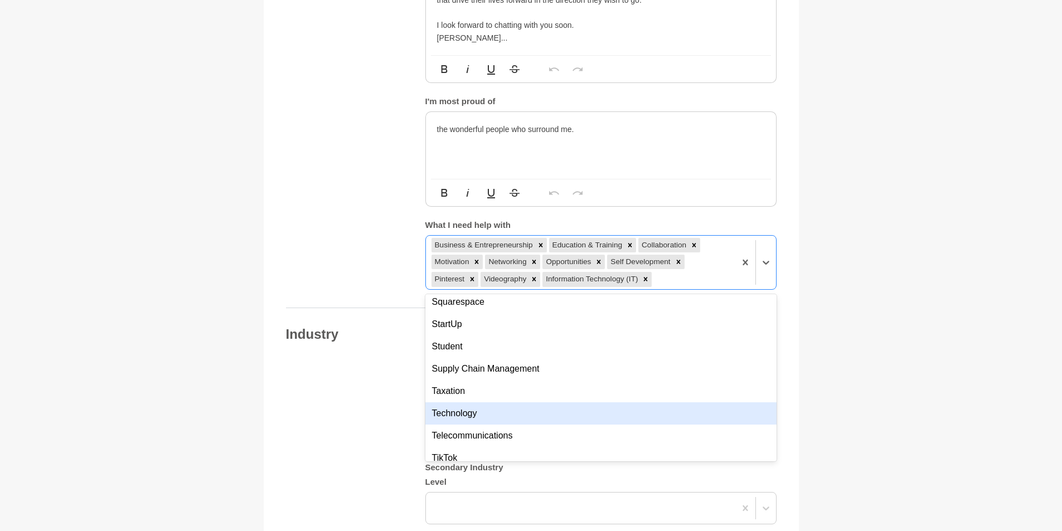
click at [646, 407] on div "Technology" at bounding box center [600, 414] width 351 height 22
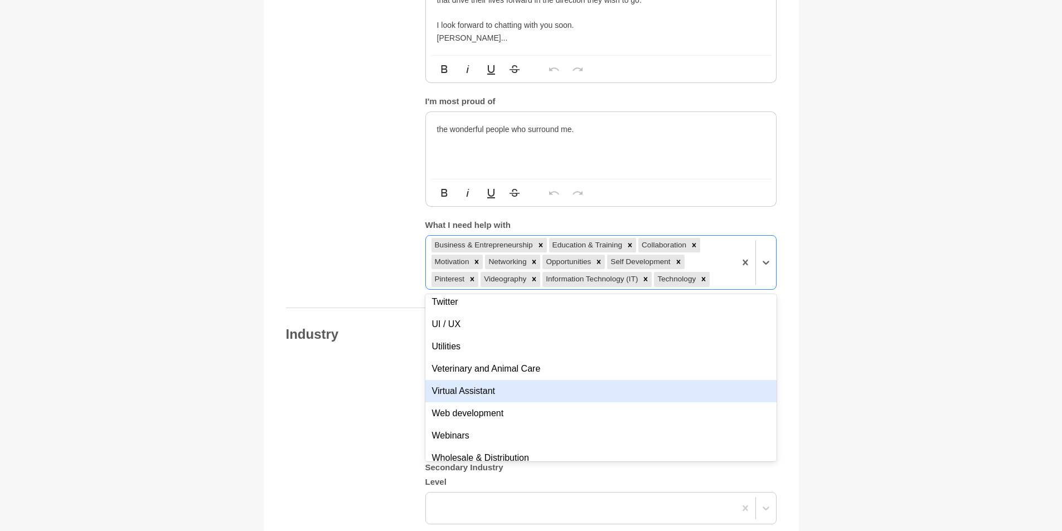
scroll to position [4031, 0]
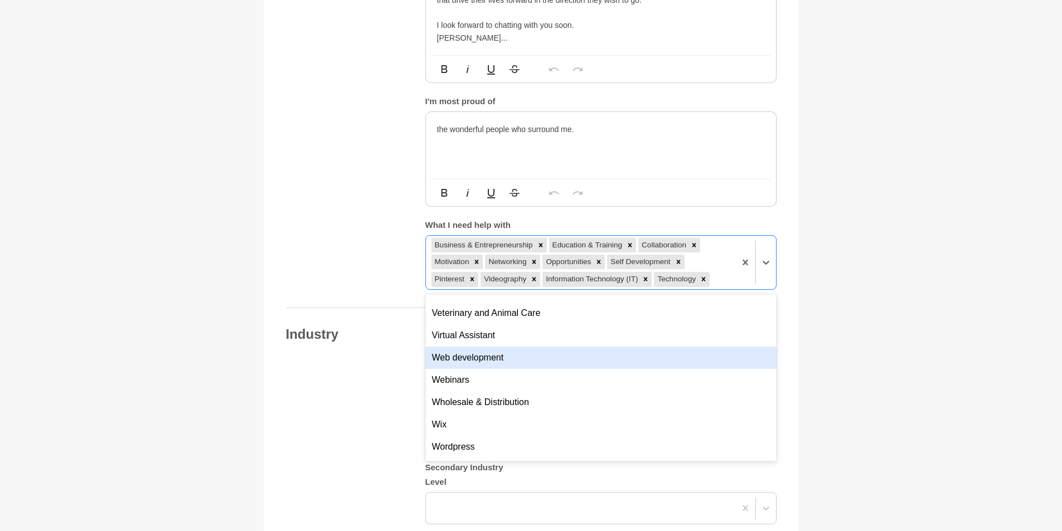
click at [677, 361] on div "Web development" at bounding box center [600, 358] width 351 height 22
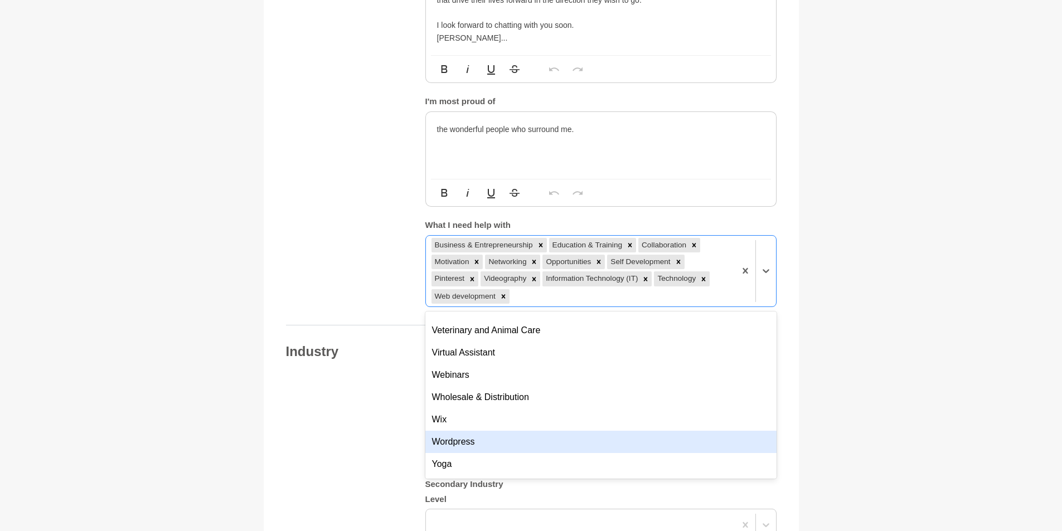
scroll to position [4052, 0]
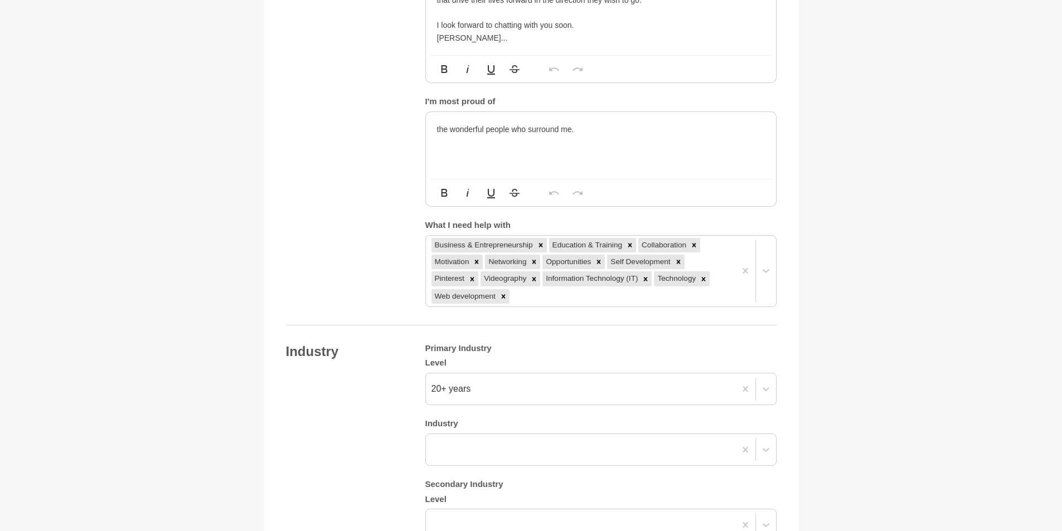
click at [893, 349] on main "Back to Profile Your details Donna English Decision Maker Make Your Decision Au…" at bounding box center [531, 256] width 1062 height 2104
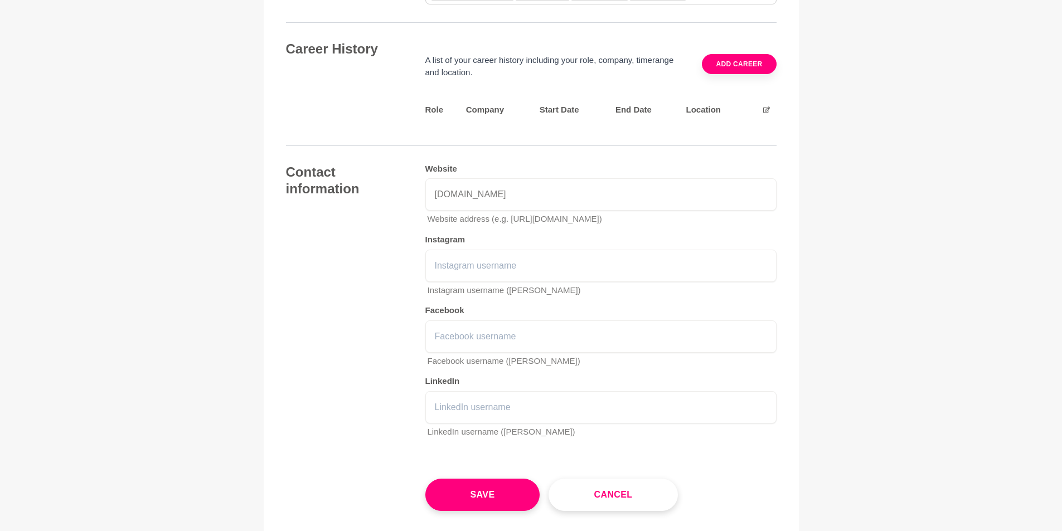
scroll to position [1561, 0]
click at [481, 492] on button "Save" at bounding box center [482, 493] width 115 height 32
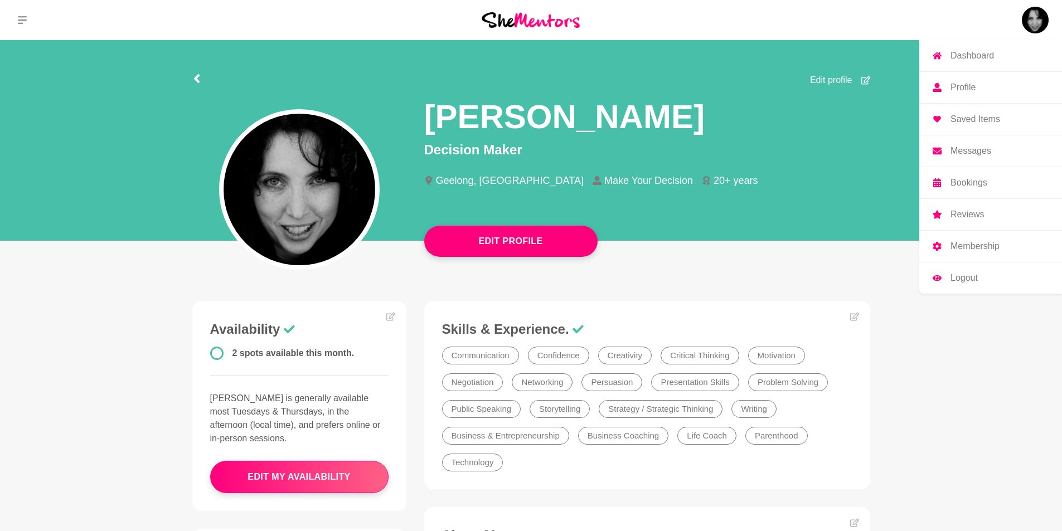
click at [969, 88] on p "Profile" at bounding box center [963, 87] width 25 height 9
click at [980, 152] on p "Messages" at bounding box center [971, 151] width 41 height 9
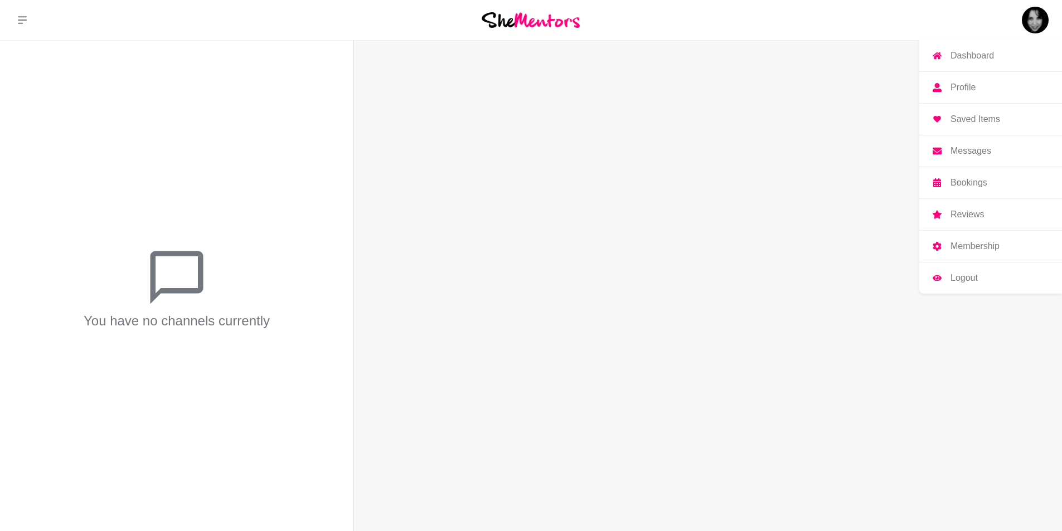
click at [962, 181] on p "Bookings" at bounding box center [969, 182] width 37 height 9
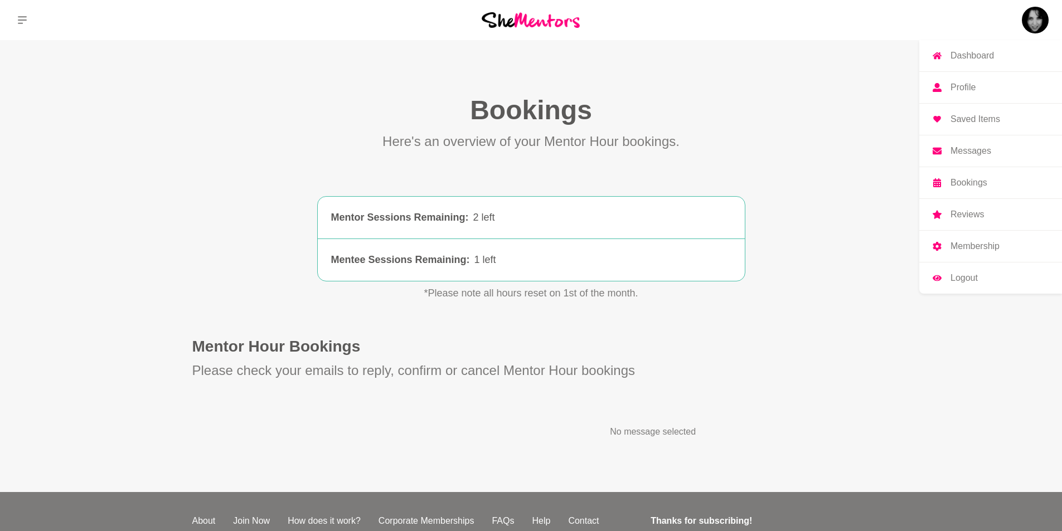
click at [968, 214] on p "Reviews" at bounding box center [967, 214] width 33 height 9
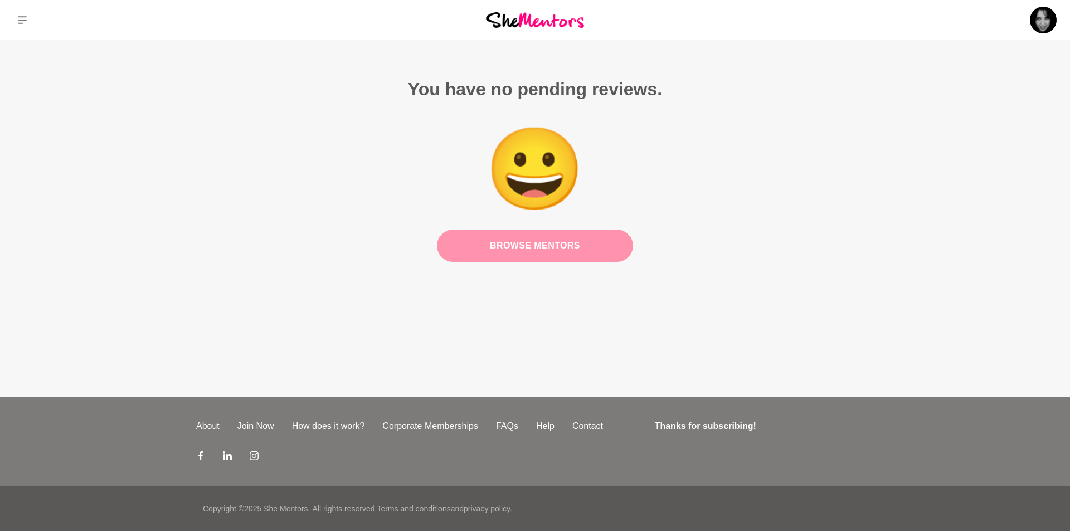
click at [578, 246] on link "Browse Mentors" at bounding box center [535, 246] width 196 height 32
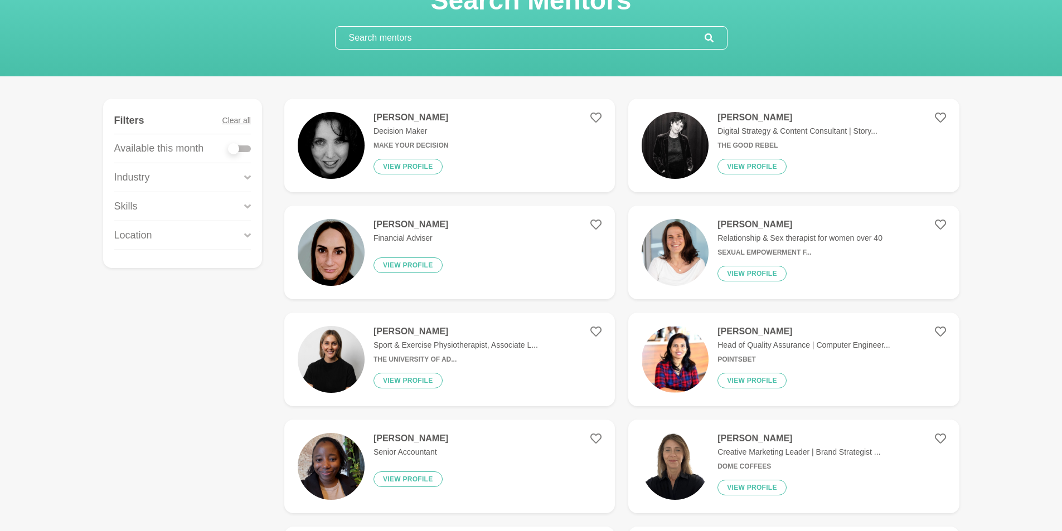
scroll to position [167, 0]
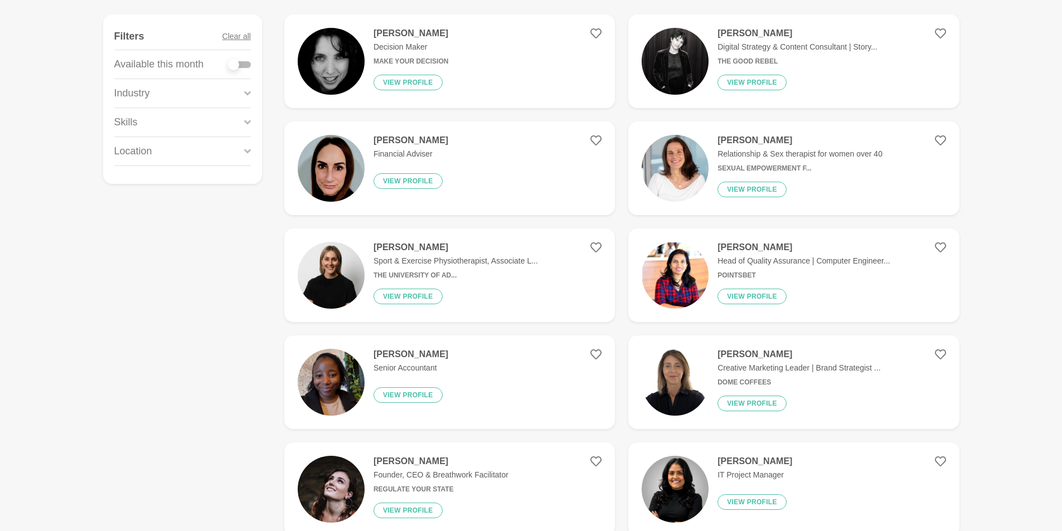
click at [243, 62] on div at bounding box center [240, 64] width 22 height 7
checkbox input "true"
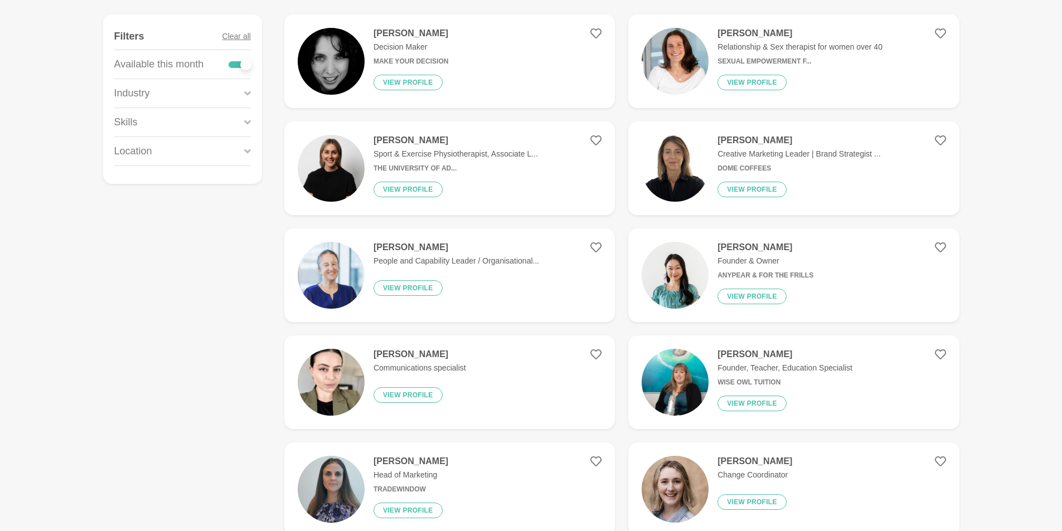
click at [245, 94] on icon at bounding box center [247, 93] width 7 height 15
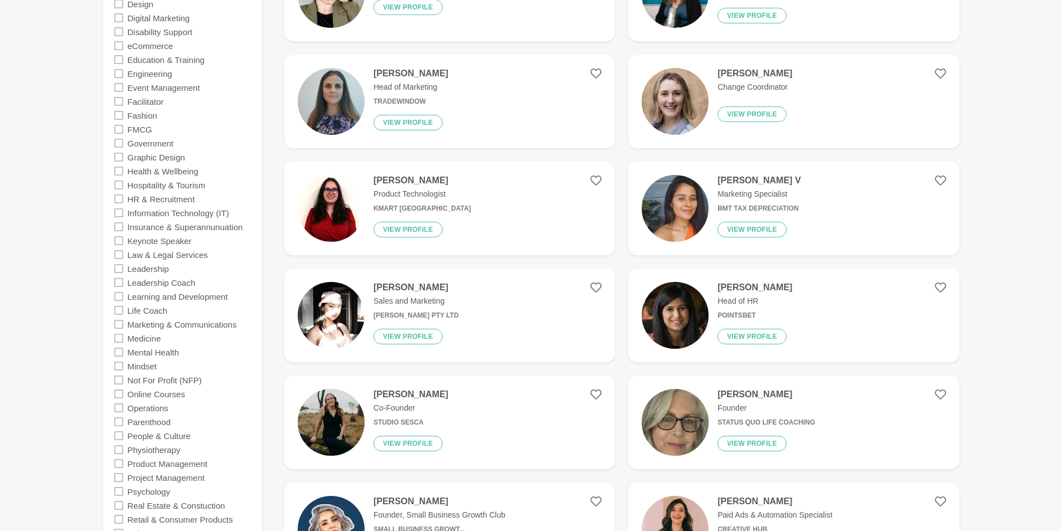
scroll to position [558, 0]
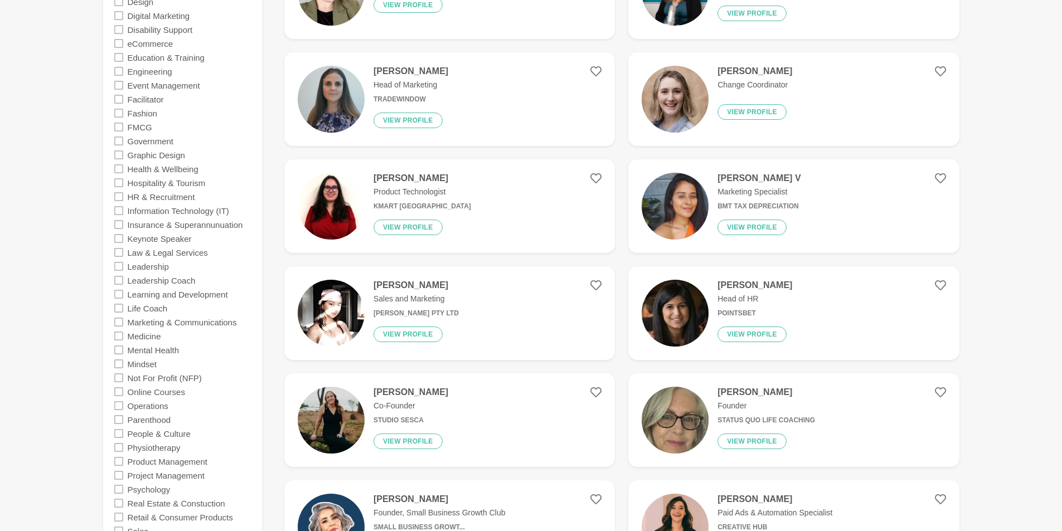
click at [118, 277] on icon at bounding box center [118, 280] width 9 height 9
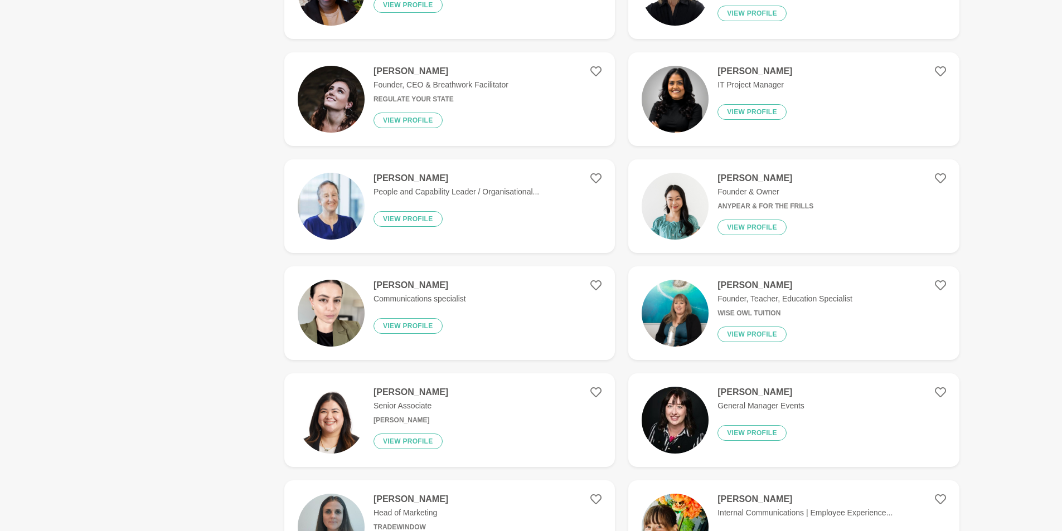
scroll to position [0, 0]
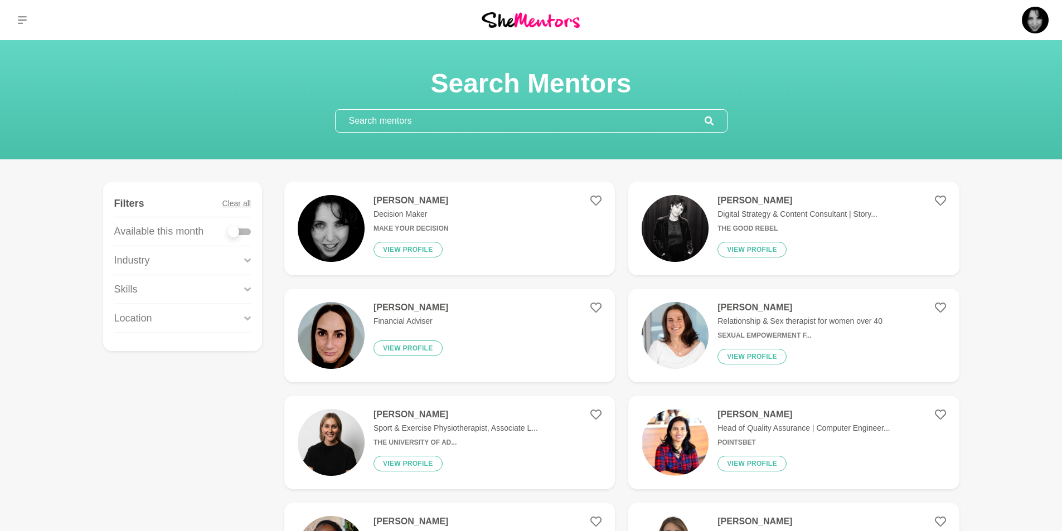
click at [248, 260] on icon at bounding box center [247, 260] width 7 height 4
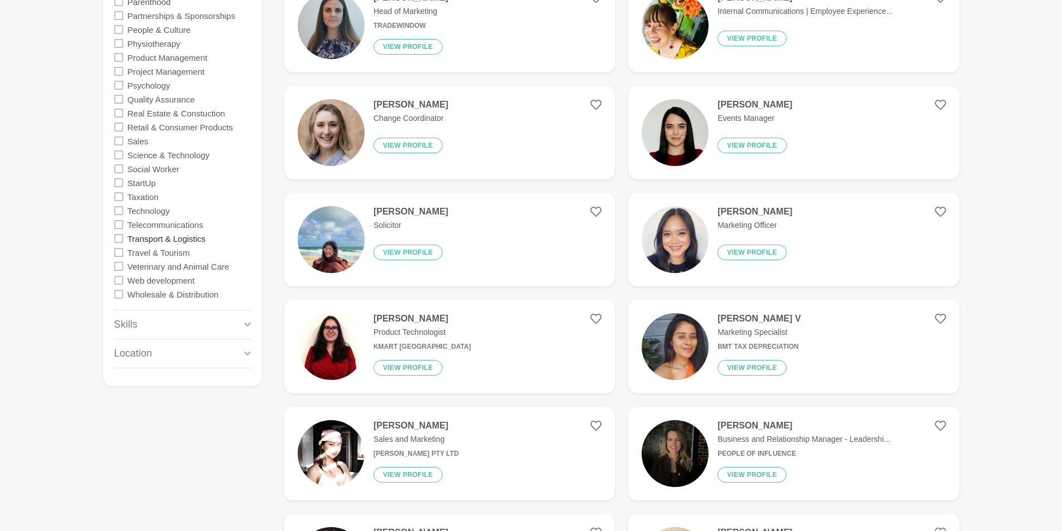
scroll to position [1115, 0]
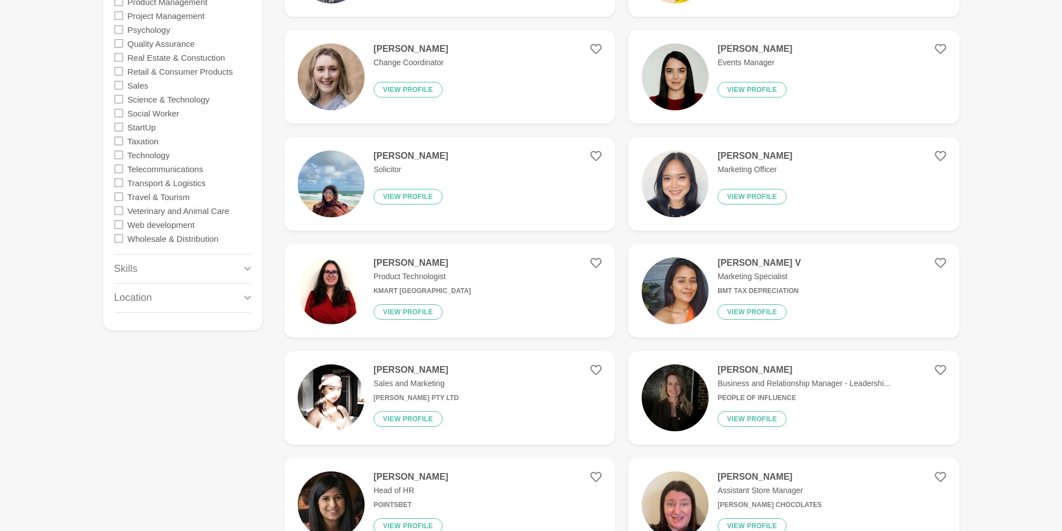
click at [246, 268] on icon at bounding box center [247, 269] width 7 height 4
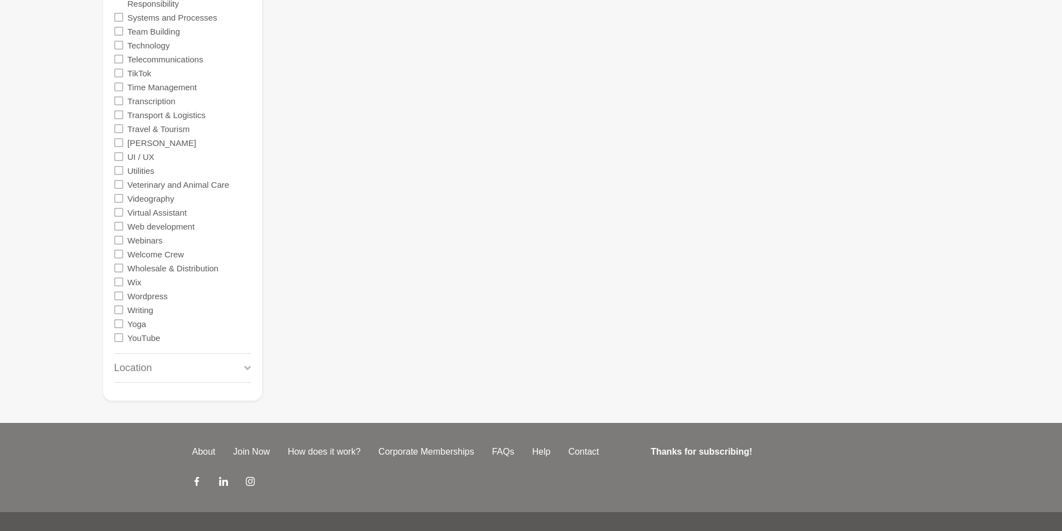
scroll to position [3680, 0]
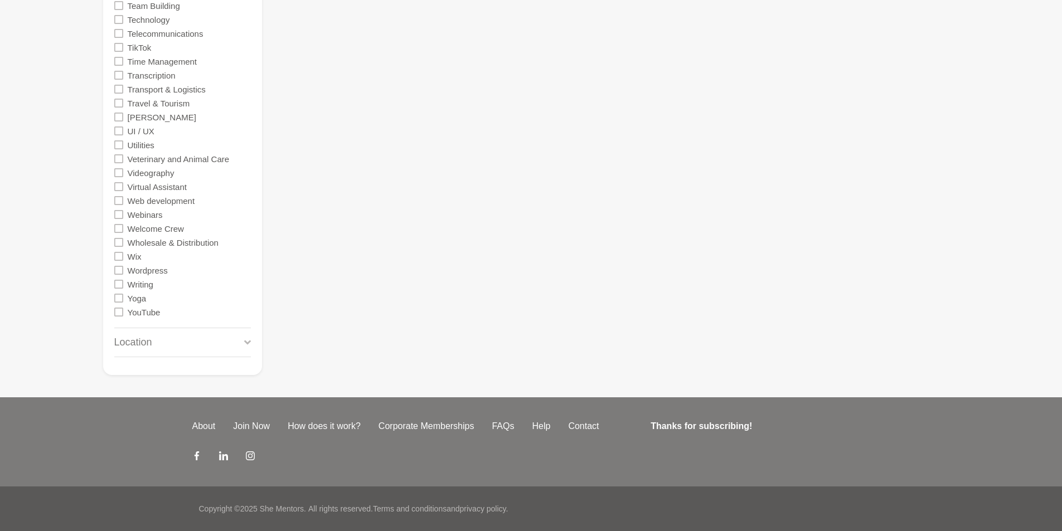
click at [243, 343] on div "Location" at bounding box center [182, 342] width 137 height 28
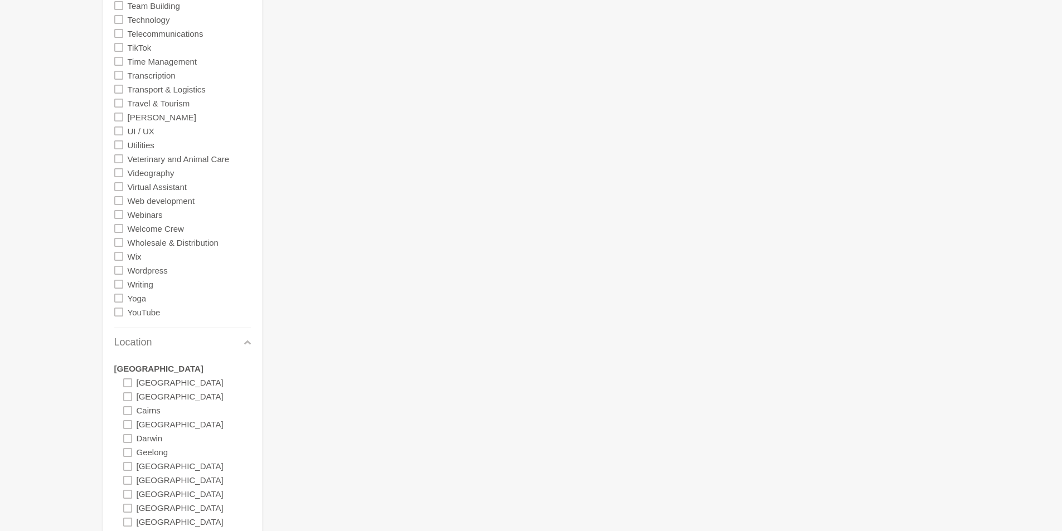
click at [127, 452] on icon at bounding box center [127, 452] width 9 height 9
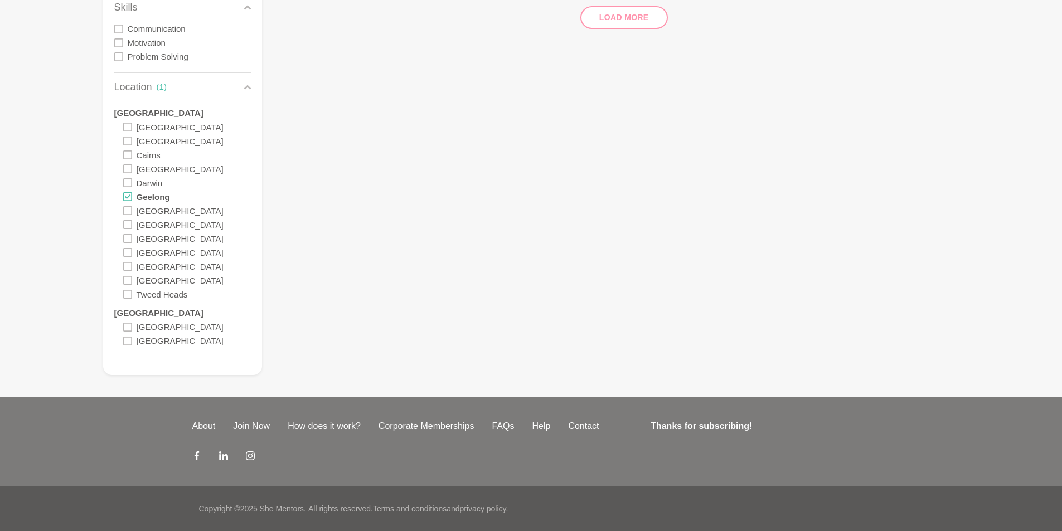
scroll to position [305, 0]
click at [128, 224] on icon at bounding box center [127, 224] width 9 height 9
click at [248, 86] on icon at bounding box center [247, 87] width 7 height 4
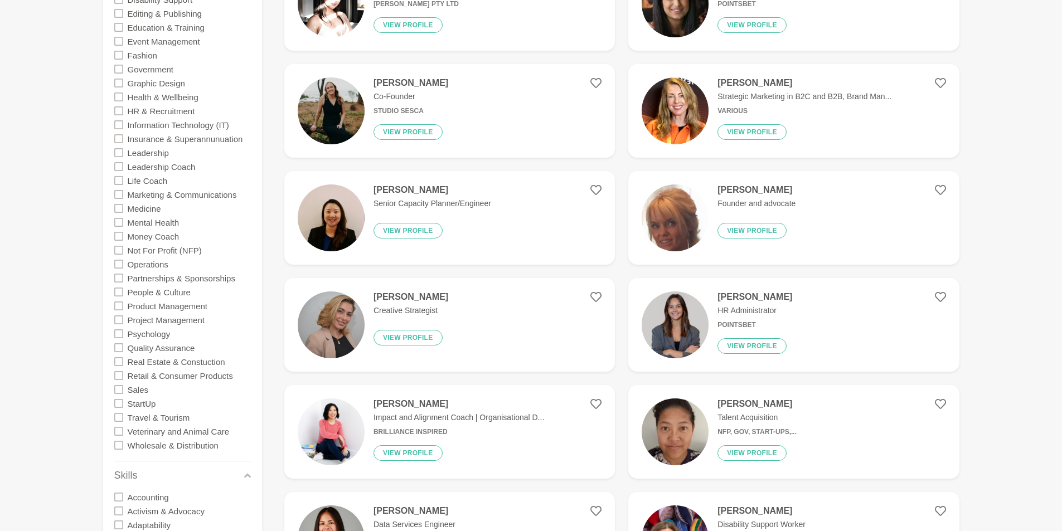
scroll to position [558, 0]
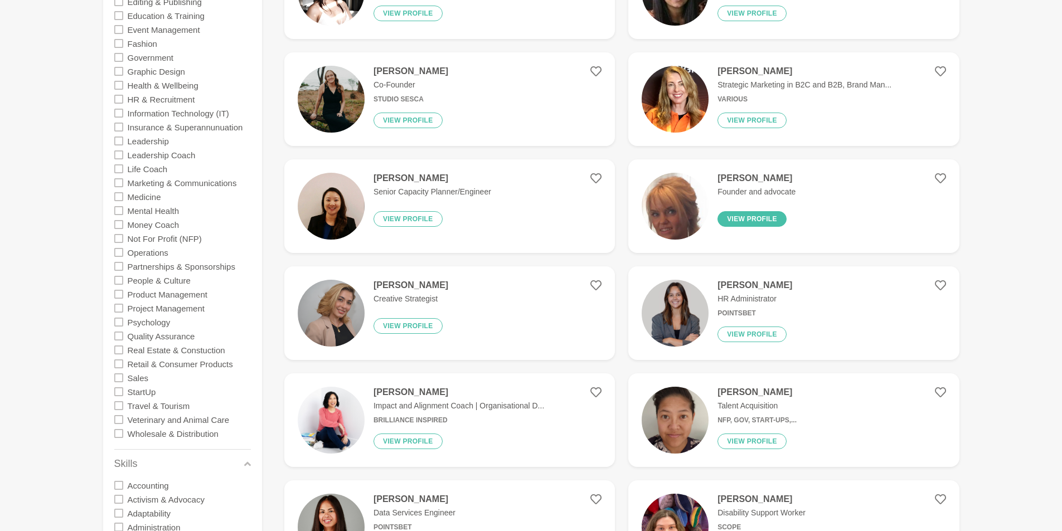
click at [766, 215] on button "View profile" at bounding box center [752, 219] width 69 height 16
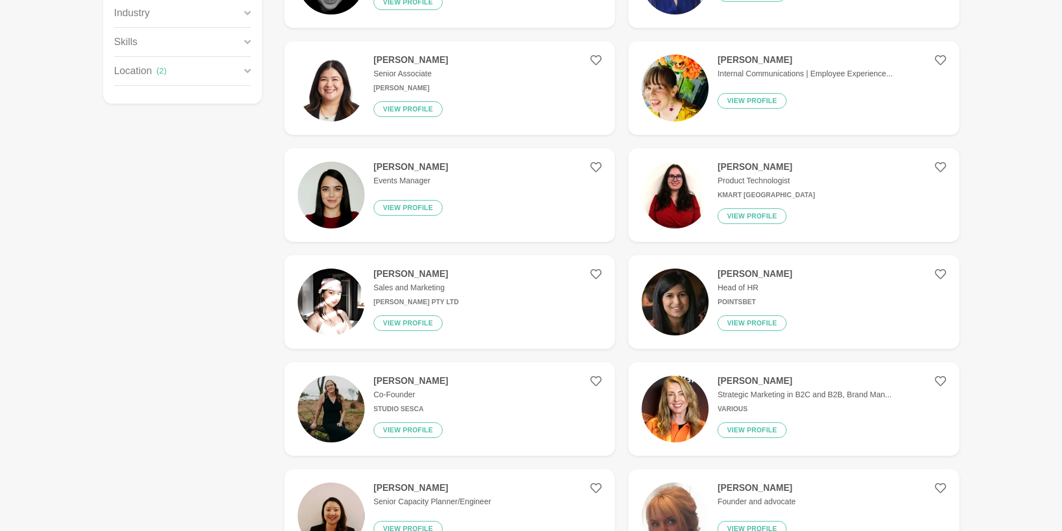
scroll to position [279, 0]
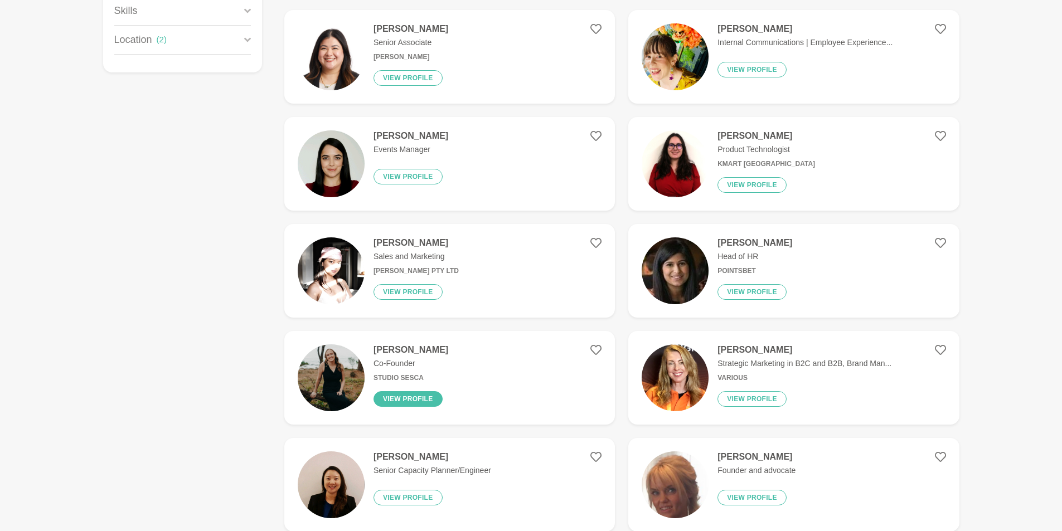
click at [402, 400] on button "View profile" at bounding box center [408, 399] width 69 height 16
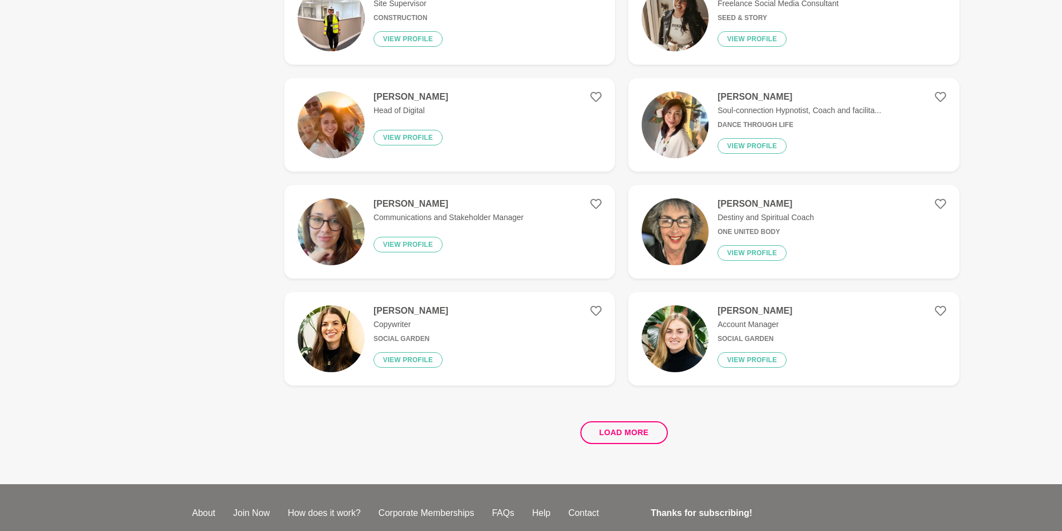
scroll to position [1951, 0]
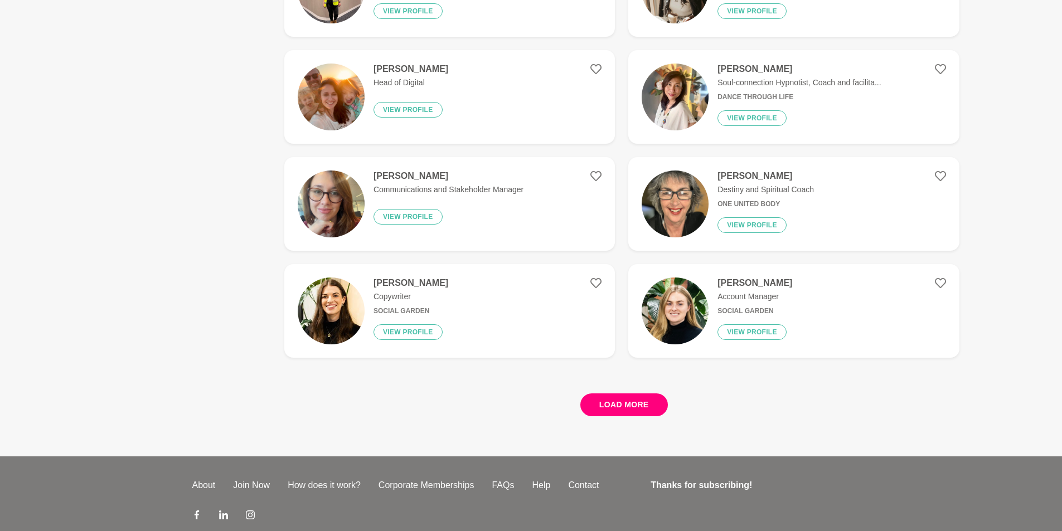
click at [626, 407] on button "Load more" at bounding box center [624, 405] width 88 height 23
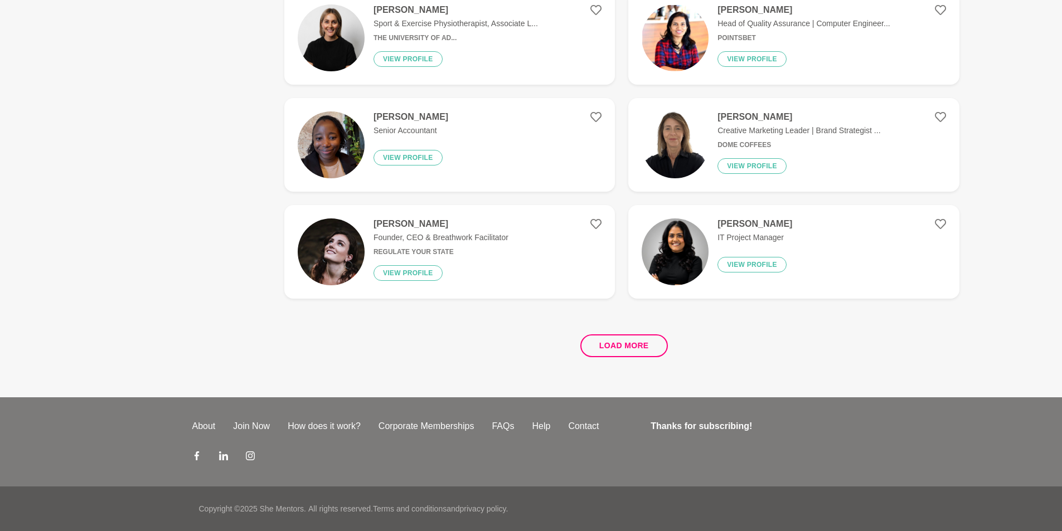
scroll to position [0, 0]
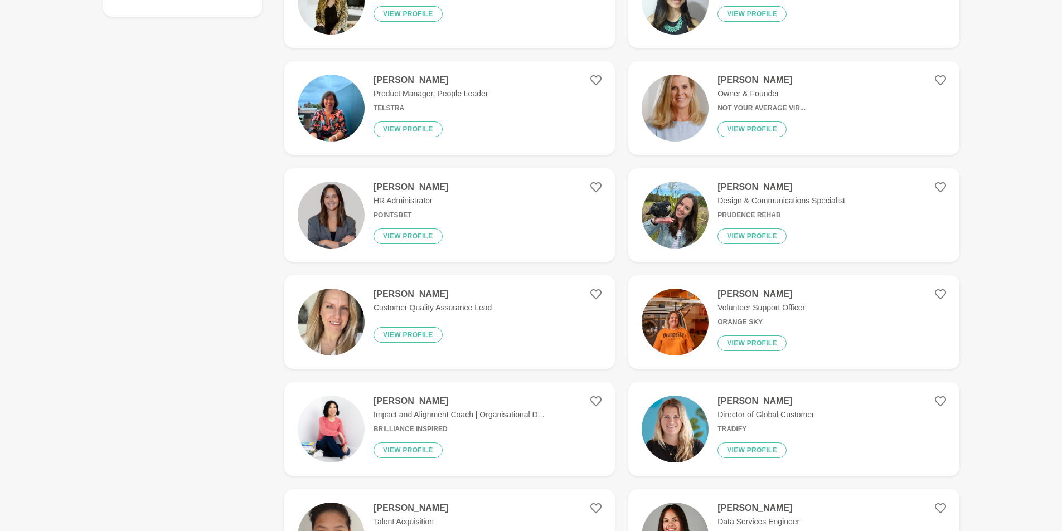
scroll to position [390, 0]
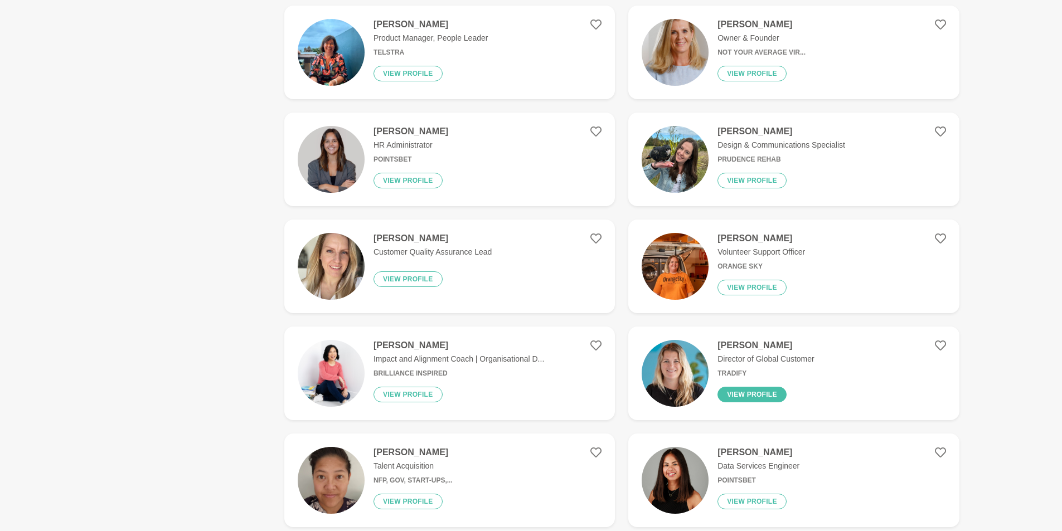
click at [739, 396] on button "View profile" at bounding box center [752, 395] width 69 height 16
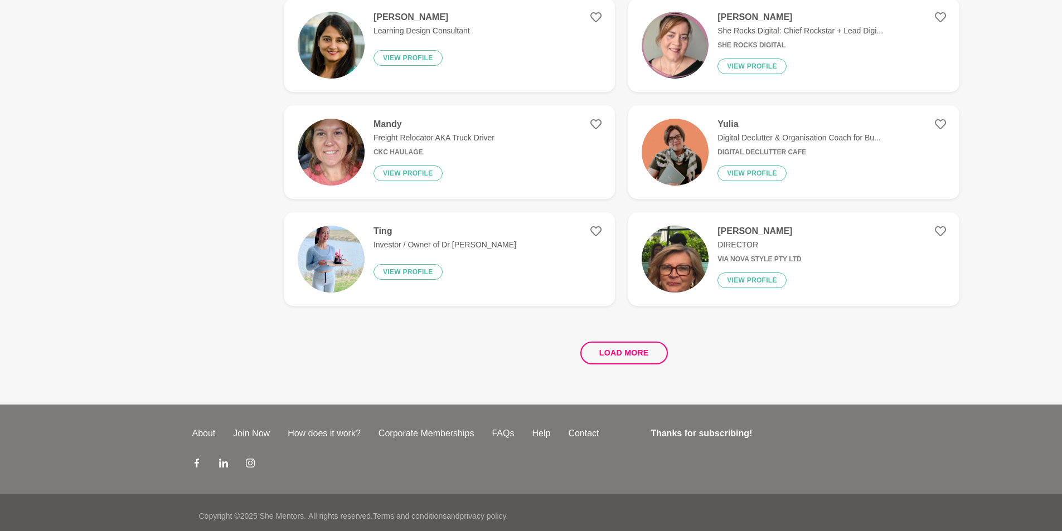
scroll to position [2010, 0]
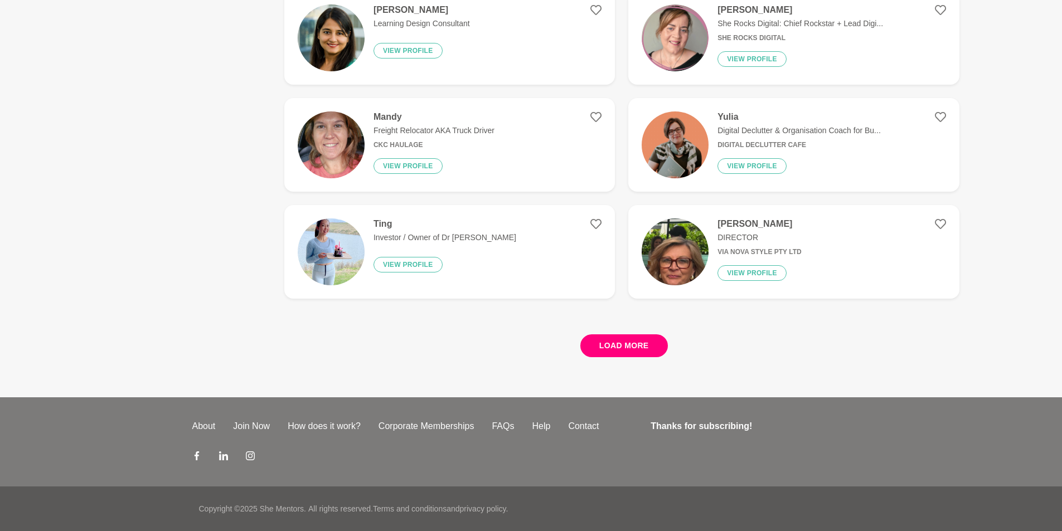
click at [618, 347] on button "Load more" at bounding box center [624, 346] width 88 height 23
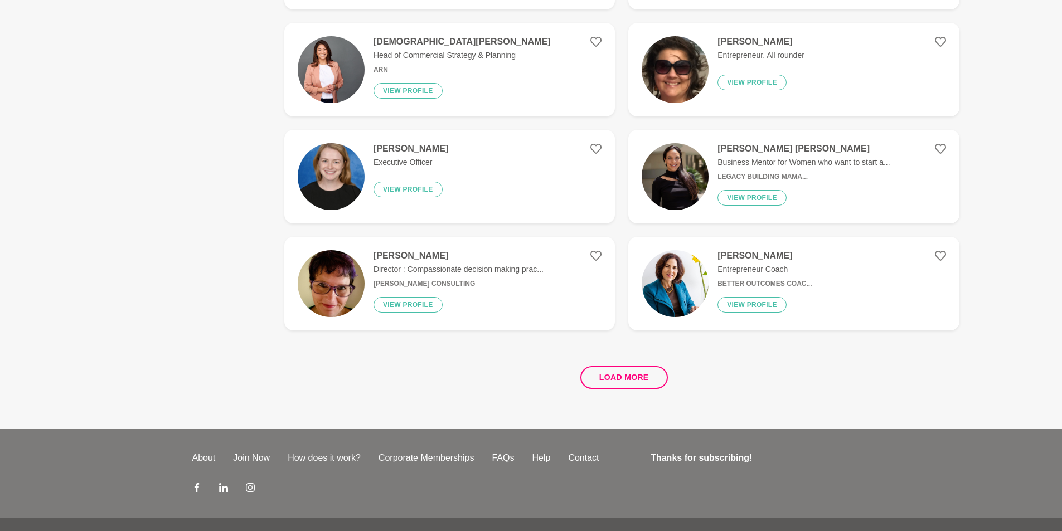
scroll to position [4151, 0]
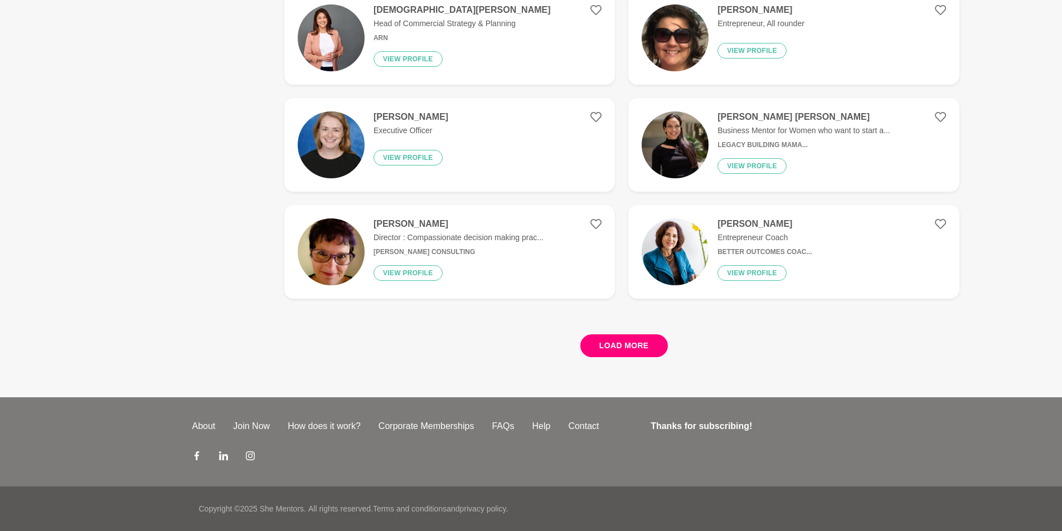
click at [632, 343] on button "Load more" at bounding box center [624, 346] width 88 height 23
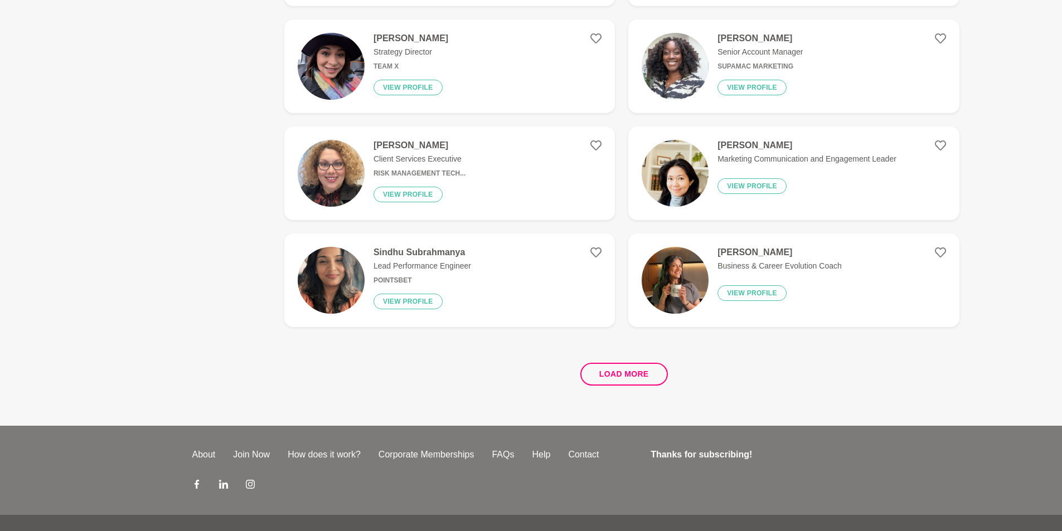
scroll to position [6292, 0]
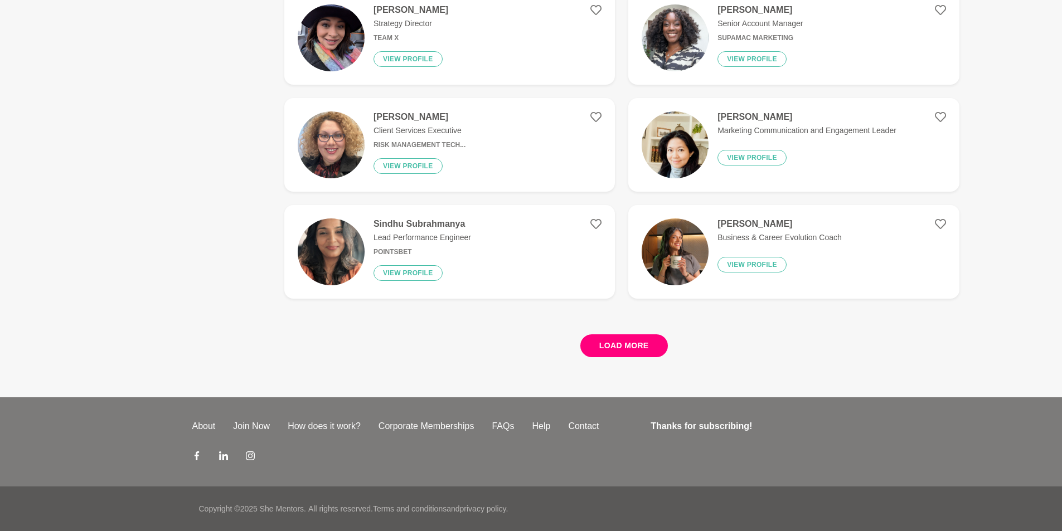
click at [612, 351] on button "Load more" at bounding box center [624, 346] width 88 height 23
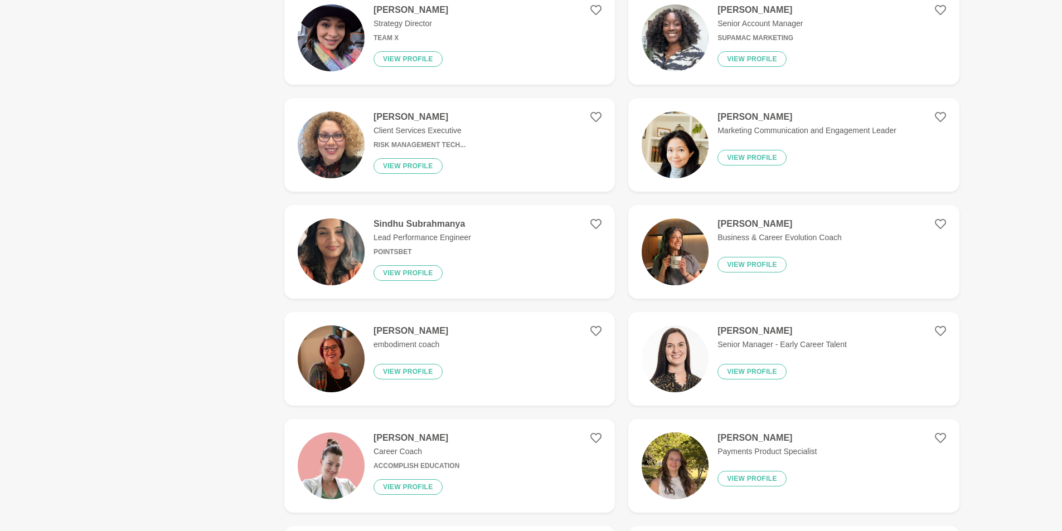
click at [744, 225] on h4 "Amy Cunliffe" at bounding box center [780, 224] width 124 height 11
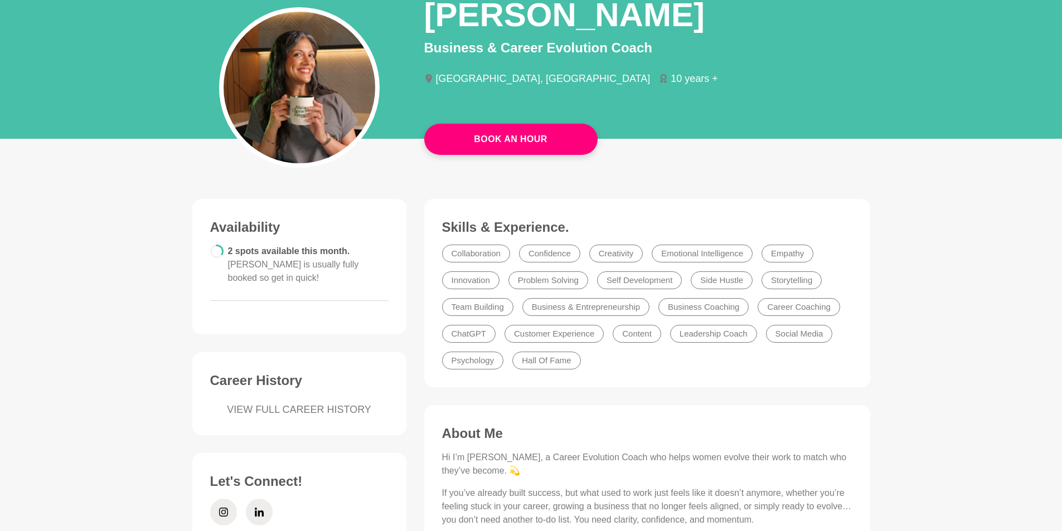
scroll to position [112, 0]
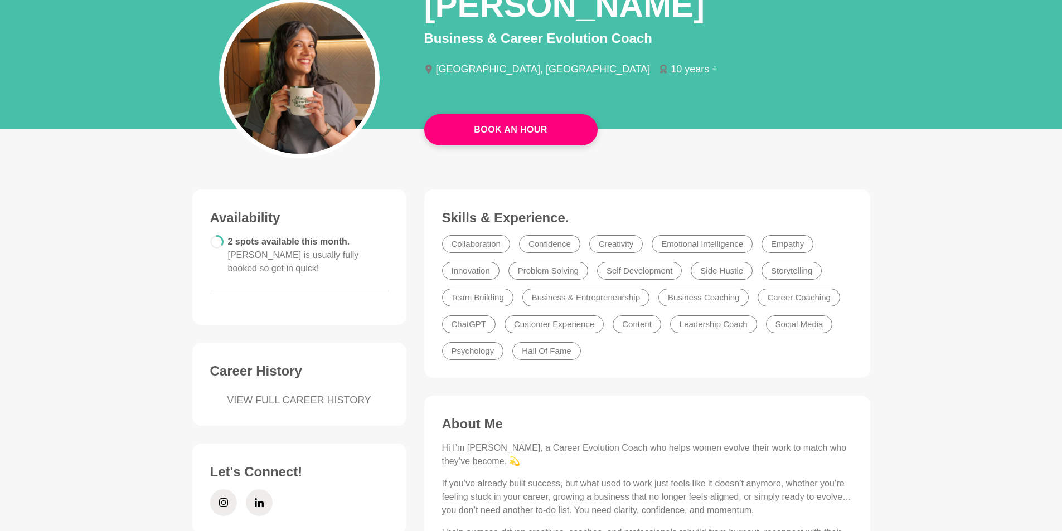
click at [313, 393] on link "VIEW FULL CAREER HISTORY" at bounding box center [299, 400] width 178 height 15
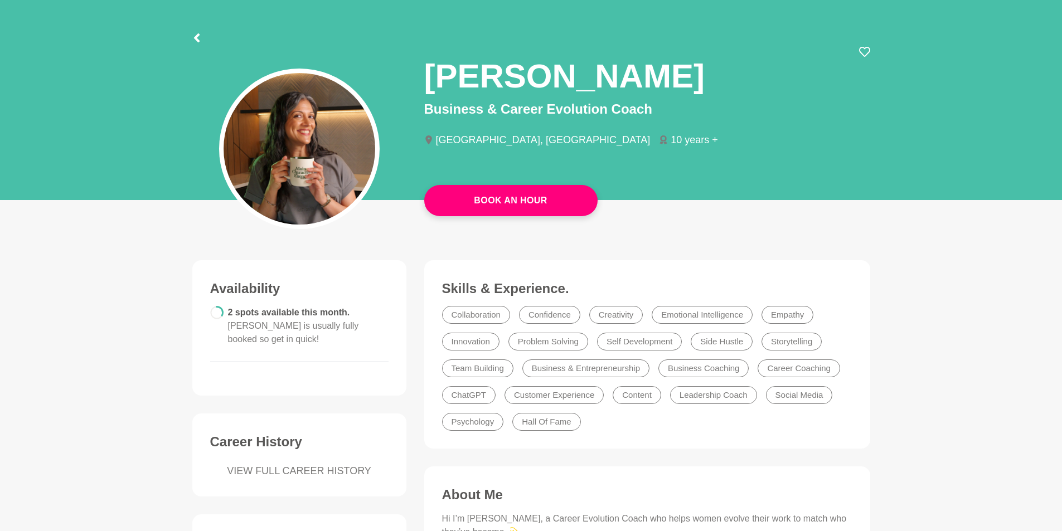
scroll to position [0, 0]
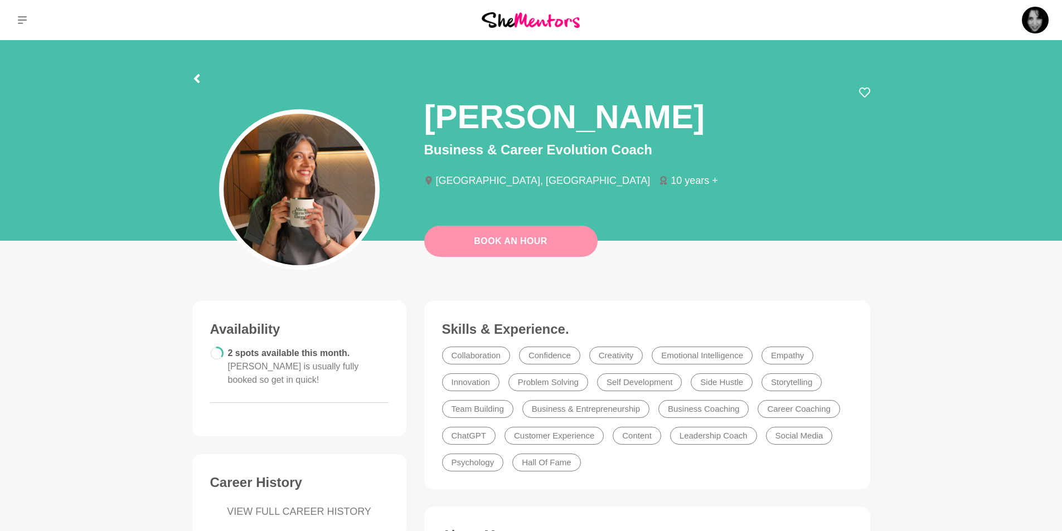
click at [511, 243] on link "Book An Hour" at bounding box center [510, 241] width 173 height 31
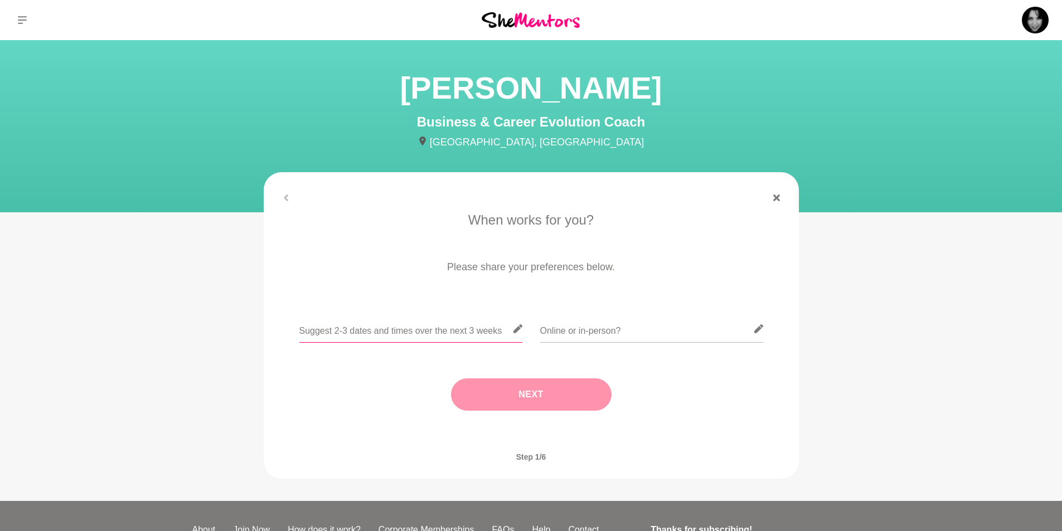
click at [481, 326] on input "text" at bounding box center [410, 329] width 223 height 27
click at [516, 331] on icon at bounding box center [517, 328] width 9 height 9
click at [423, 323] on input "text" at bounding box center [410, 329] width 223 height 27
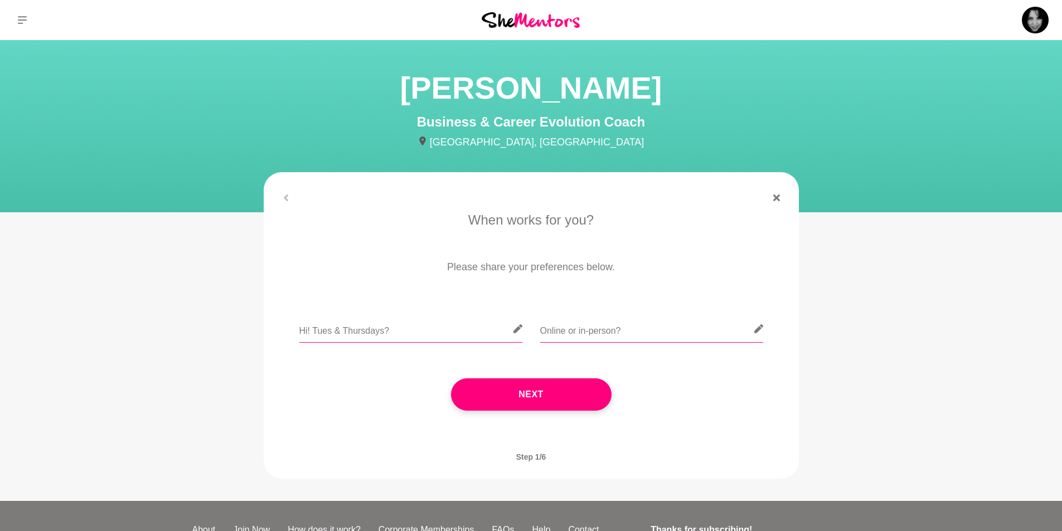
type input "Hi! Tues & Thursdays?"
click at [639, 329] on input "text" at bounding box center [651, 329] width 223 height 27
click at [758, 330] on icon at bounding box center [758, 328] width 9 height 9
click at [582, 333] on input "text" at bounding box center [651, 329] width 223 height 27
type input "online pease"
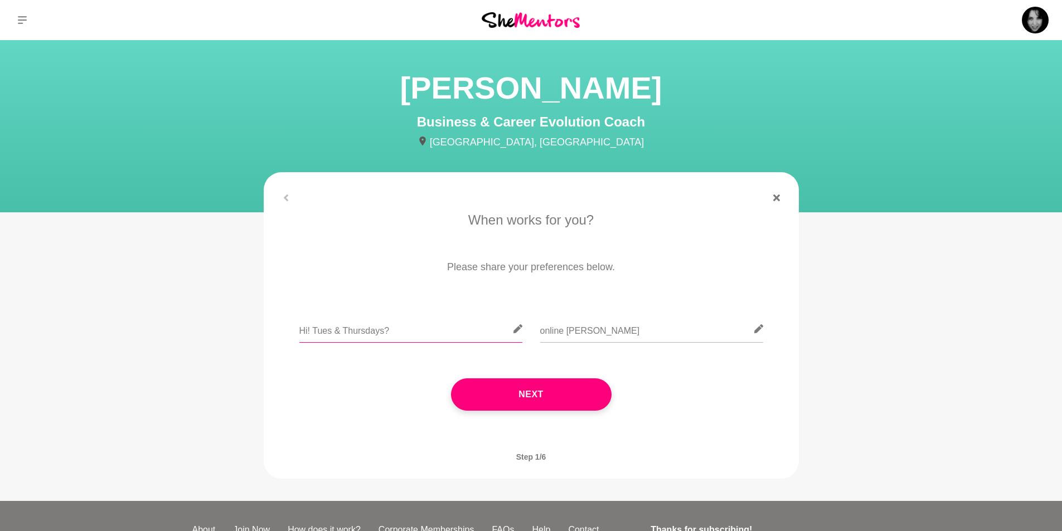
click at [308, 329] on input "Hi! Tues & Thursdays?" at bounding box center [410, 329] width 223 height 27
click at [358, 330] on input "Hi Amy! Tues & Thursdays?" at bounding box center [410, 329] width 223 height 27
click at [404, 327] on input "Hi Amy! Tues or Thursdays?" at bounding box center [410, 329] width 223 height 27
type input "Hi Amy! Tues or Thursdays for a chat?"
click at [573, 330] on input "online pease" at bounding box center [651, 329] width 223 height 27
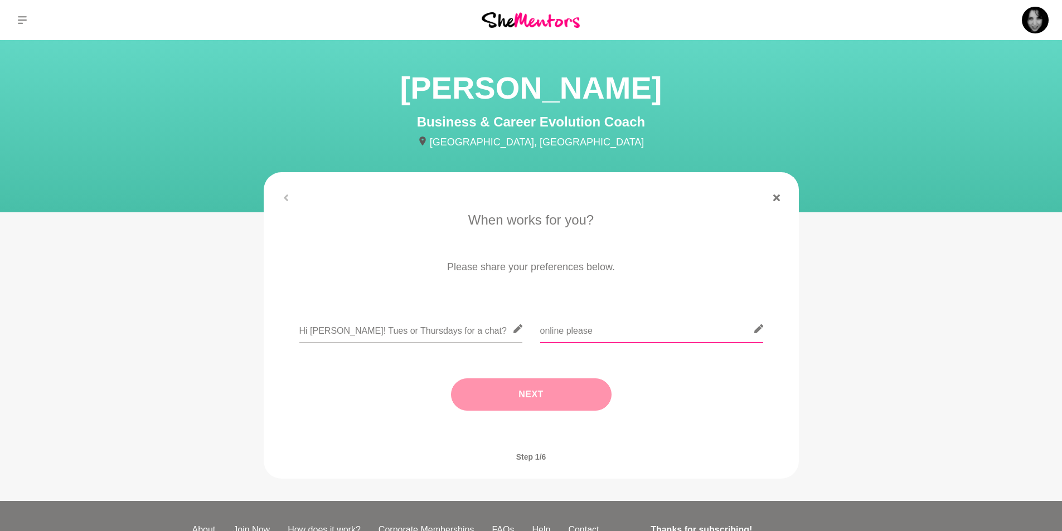
type input "online please"
click at [530, 395] on button "Next" at bounding box center [531, 395] width 161 height 32
click at [641, 327] on icon at bounding box center [638, 328] width 9 height 9
click at [440, 333] on input "text" at bounding box center [531, 329] width 223 height 27
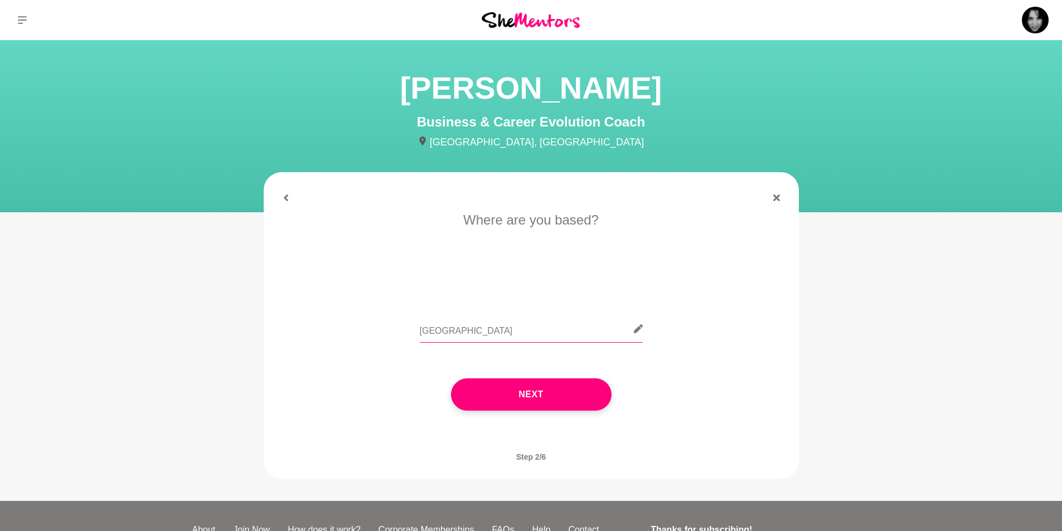
click at [427, 329] on input "melbourne" at bounding box center [531, 329] width 223 height 27
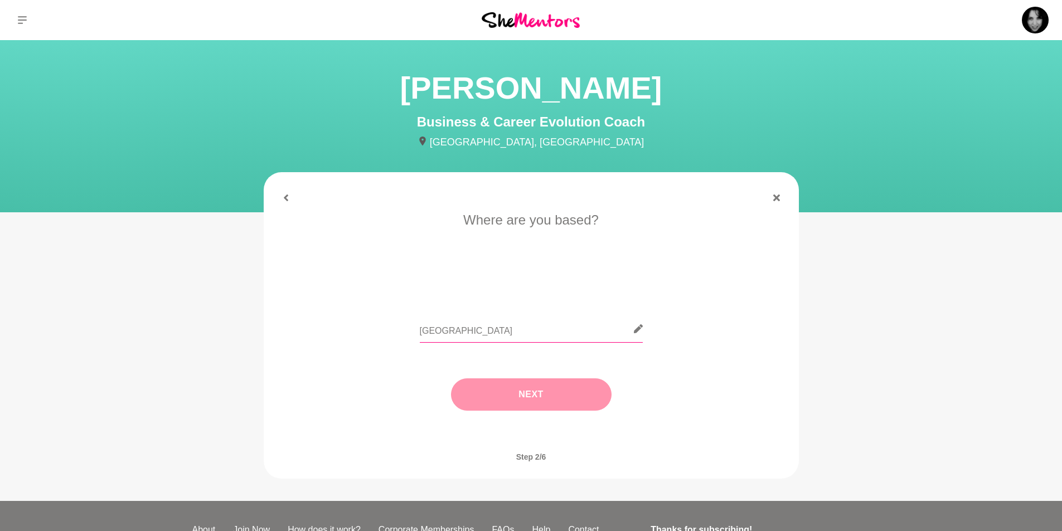
type input "Melbourne"
click at [535, 395] on button "Next" at bounding box center [531, 395] width 161 height 32
drag, startPoint x: 419, startPoint y: 328, endPoint x: 502, endPoint y: 327, distance: 83.6
click at [419, 328] on div at bounding box center [531, 336] width 504 height 41
click at [453, 330] on input "text" at bounding box center [531, 329] width 223 height 27
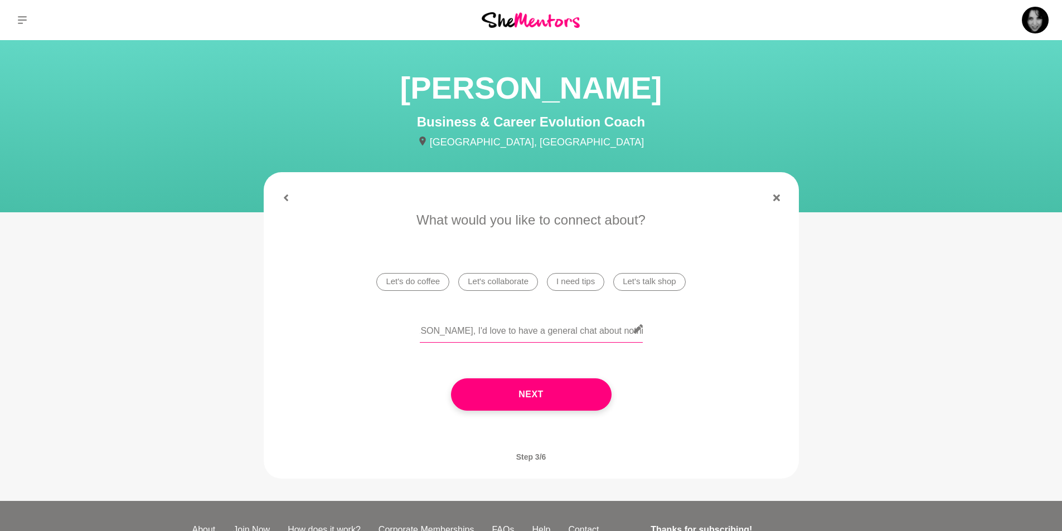
scroll to position [0, 33]
click at [603, 329] on input "Hi Amy, I'd love to have a general chat about nothing inparticular!" at bounding box center [531, 329] width 223 height 27
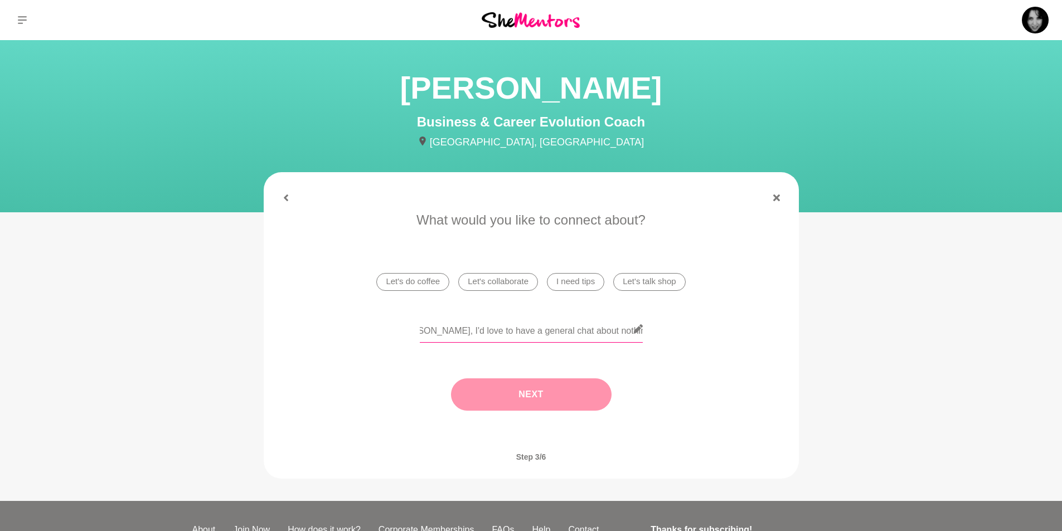
type input "Hi Amy, I'd love to have a general chat about nothing in particular!"
click at [547, 398] on button "Next" at bounding box center [531, 395] width 161 height 32
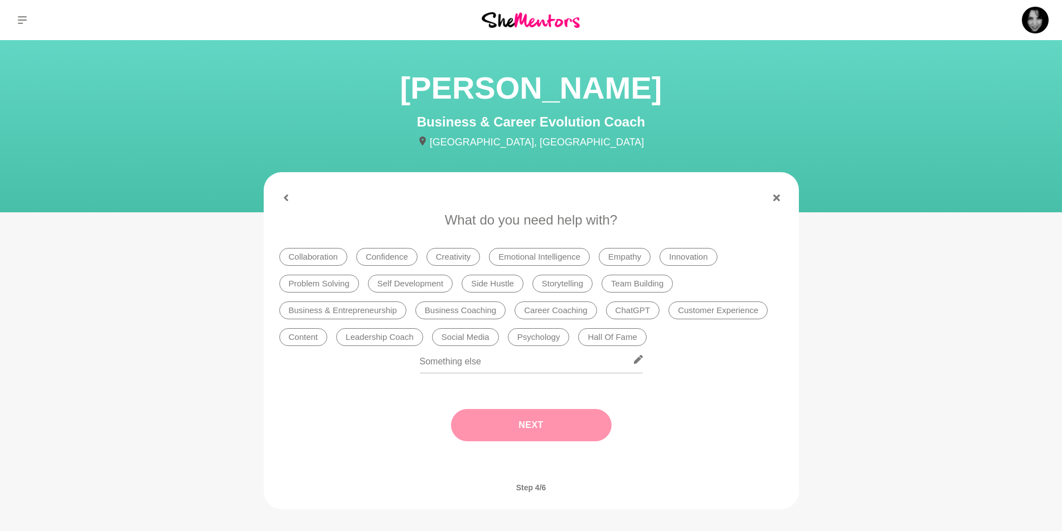
click at [642, 312] on li "ChatGPT" at bounding box center [633, 311] width 54 height 18
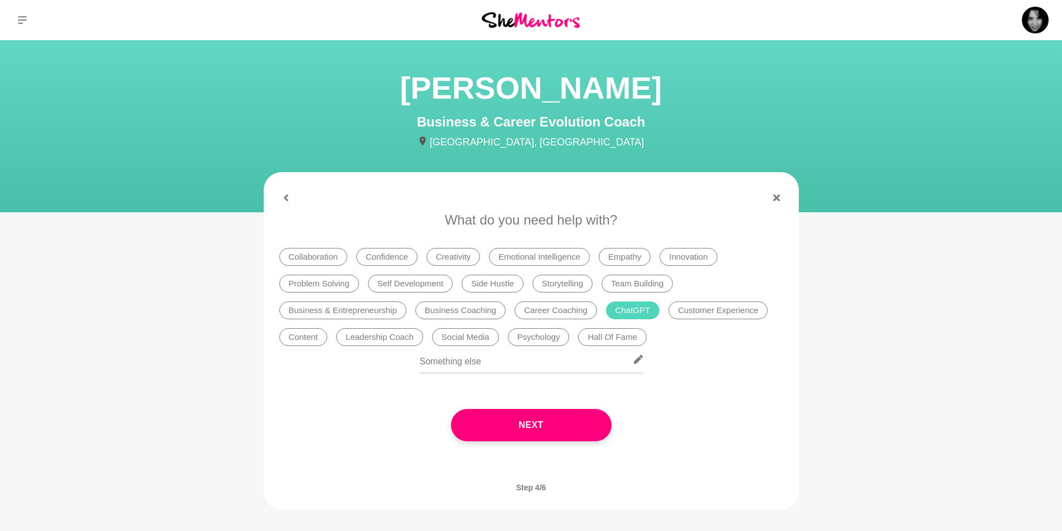
click at [643, 308] on li "ChatGPT" at bounding box center [633, 311] width 54 height 18
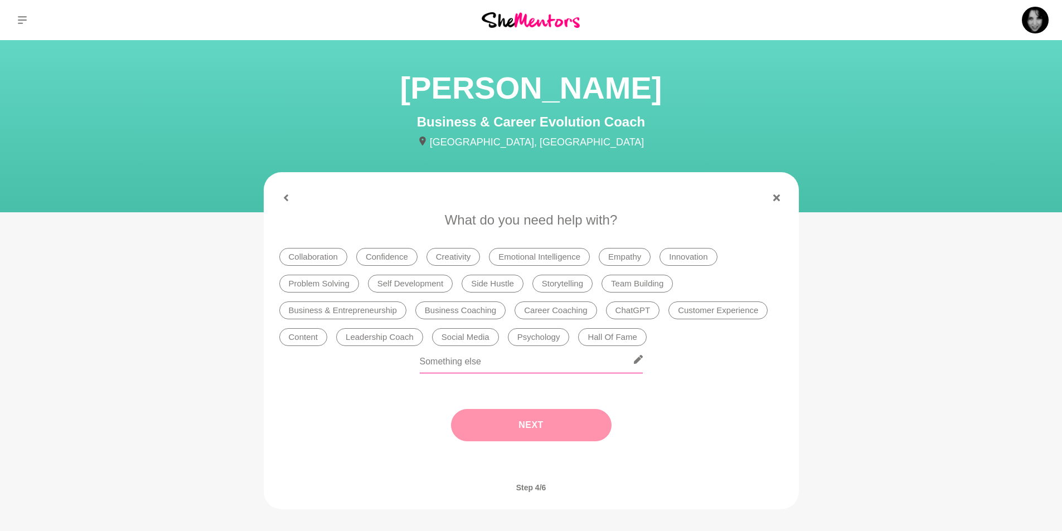
click at [544, 365] on input "text" at bounding box center [531, 359] width 223 height 27
type input "Networking!"
click at [513, 424] on button "Next" at bounding box center [531, 425] width 161 height 32
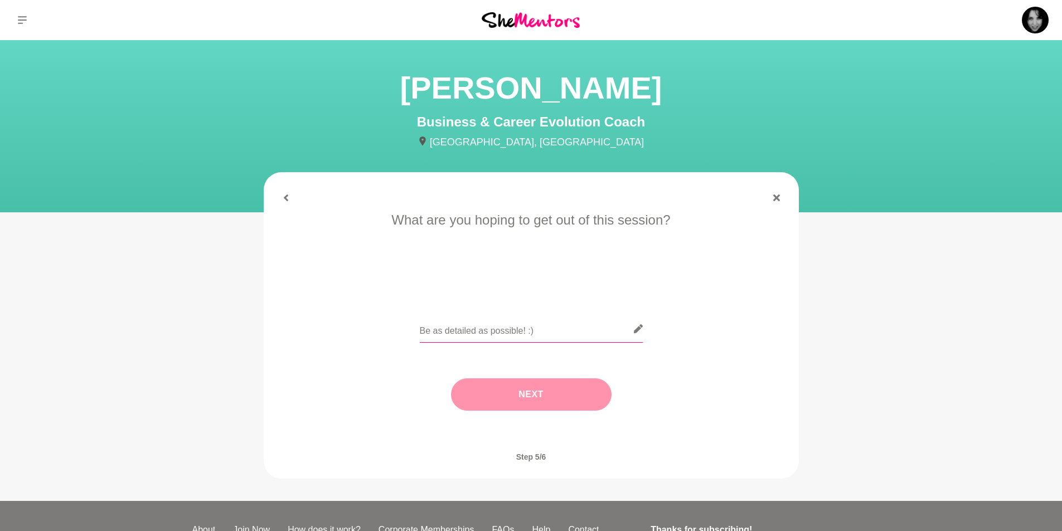
click at [492, 327] on input "text" at bounding box center [531, 329] width 223 height 27
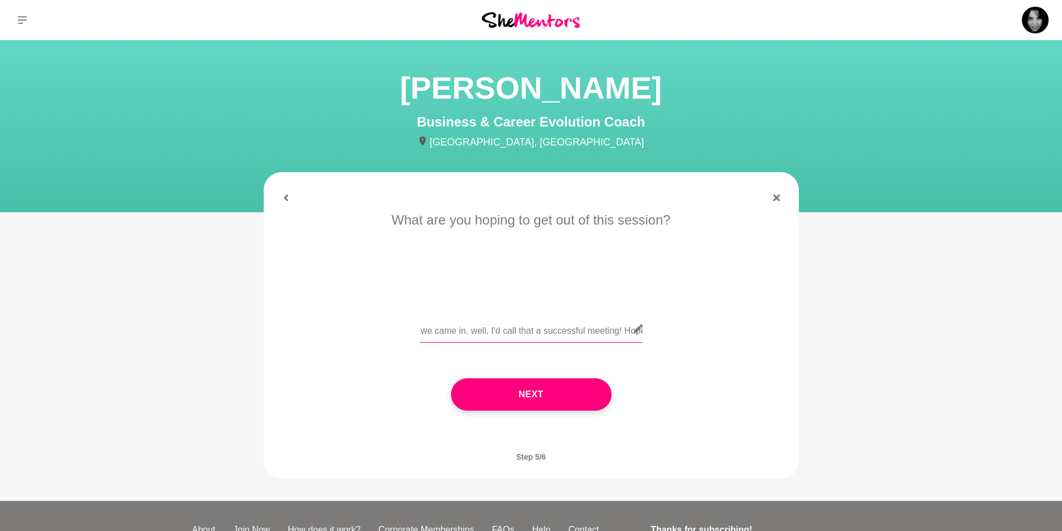
scroll to position [0, 1307]
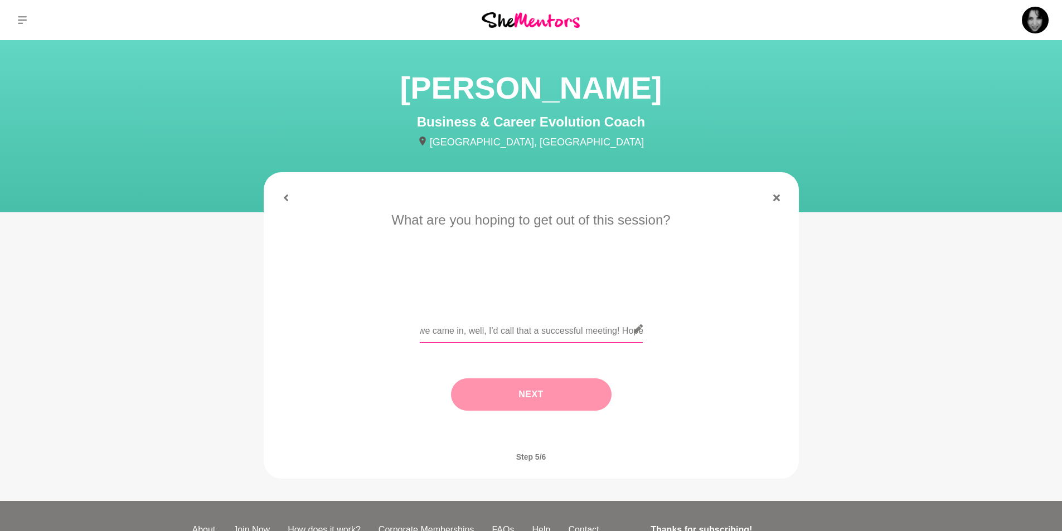
type input "Hi Amy, I've just joined she mentors and you seemed like a friendly face in a s…"
click at [511, 392] on button "Next" at bounding box center [531, 395] width 161 height 32
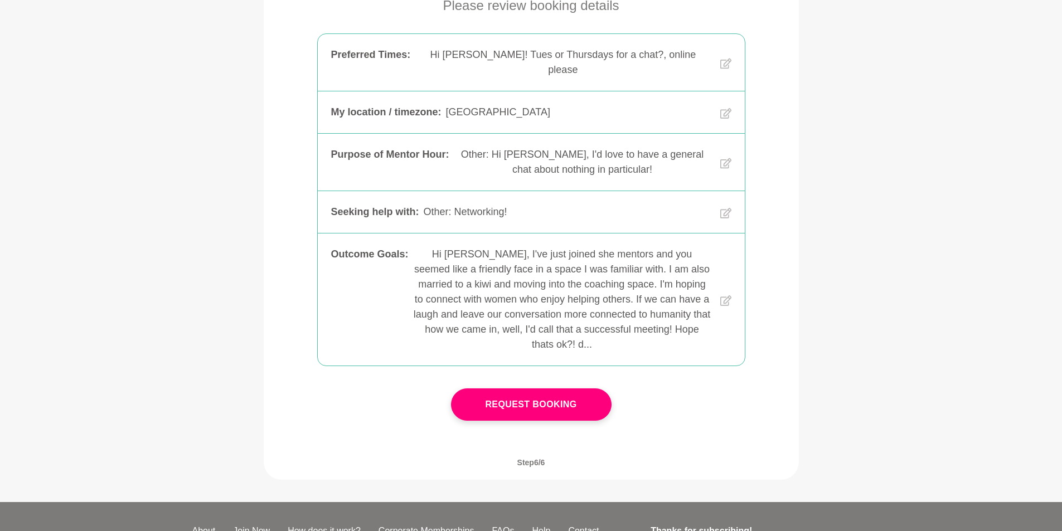
scroll to position [223, 0]
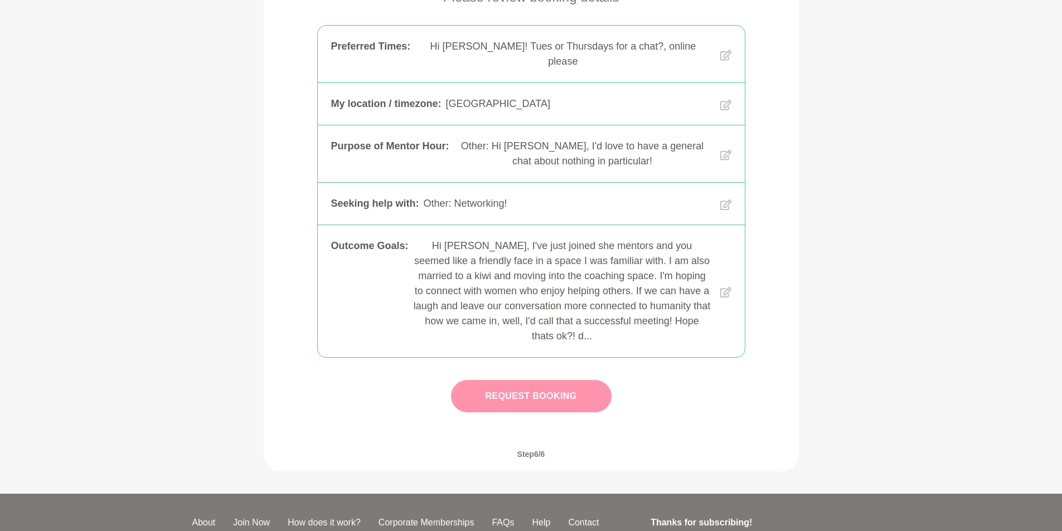
click at [539, 380] on button "Request Booking" at bounding box center [531, 396] width 161 height 32
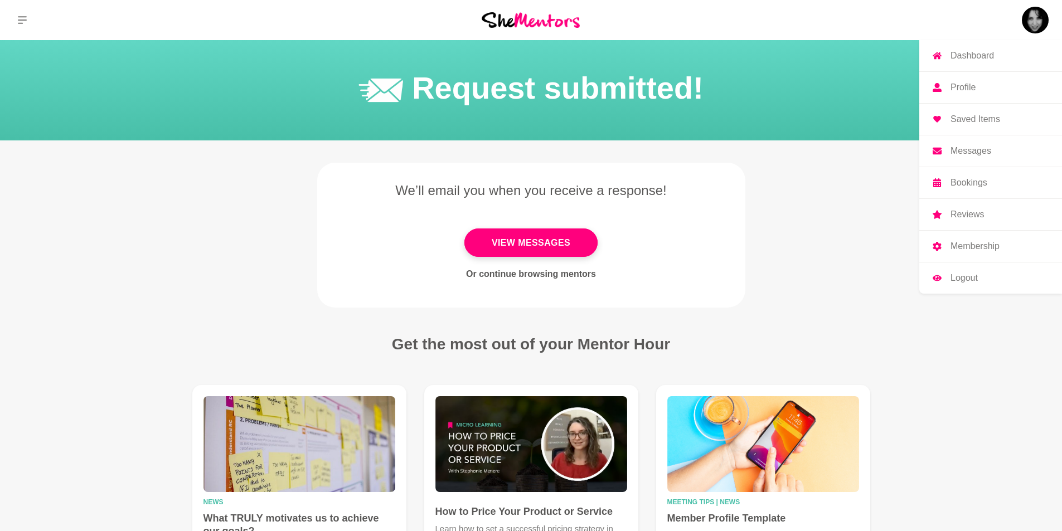
click at [971, 184] on p "Bookings" at bounding box center [969, 182] width 37 height 9
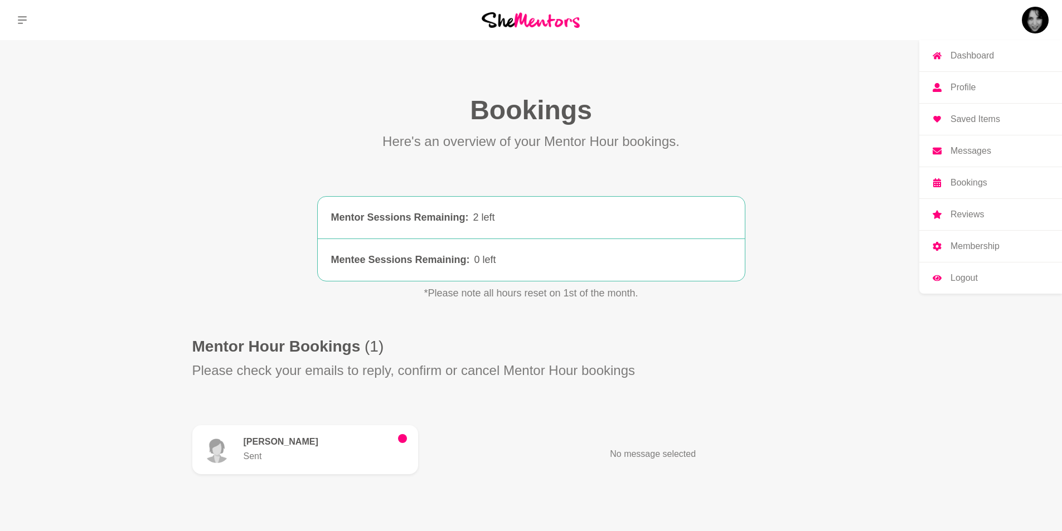
click at [1041, 17] on img at bounding box center [1035, 20] width 27 height 27
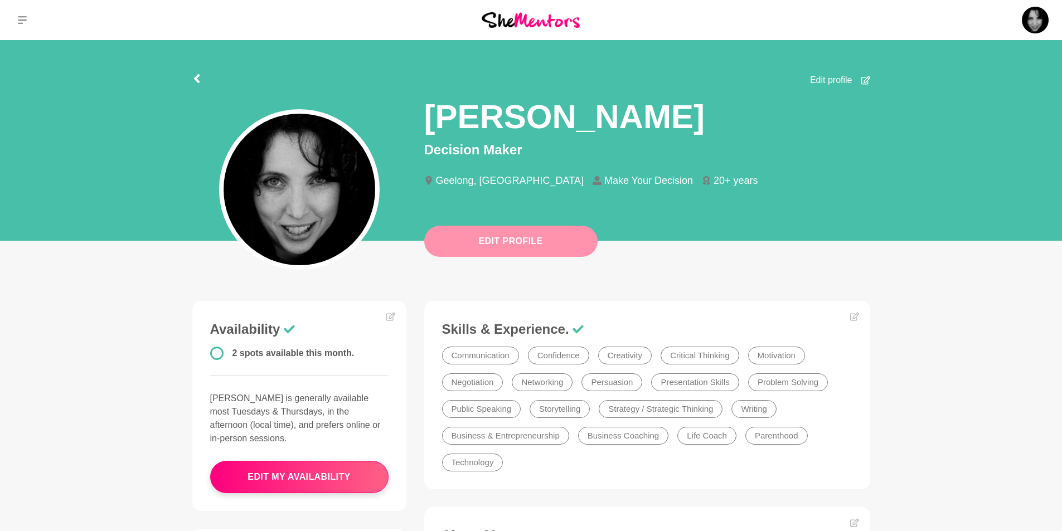
click at [498, 240] on button "Edit Profile" at bounding box center [510, 241] width 173 height 31
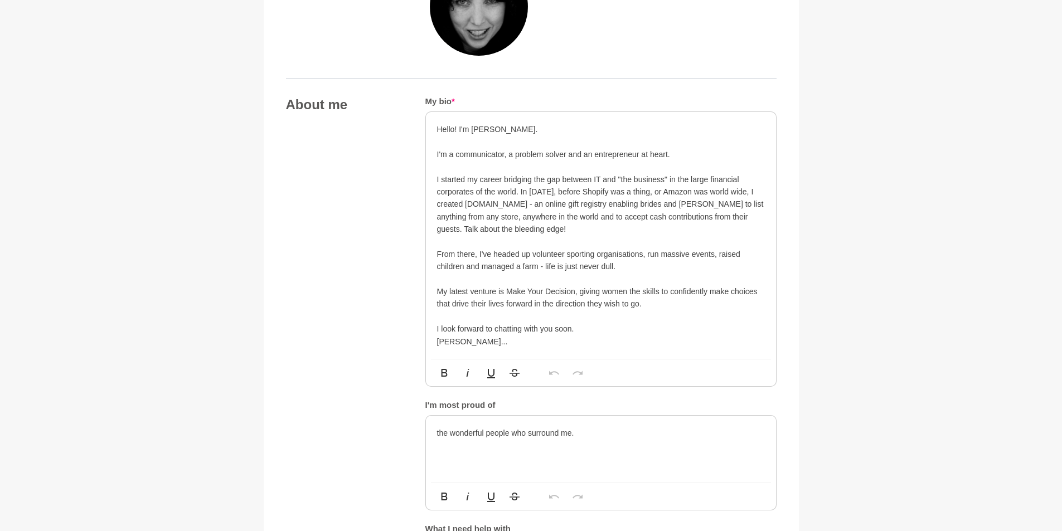
scroll to position [558, 0]
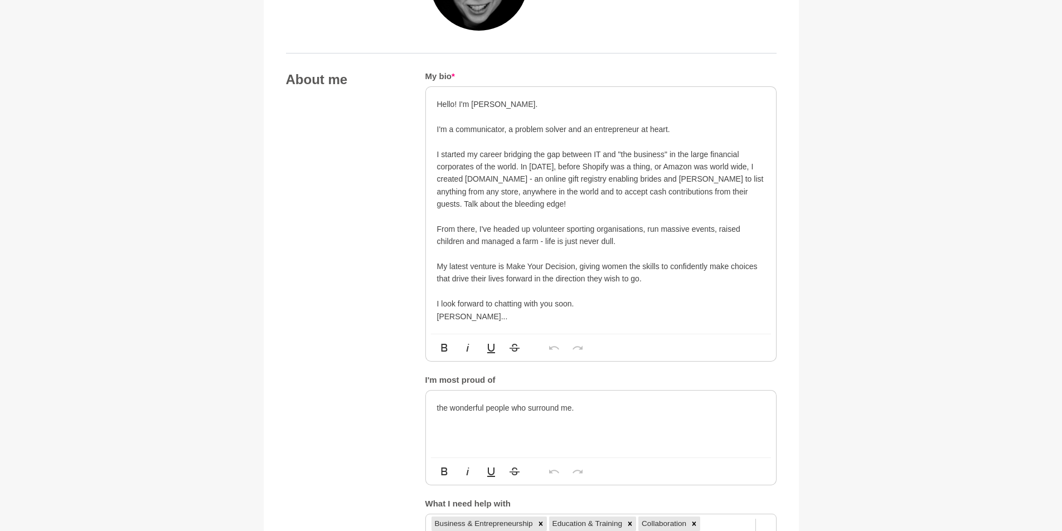
click at [488, 138] on p at bounding box center [601, 141] width 328 height 12
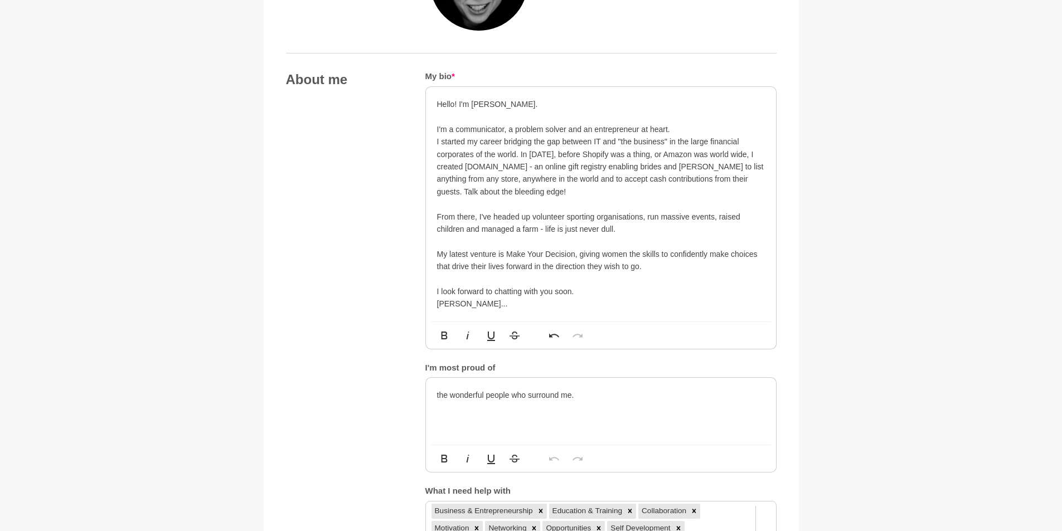
click at [446, 204] on p at bounding box center [601, 204] width 328 height 12
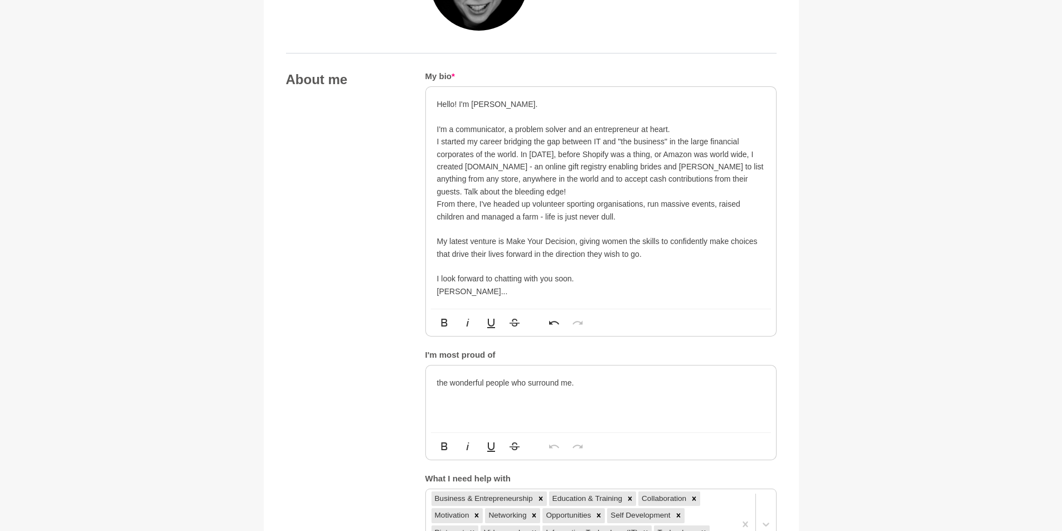
click at [442, 228] on p at bounding box center [601, 229] width 328 height 12
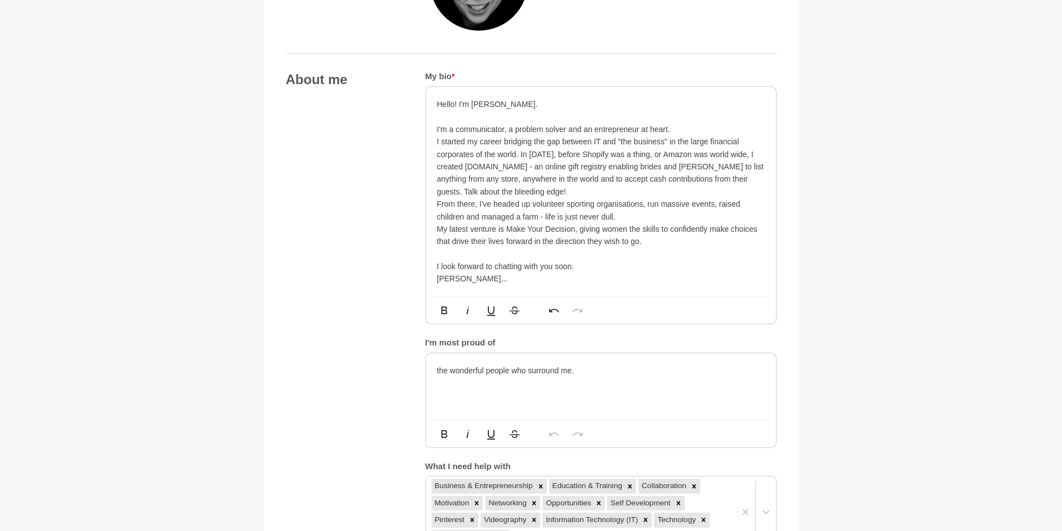
click at [447, 253] on p at bounding box center [601, 254] width 328 height 12
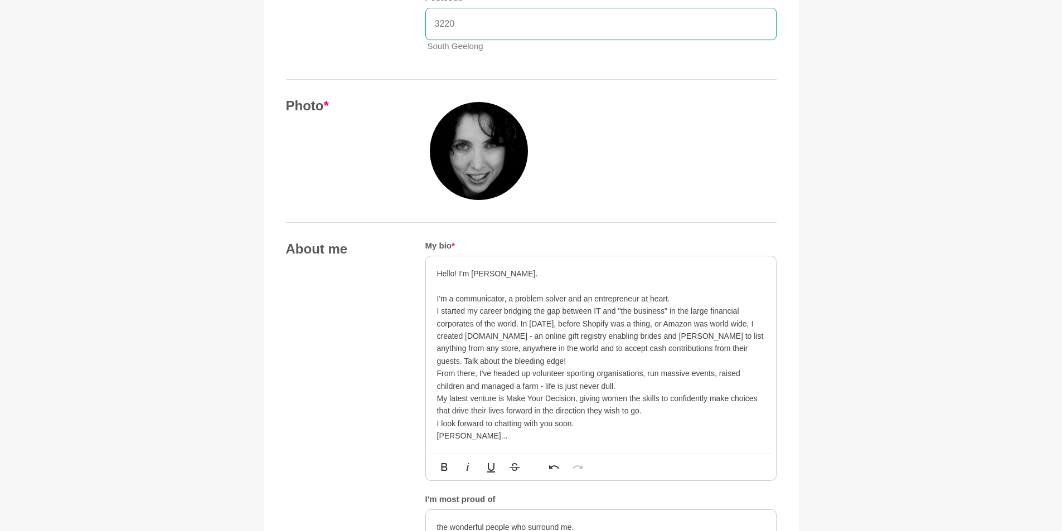
scroll to position [390, 0]
click at [715, 371] on p "From there, I've headed up volunteer sporting organisations, run massive events…" at bounding box center [601, 377] width 328 height 25
click at [462, 385] on p "From there, I've headed up volunteer sporting organisations, run massive events…" at bounding box center [601, 377] width 328 height 25
click at [538, 381] on p "From there, I've headed up volunteer sporting organisations, run massive events…" at bounding box center [601, 377] width 328 height 25
drag, startPoint x: 563, startPoint y: 381, endPoint x: 570, endPoint y: 380, distance: 7.9
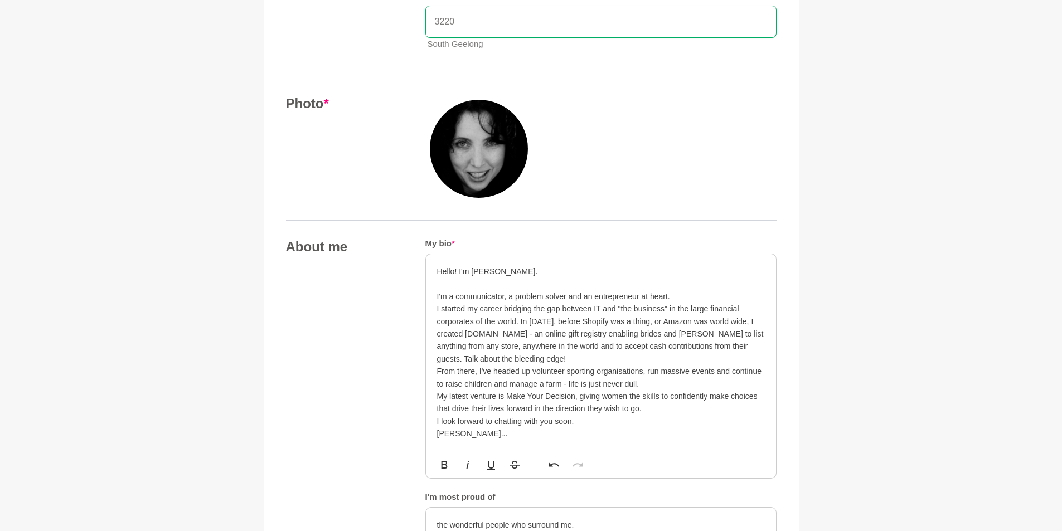
click at [563, 380] on p "From there, I've headed up volunteer sporting organisations, run massive events…" at bounding box center [601, 377] width 328 height 25
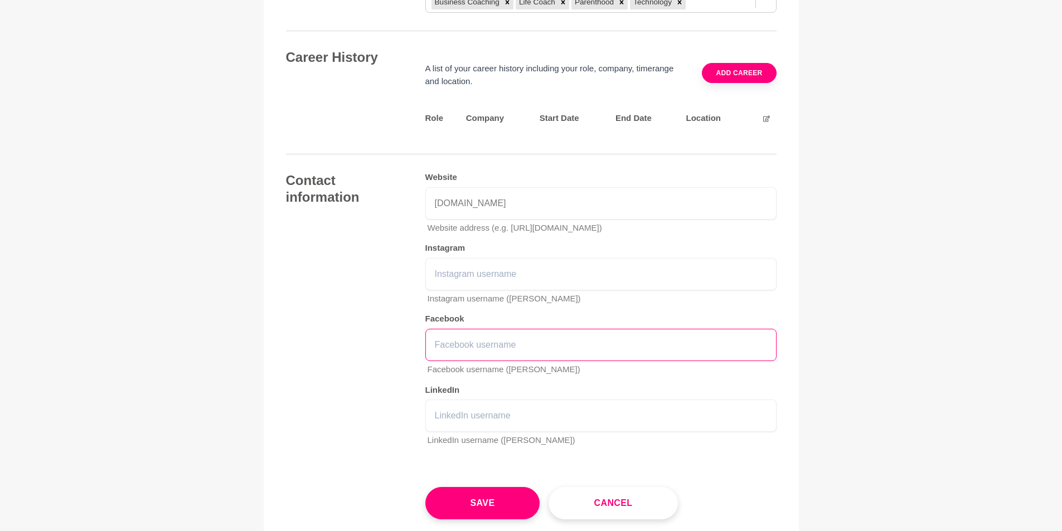
scroll to position [1505, 0]
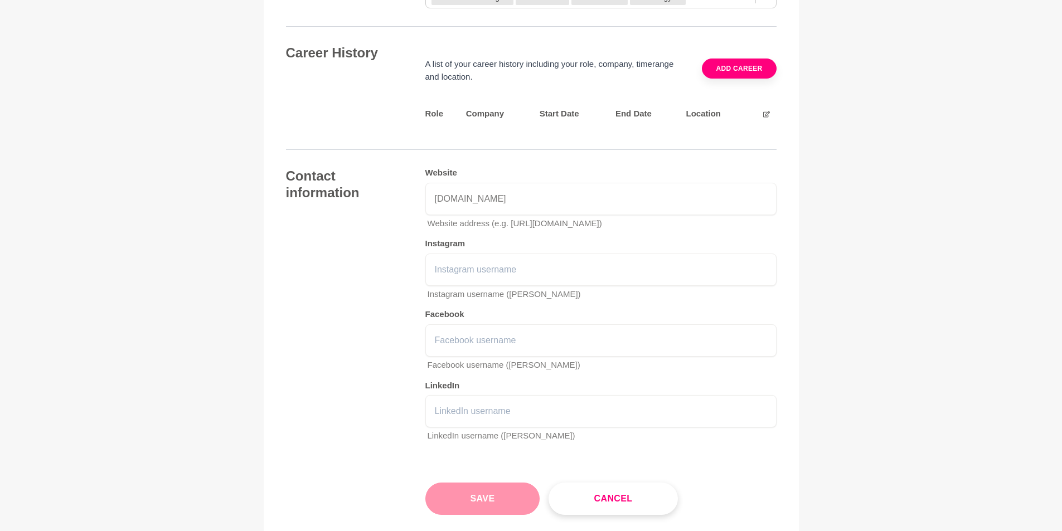
click at [450, 501] on button "Save" at bounding box center [482, 499] width 115 height 32
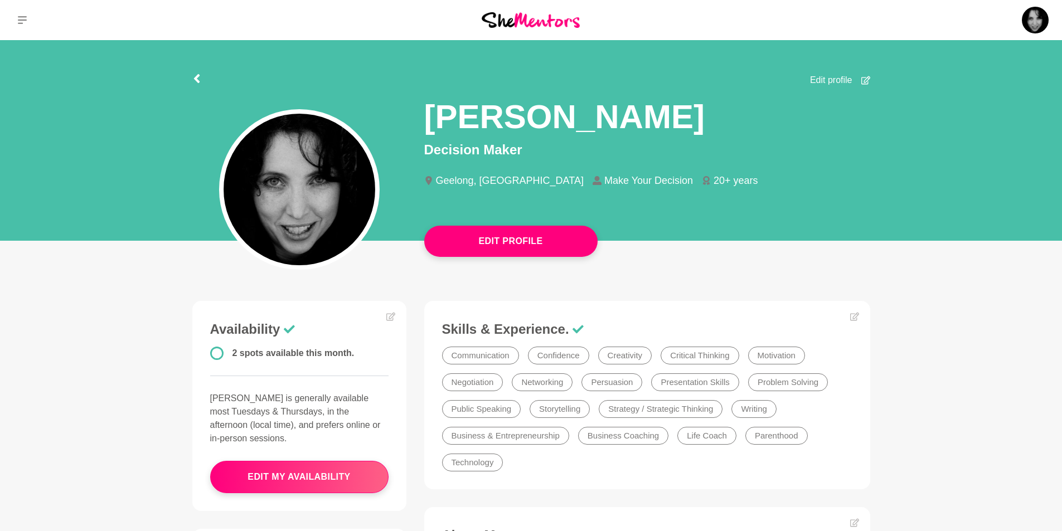
click at [552, 21] on img at bounding box center [531, 19] width 98 height 15
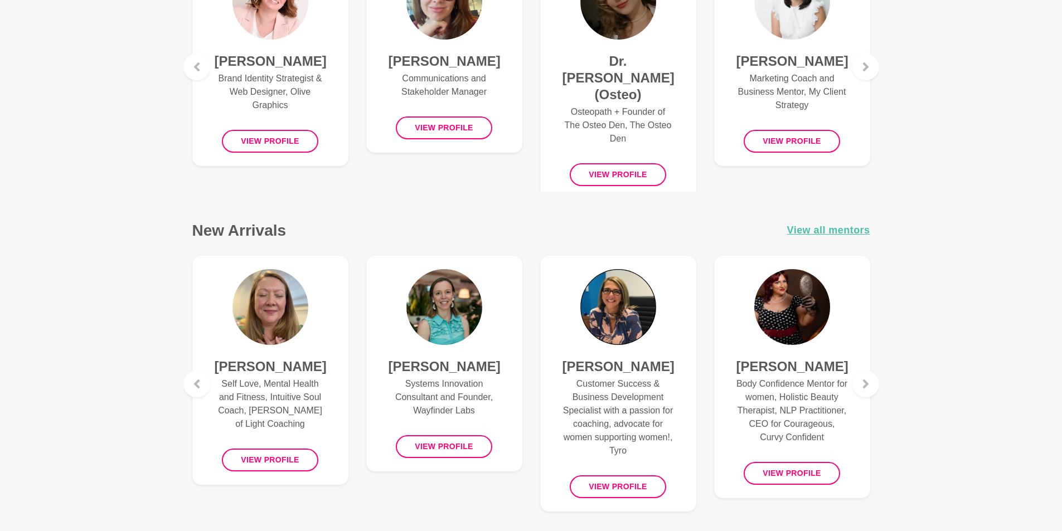
scroll to position [613, 0]
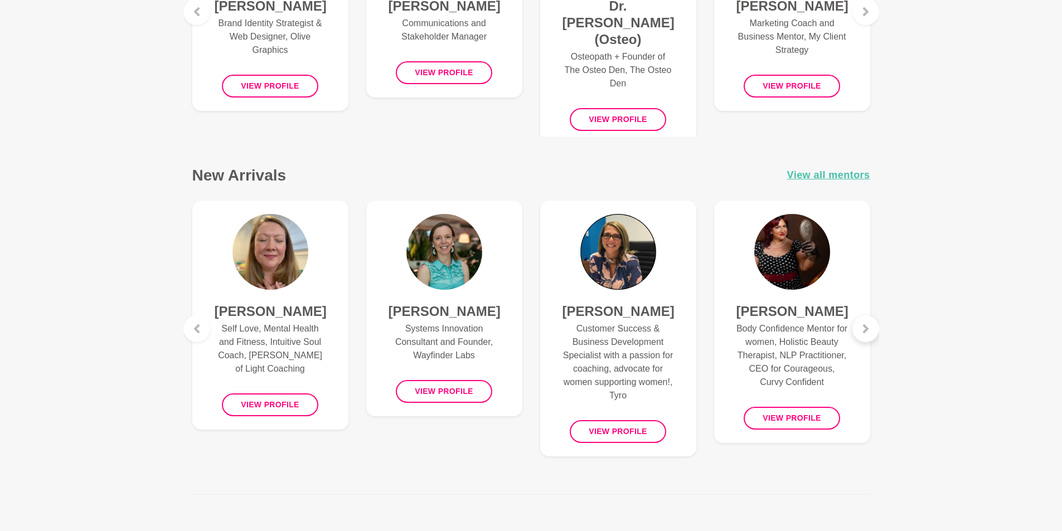
click at [866, 328] on icon at bounding box center [866, 328] width 6 height 9
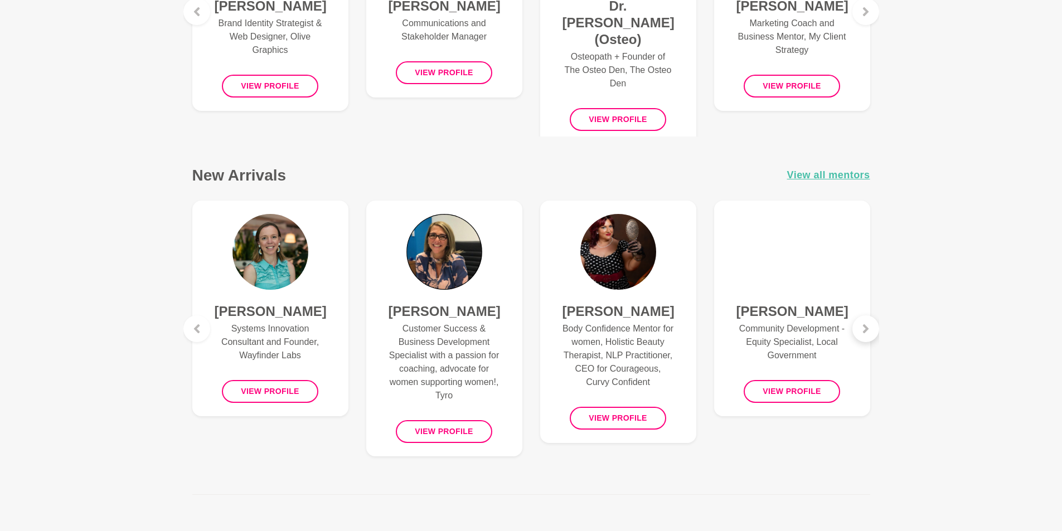
click at [866, 328] on icon at bounding box center [866, 328] width 6 height 9
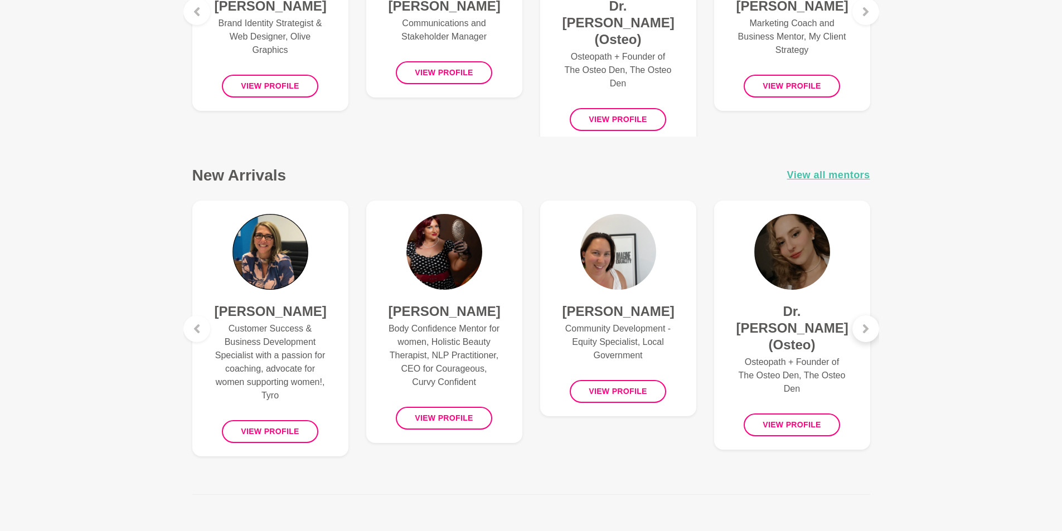
click at [866, 328] on icon at bounding box center [866, 328] width 6 height 9
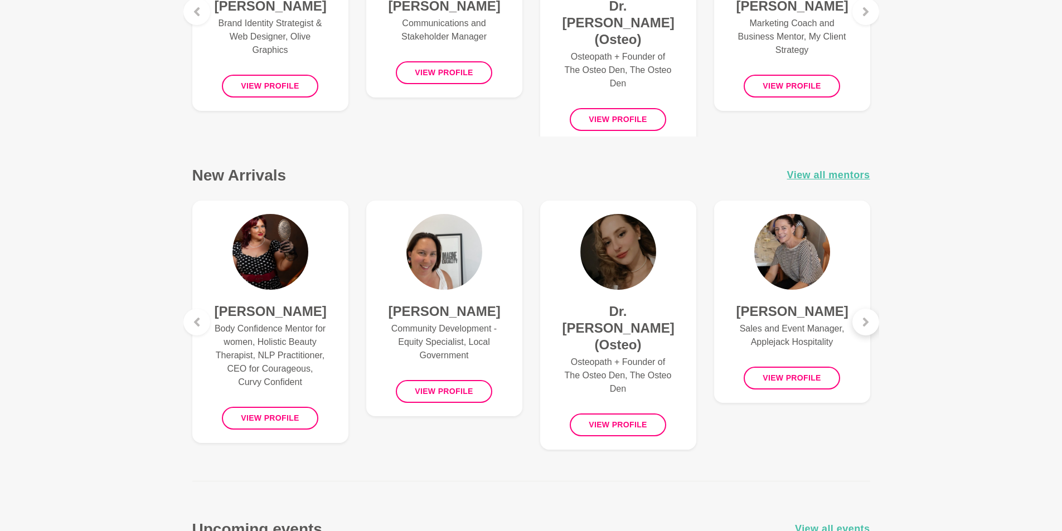
click at [866, 328] on div at bounding box center [865, 322] width 27 height 27
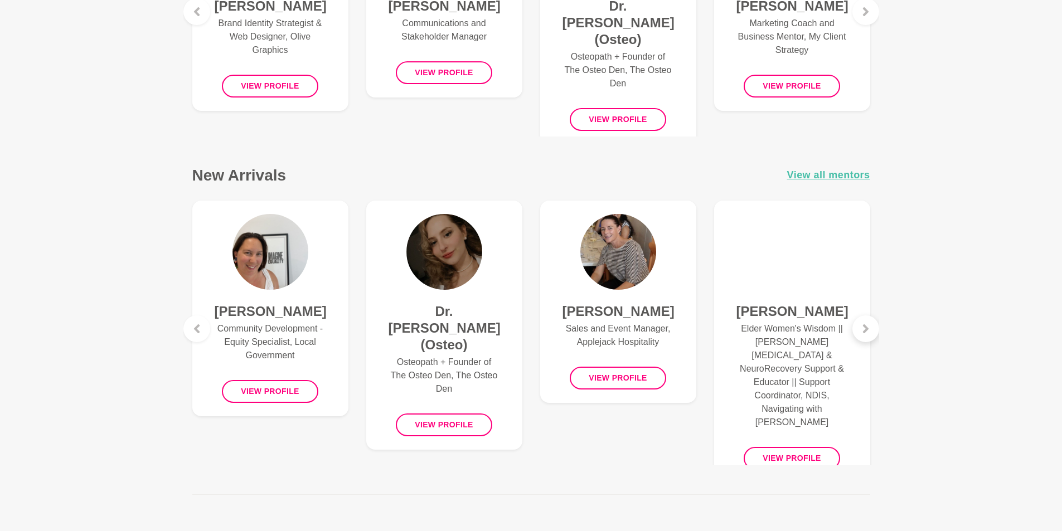
click at [866, 328] on icon at bounding box center [866, 328] width 6 height 9
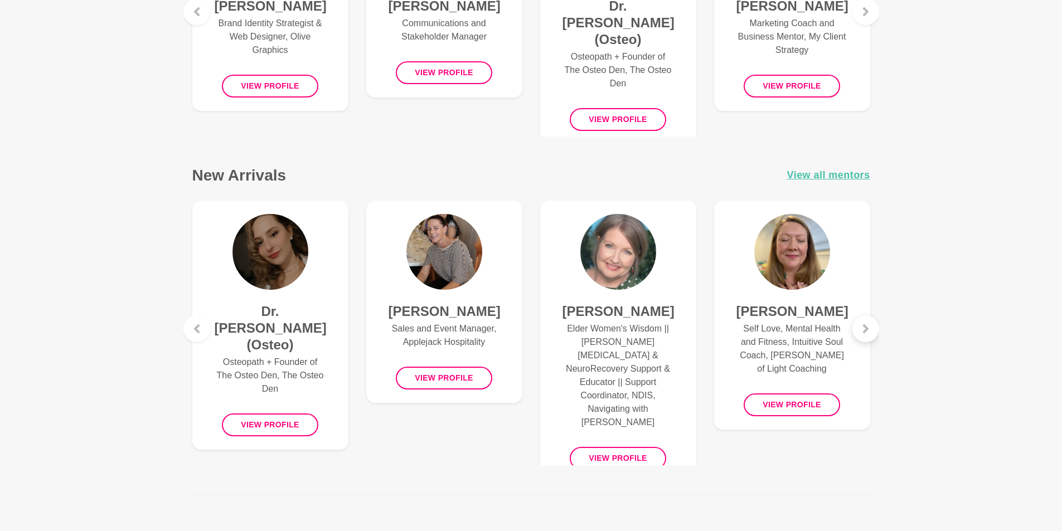
click at [868, 330] on icon at bounding box center [865, 328] width 9 height 9
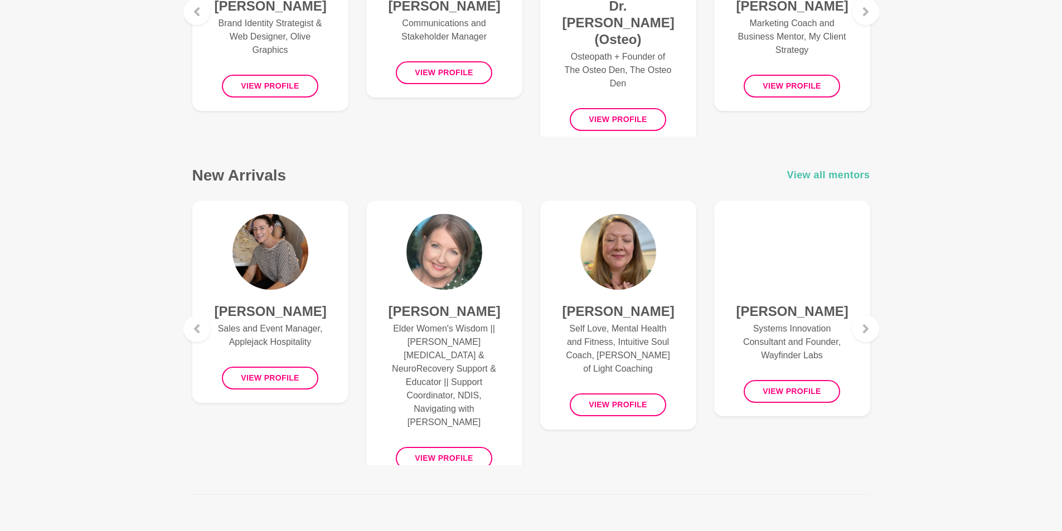
click at [832, 174] on span "View all mentors" at bounding box center [828, 175] width 83 height 16
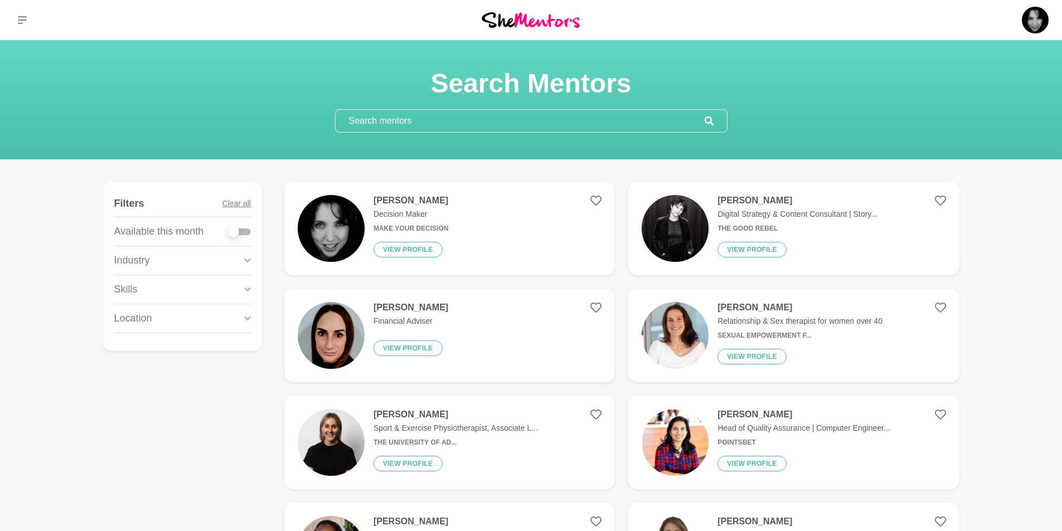
click at [690, 229] on img at bounding box center [675, 228] width 67 height 67
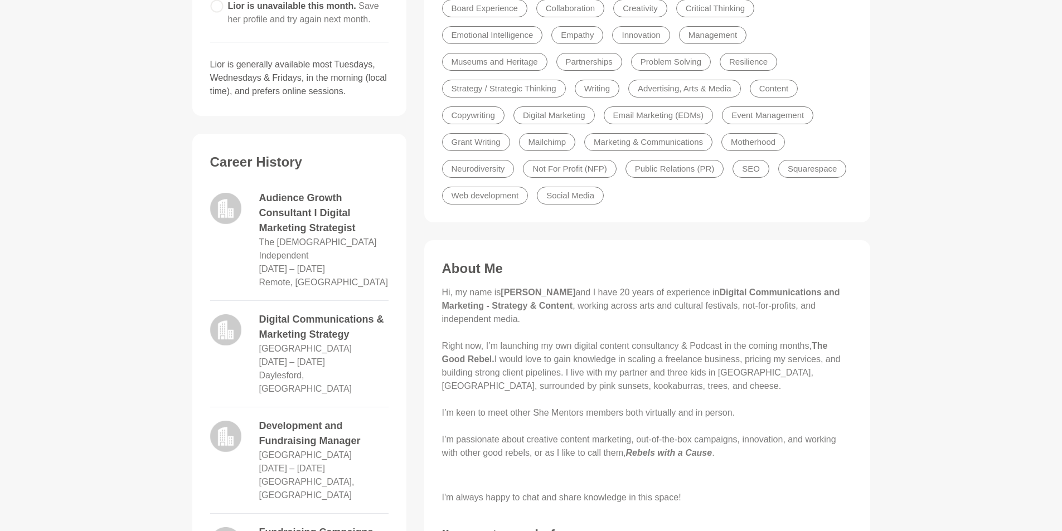
scroll to position [314, 0]
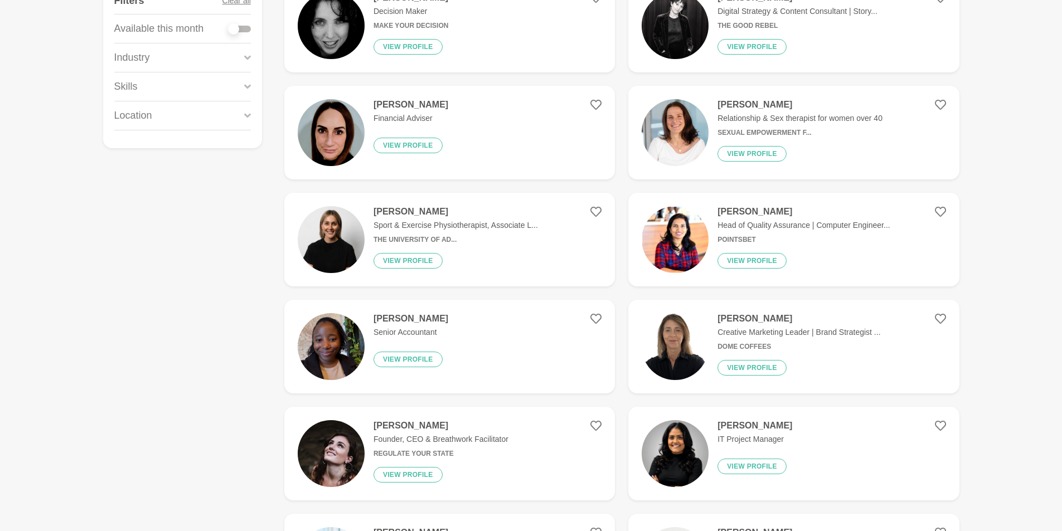
scroll to position [223, 0]
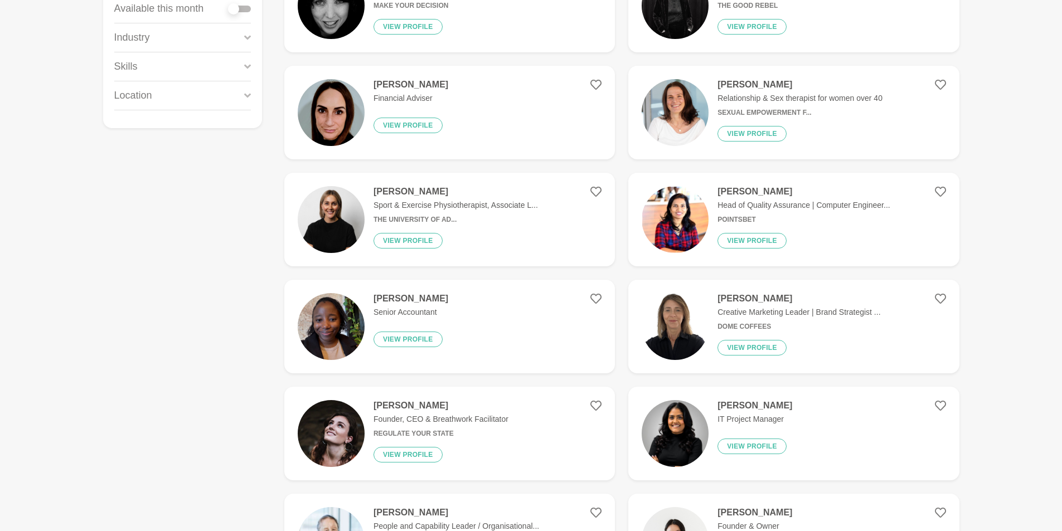
click at [341, 133] on img at bounding box center [331, 112] width 67 height 67
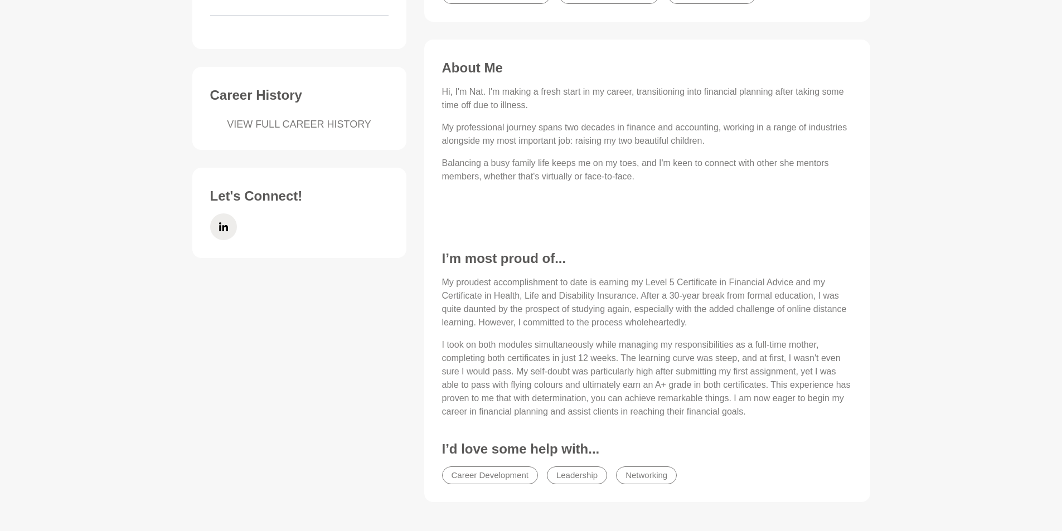
scroll to position [390, 0]
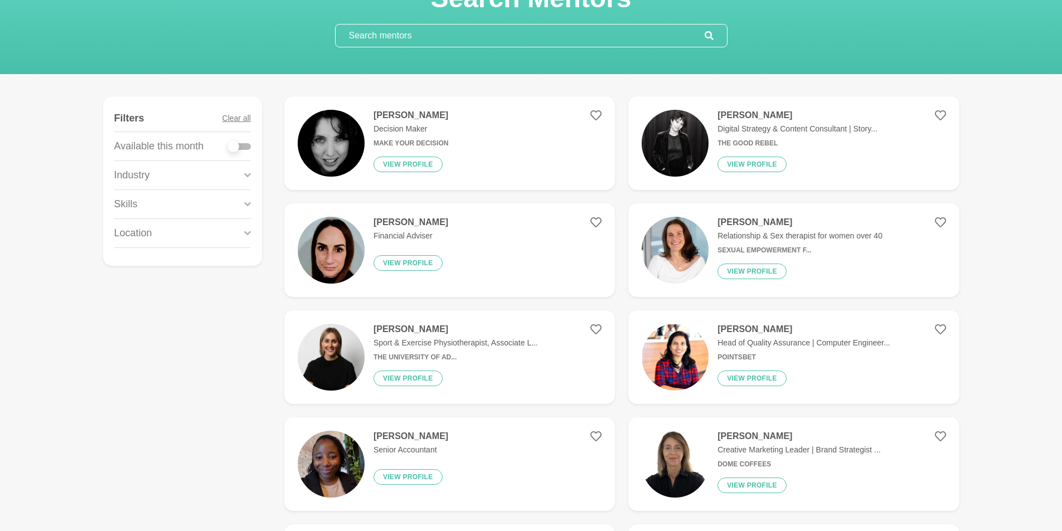
scroll to position [112, 0]
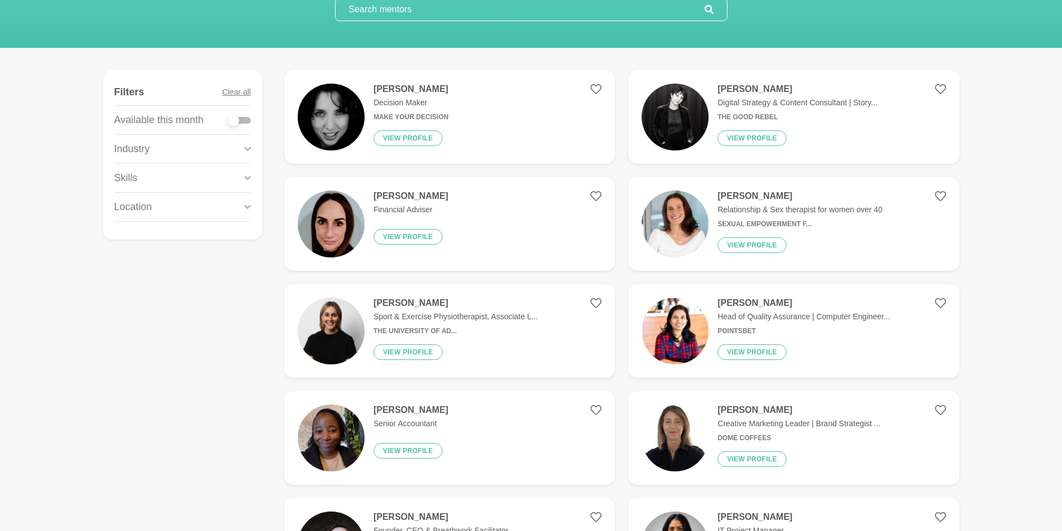
click at [245, 118] on div at bounding box center [240, 120] width 22 height 7
checkbox input "true"
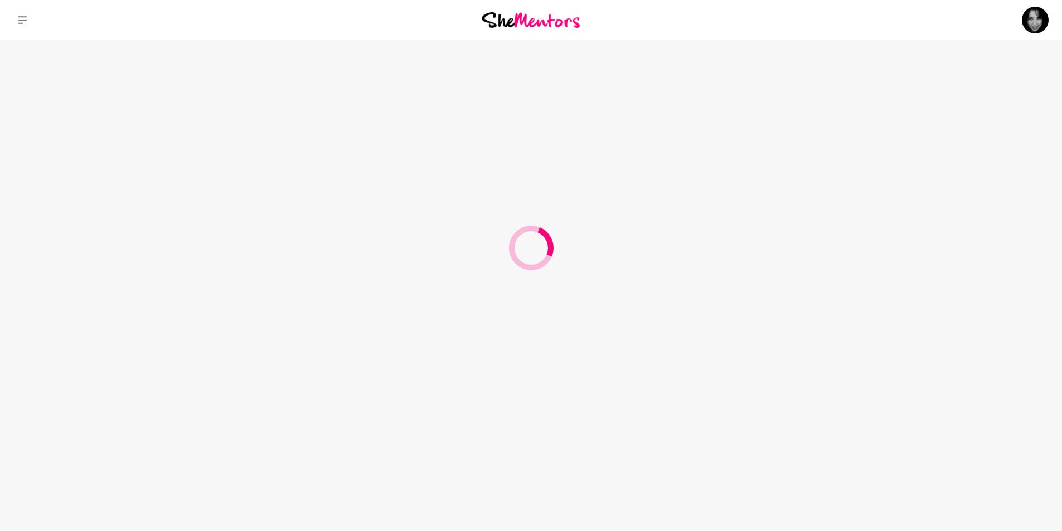
scroll to position [0, 0]
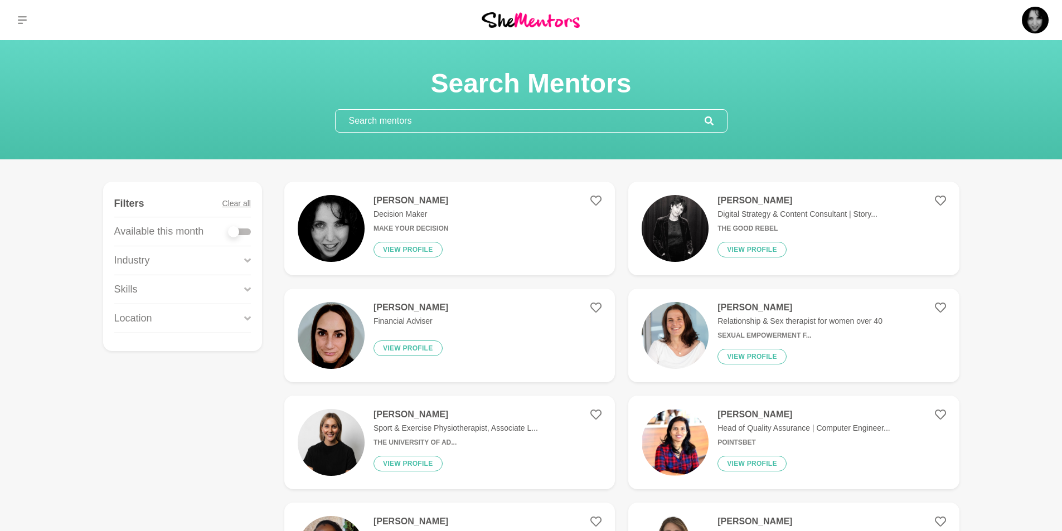
drag, startPoint x: 235, startPoint y: 234, endPoint x: 248, endPoint y: 230, distance: 13.3
click at [252, 232] on figure "Filters Clear all Available this month Industry Accounting Administration Admin…" at bounding box center [182, 266] width 159 height 169
click at [245, 230] on div at bounding box center [240, 232] width 22 height 7
checkbox input "true"
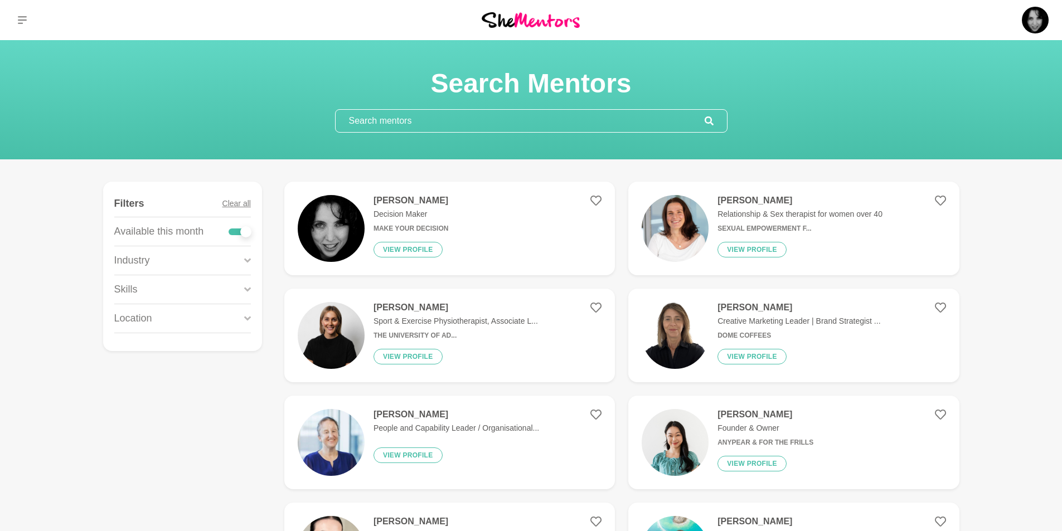
drag, startPoint x: 245, startPoint y: 318, endPoint x: 251, endPoint y: 315, distance: 6.5
click at [247, 317] on icon at bounding box center [247, 318] width 7 height 15
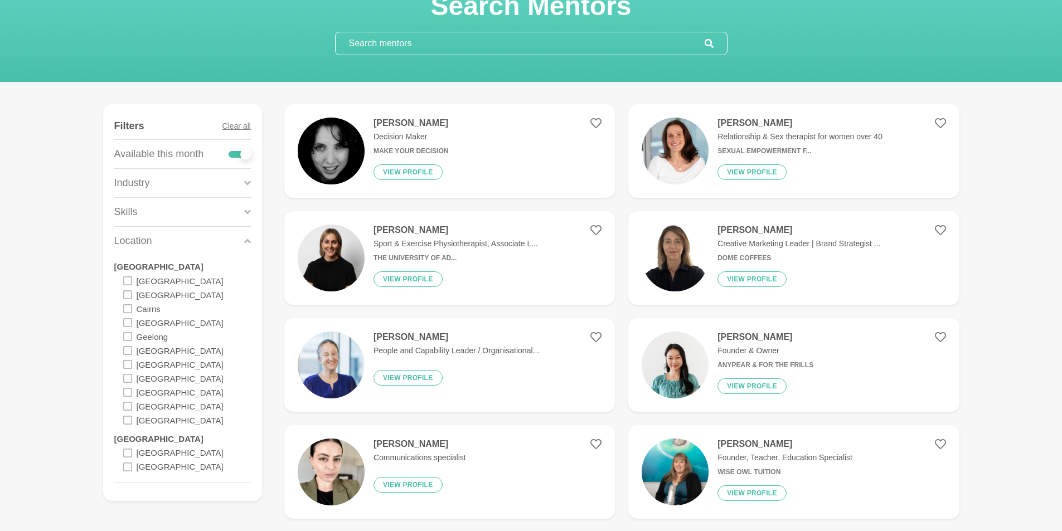
scroll to position [112, 0]
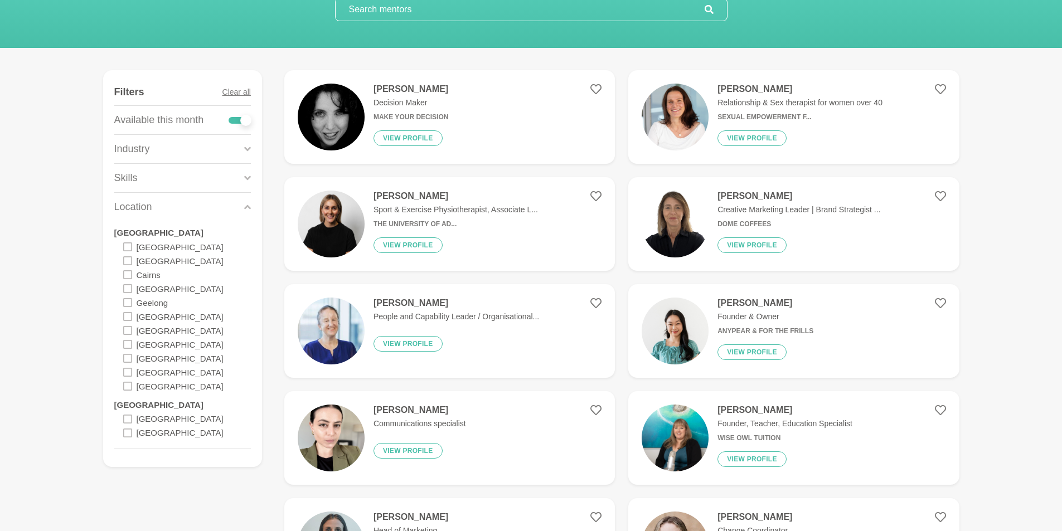
click at [128, 298] on icon at bounding box center [127, 302] width 9 height 9
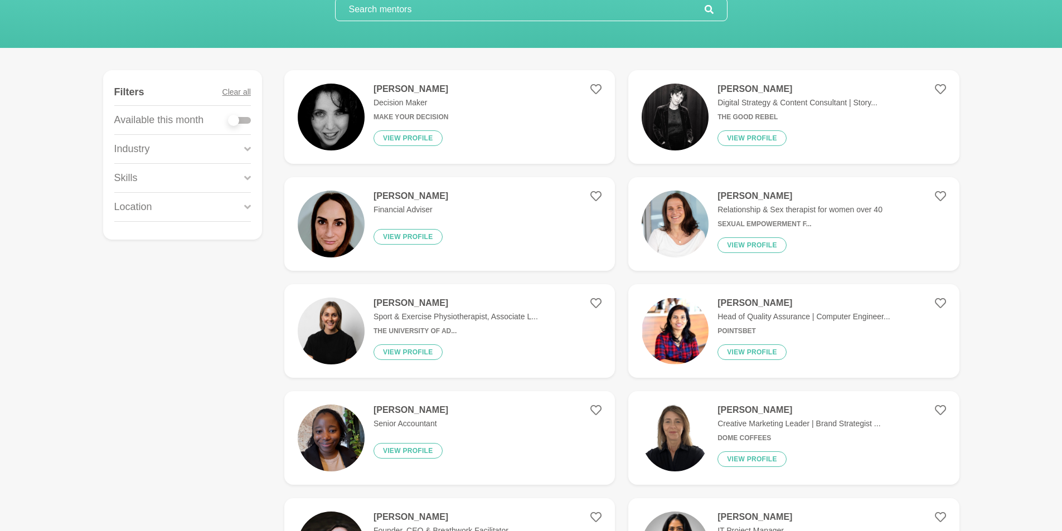
scroll to position [0, 0]
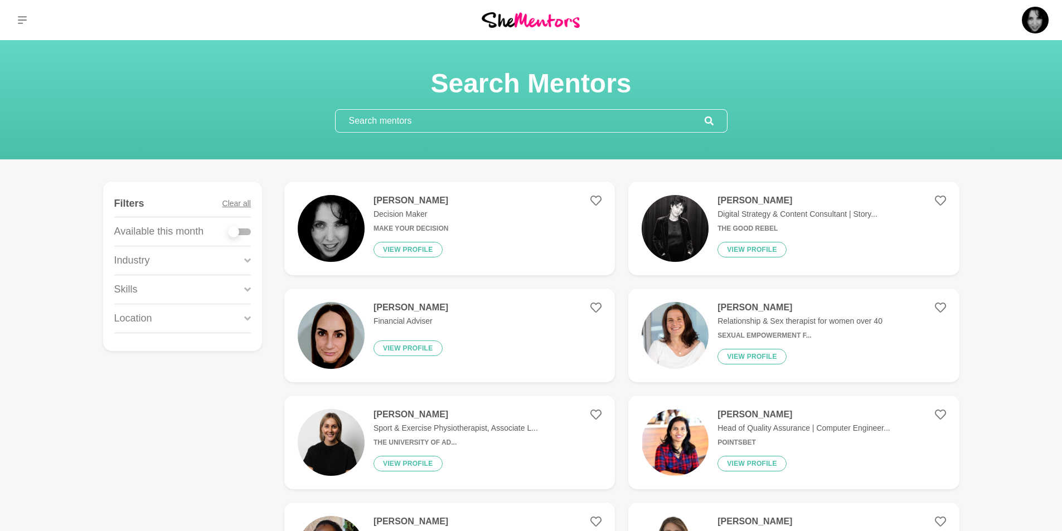
click at [182, 322] on div "Location" at bounding box center [182, 318] width 137 height 28
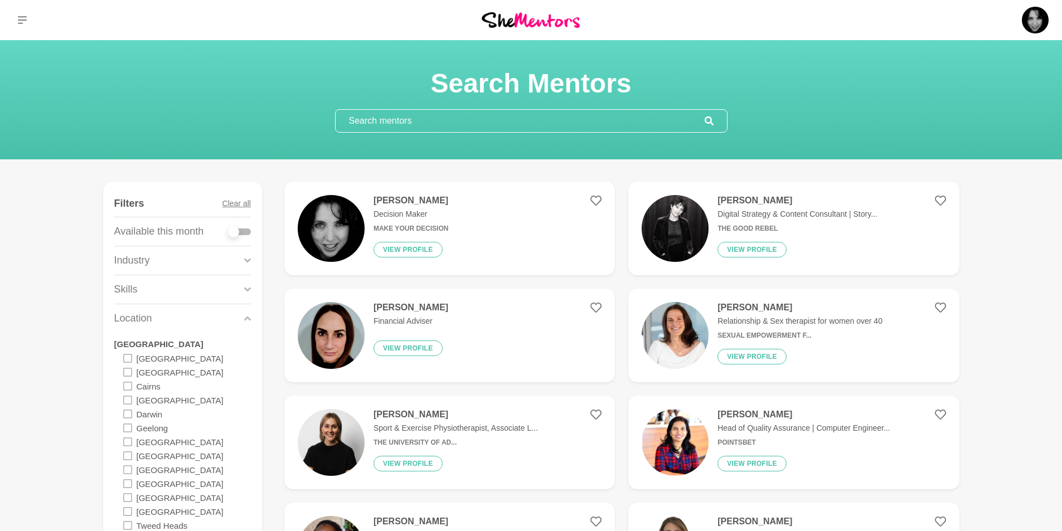
click at [129, 427] on icon at bounding box center [127, 428] width 9 height 9
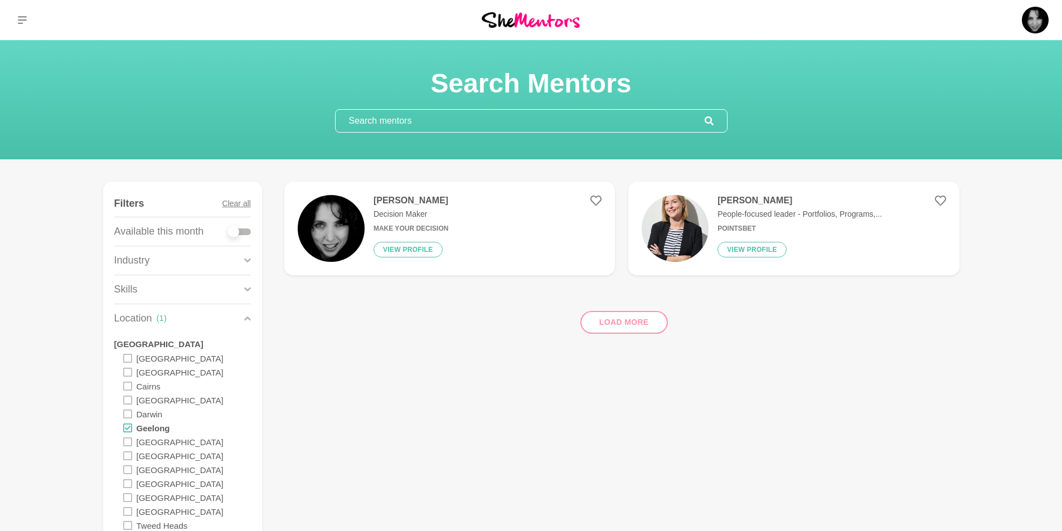
click at [738, 198] on h4 "Jodie Coomer" at bounding box center [800, 200] width 164 height 11
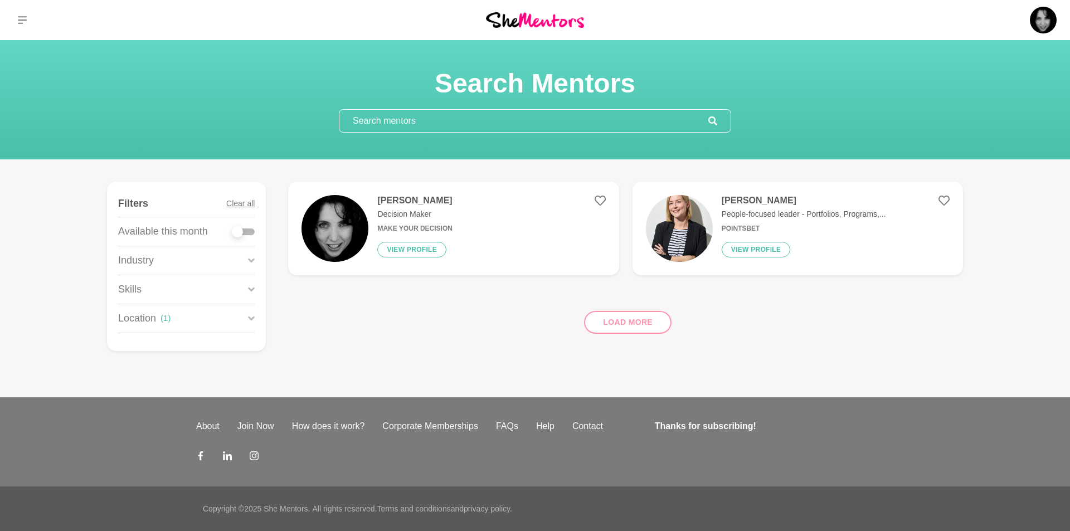
click at [248, 231] on div at bounding box center [243, 232] width 22 height 7
checkbox input "true"
click at [756, 197] on h4 "Jodie Coomer" at bounding box center [804, 200] width 164 height 11
click at [232, 232] on div at bounding box center [243, 232] width 22 height 7
checkbox input "false"
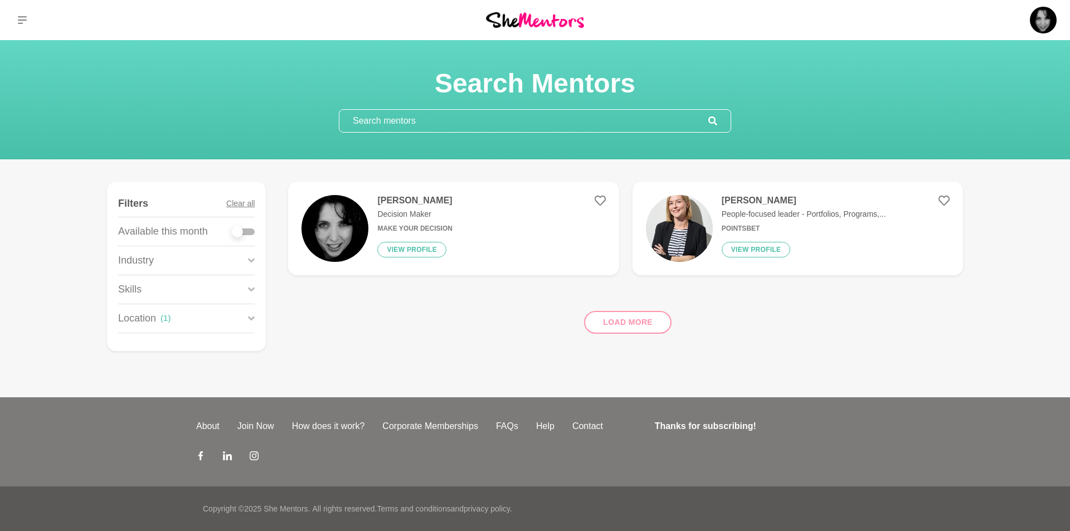
click at [252, 261] on icon at bounding box center [251, 260] width 7 height 4
click at [122, 287] on div "Information Technology (IT)" at bounding box center [186, 282] width 137 height 14
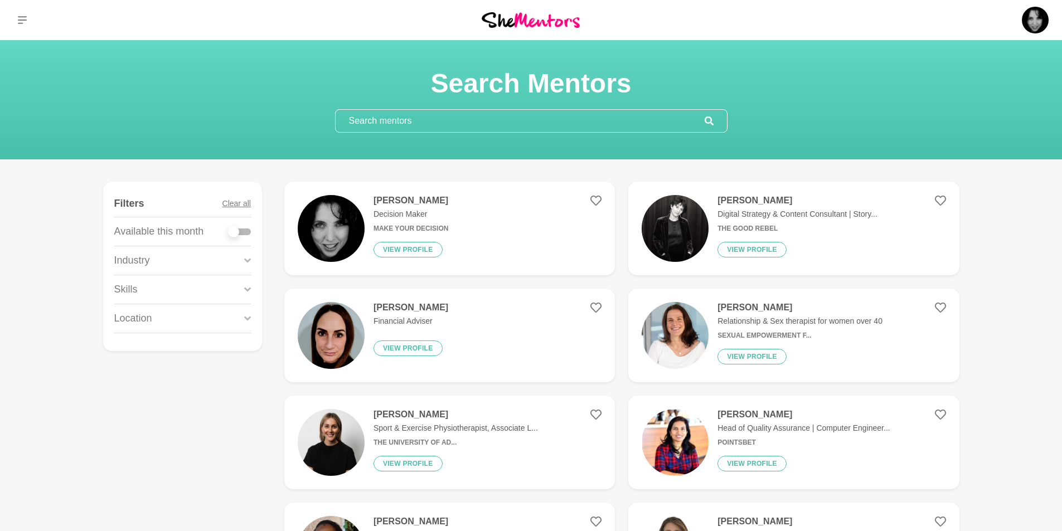
click at [208, 261] on div "Industry" at bounding box center [182, 260] width 137 height 28
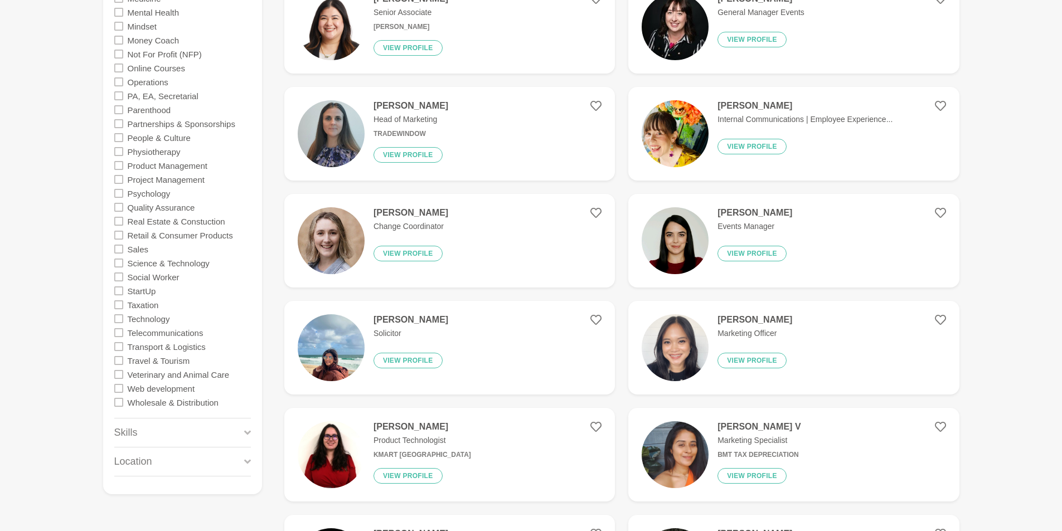
scroll to position [1004, 0]
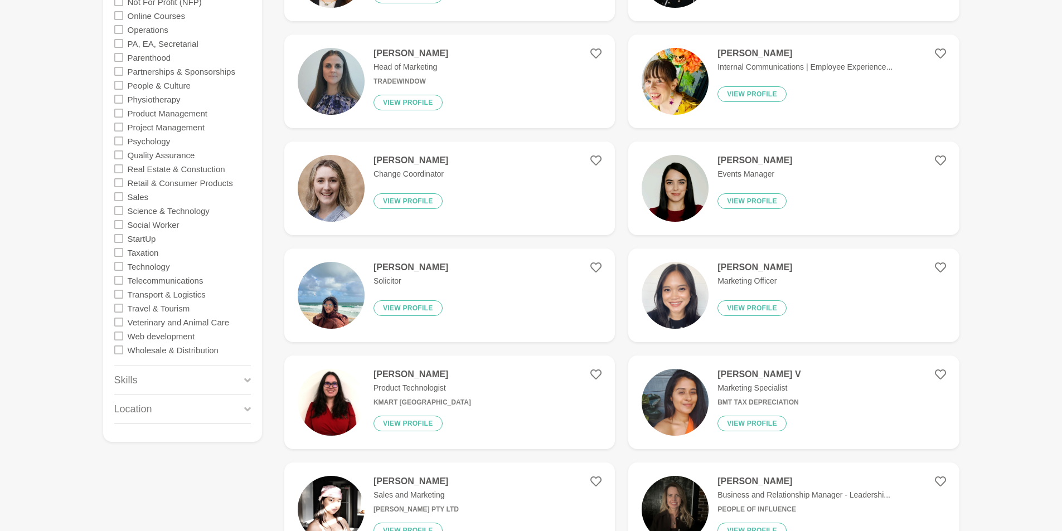
click at [247, 410] on icon at bounding box center [247, 410] width 7 height 4
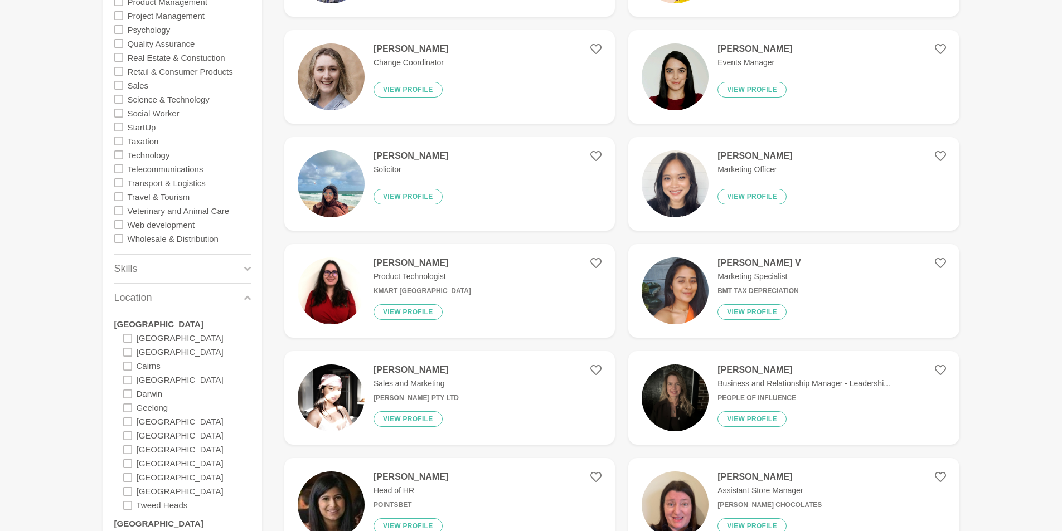
click at [129, 423] on icon at bounding box center [127, 422] width 9 height 9
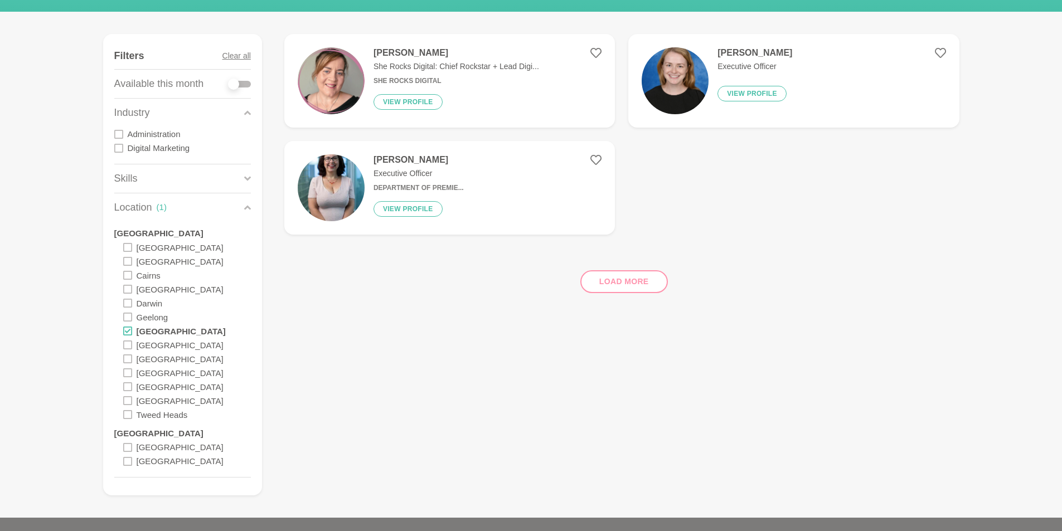
scroll to position [101, 0]
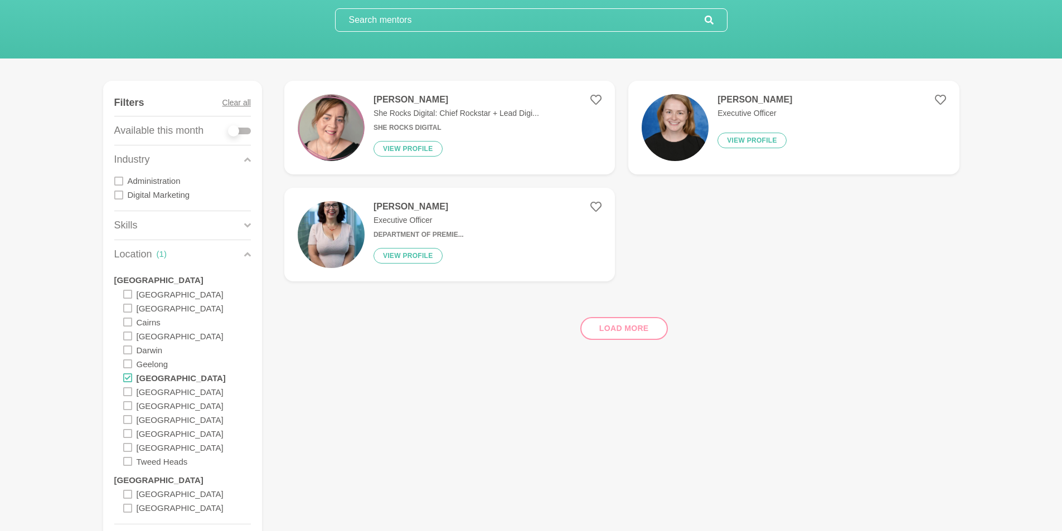
click at [742, 103] on h4 "Hannah Legge" at bounding box center [755, 99] width 75 height 11
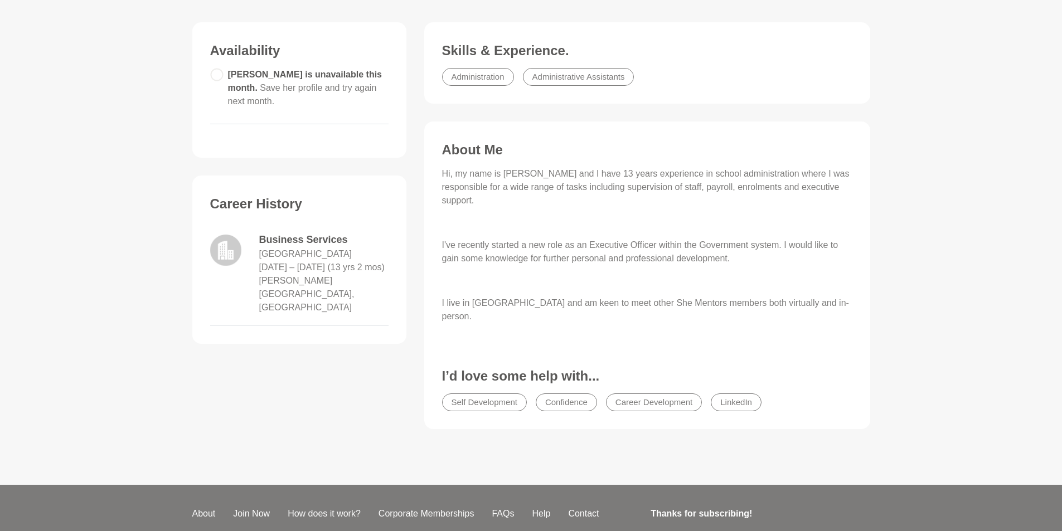
scroll to position [335, 0]
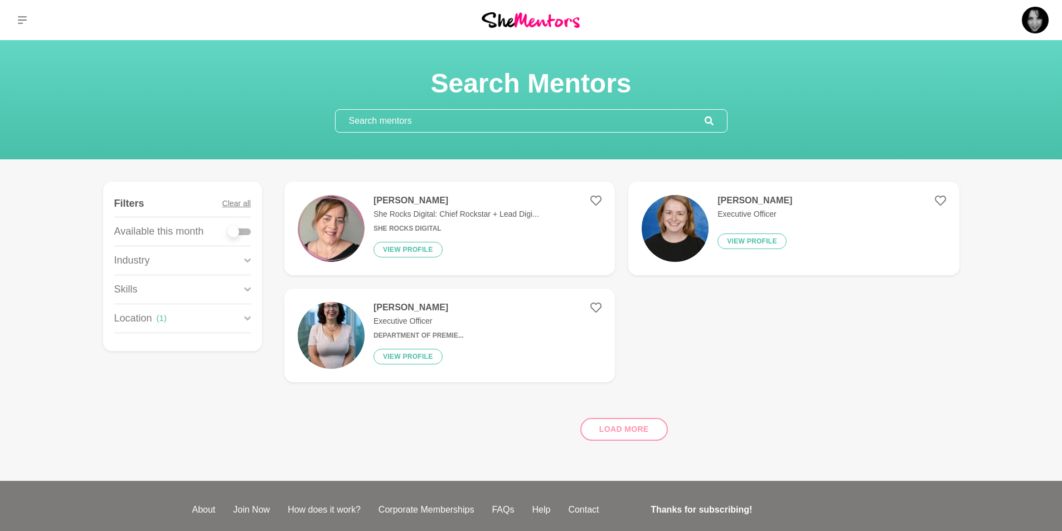
click at [130, 285] on p "Skills" at bounding box center [125, 289] width 23 height 15
